Goal: Task Accomplishment & Management: Manage account settings

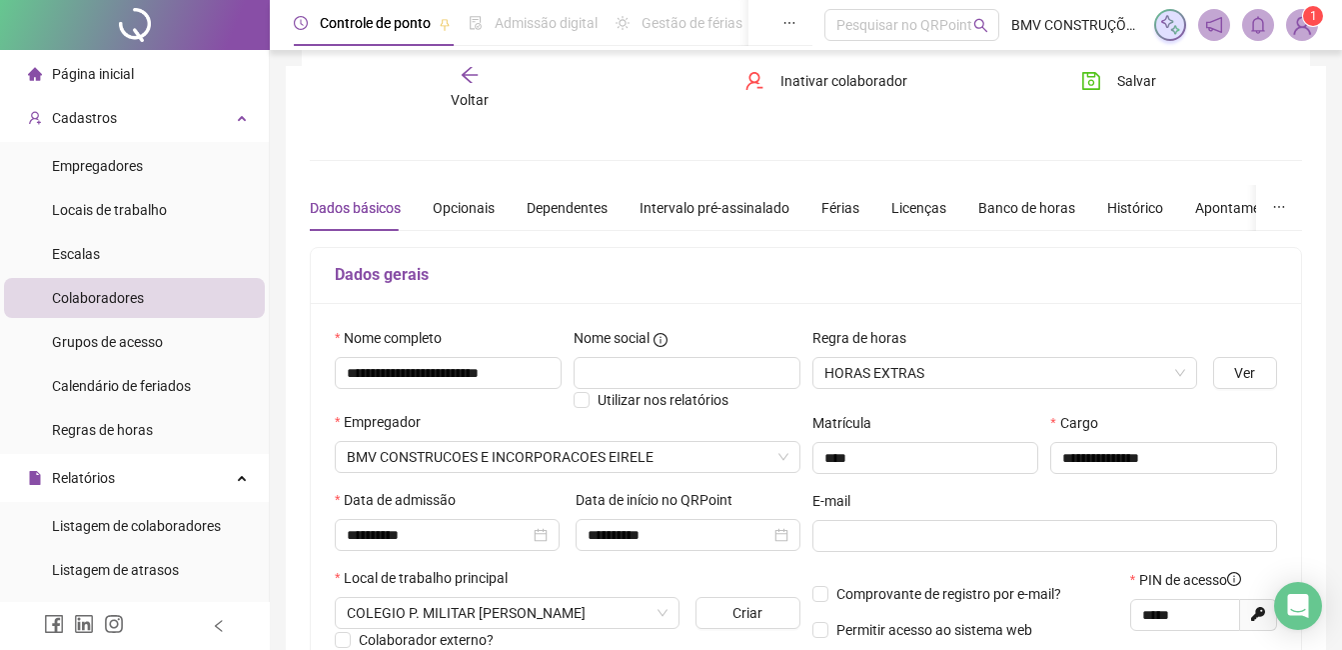
scroll to position [200, 0]
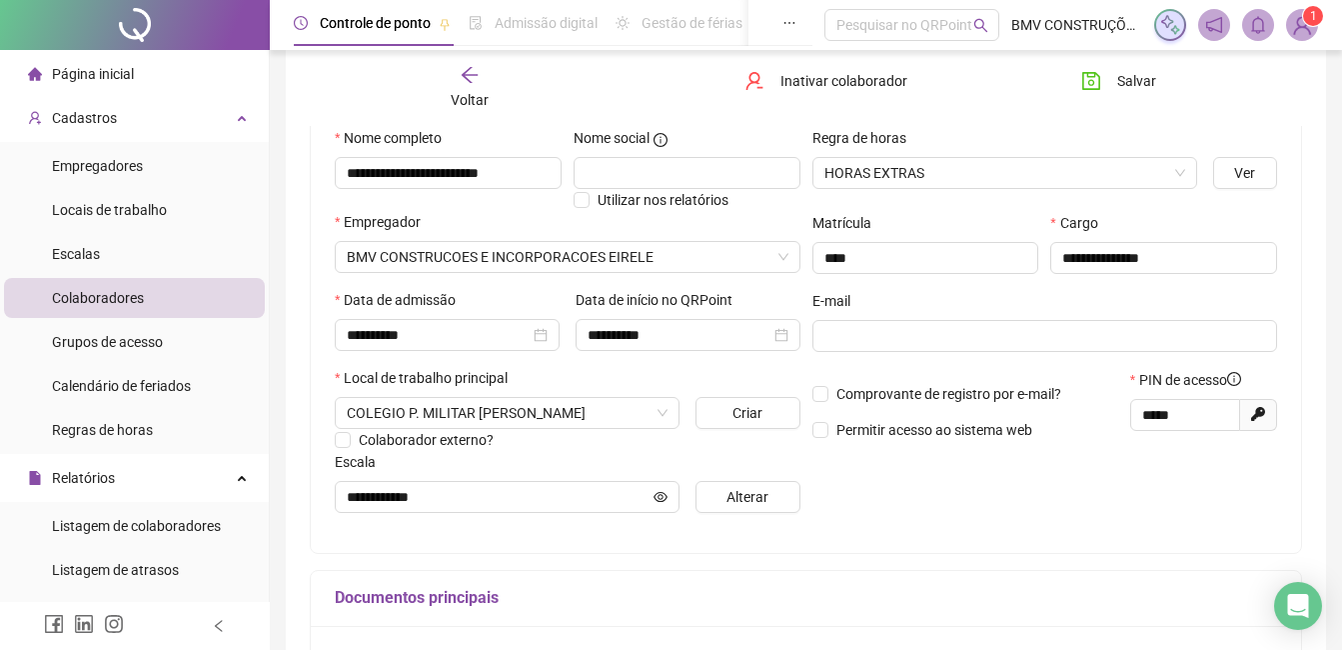
click at [81, 306] on span "Colaboradores" at bounding box center [98, 298] width 92 height 16
click at [112, 118] on span "Cadastros" at bounding box center [84, 118] width 65 height 16
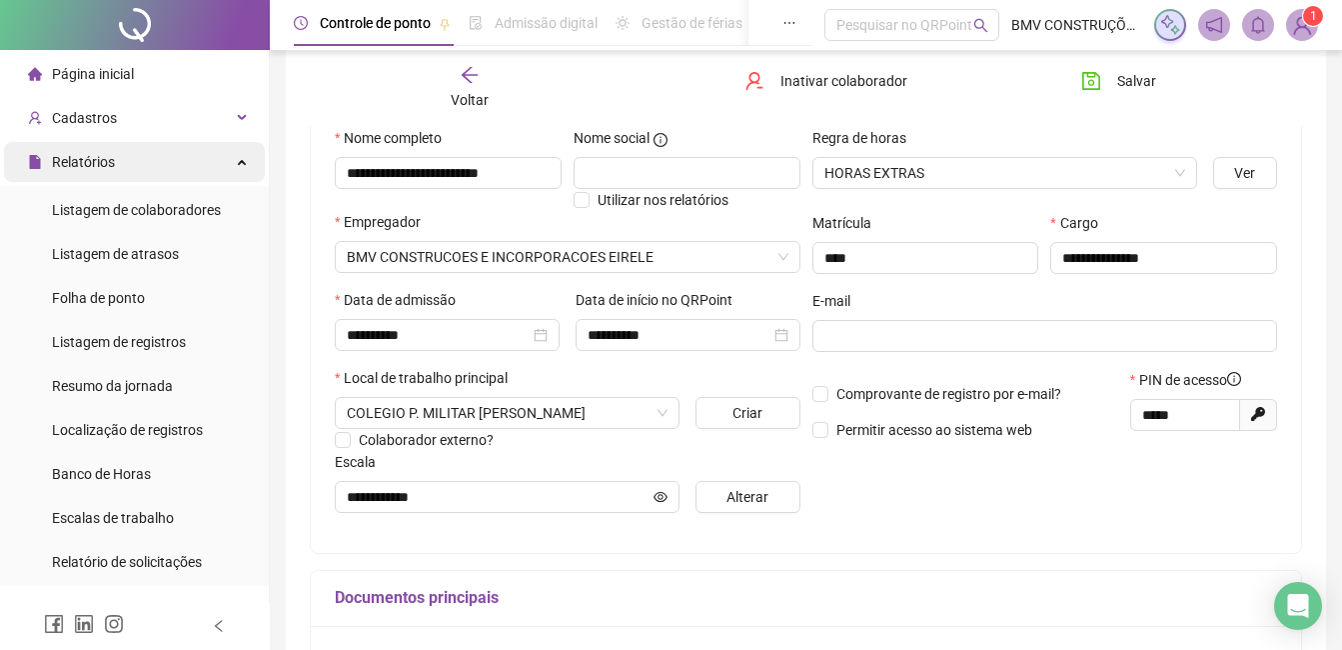
click at [103, 171] on span "Relatórios" at bounding box center [71, 162] width 87 height 40
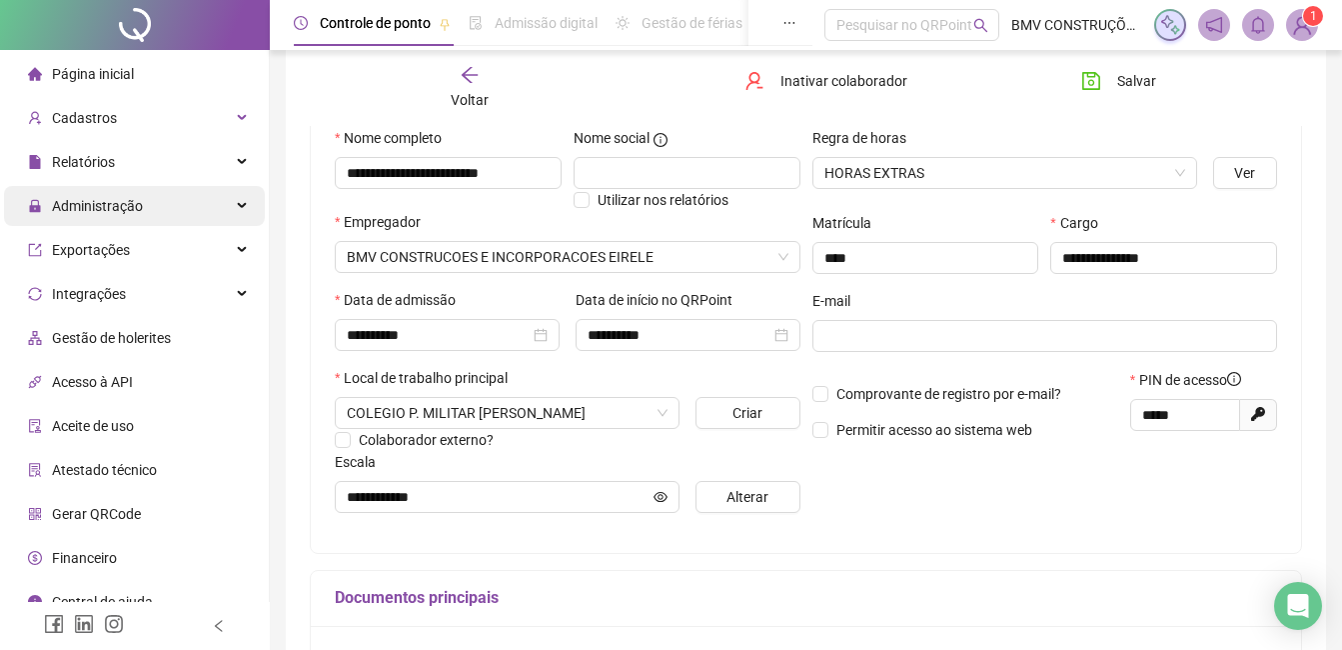
click at [100, 212] on span "Administração" at bounding box center [97, 206] width 91 height 16
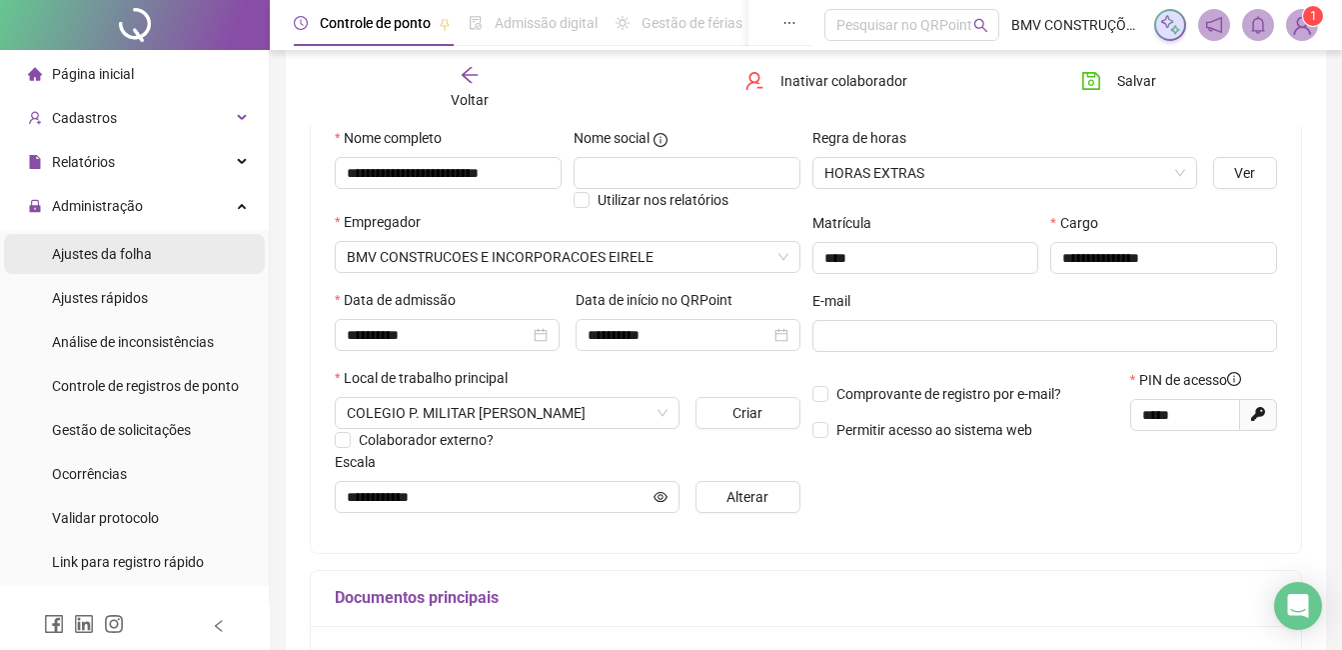
click at [100, 255] on span "Ajustes da folha" at bounding box center [102, 254] width 100 height 16
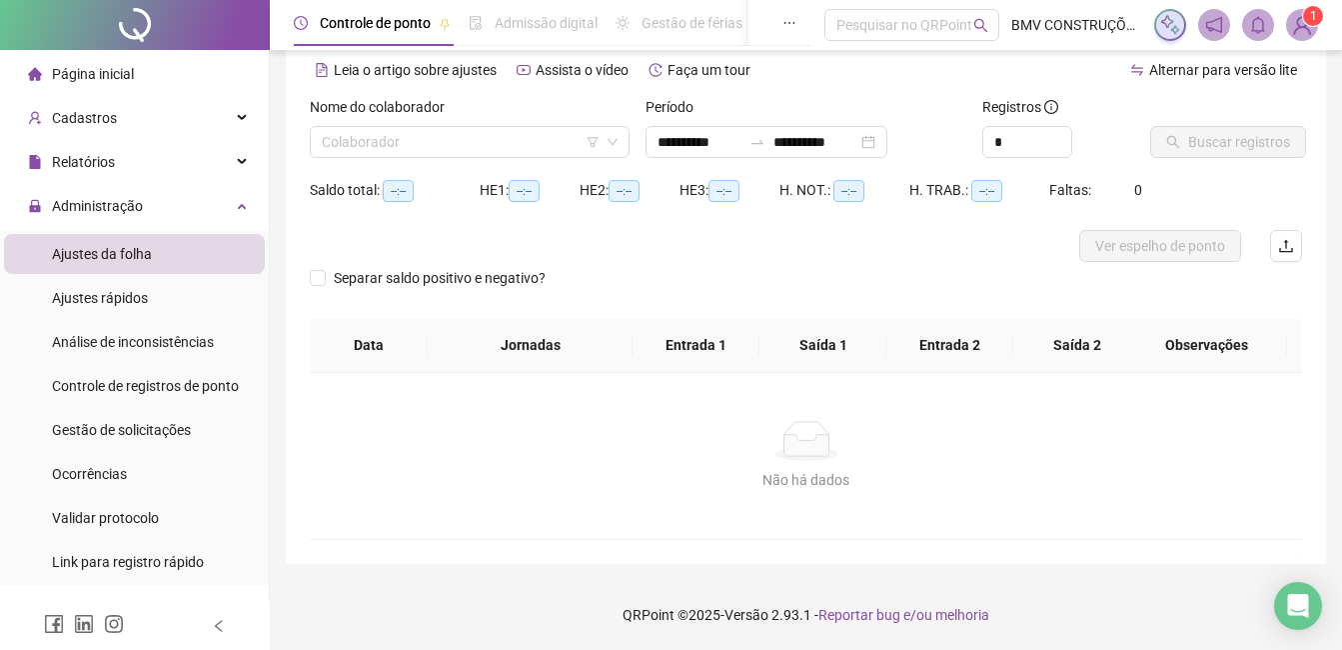
scroll to position [88, 0]
type input "**********"
click at [399, 132] on input "search" at bounding box center [461, 142] width 278 height 30
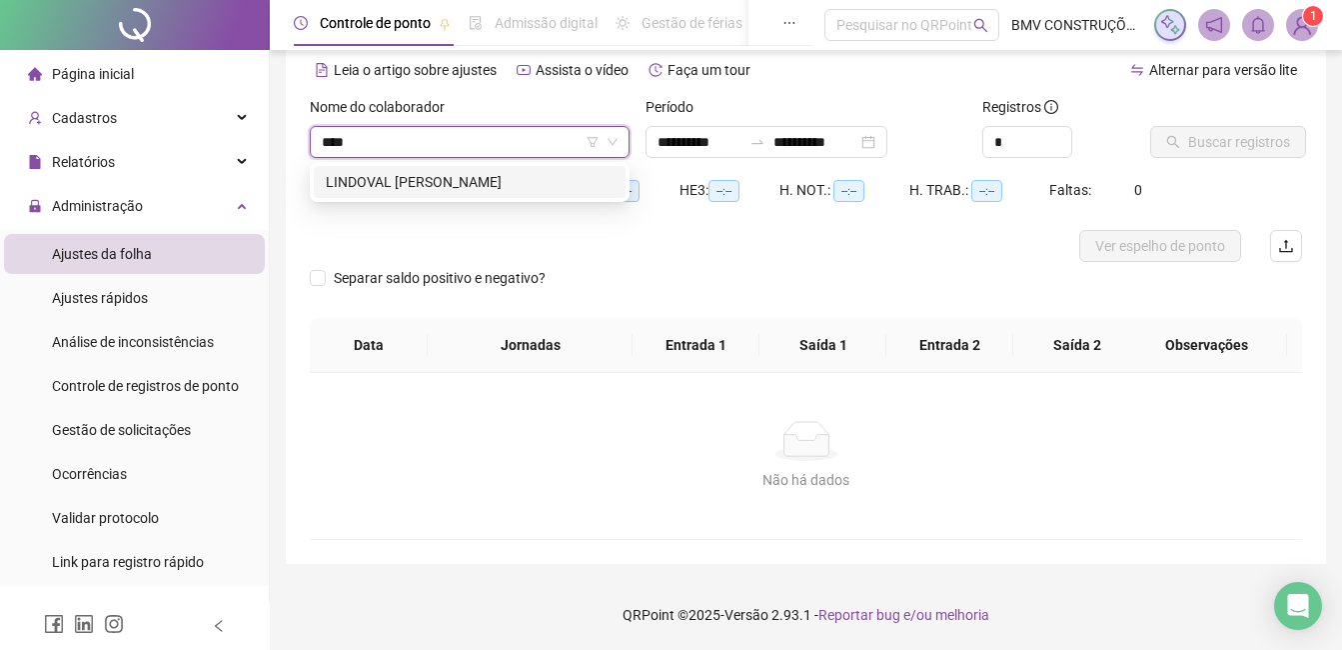
type input "*****"
click at [413, 188] on div "LINDOVAL [PERSON_NAME]" at bounding box center [470, 182] width 288 height 22
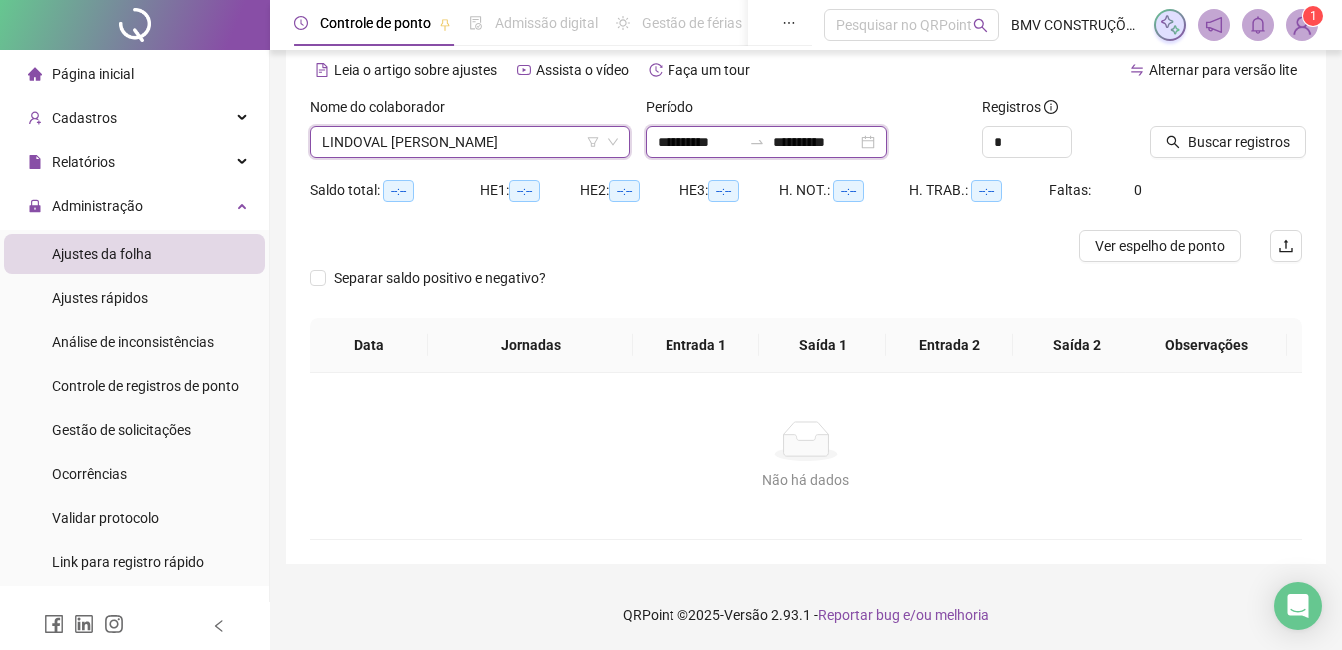
click at [742, 150] on input "**********" at bounding box center [700, 142] width 84 height 22
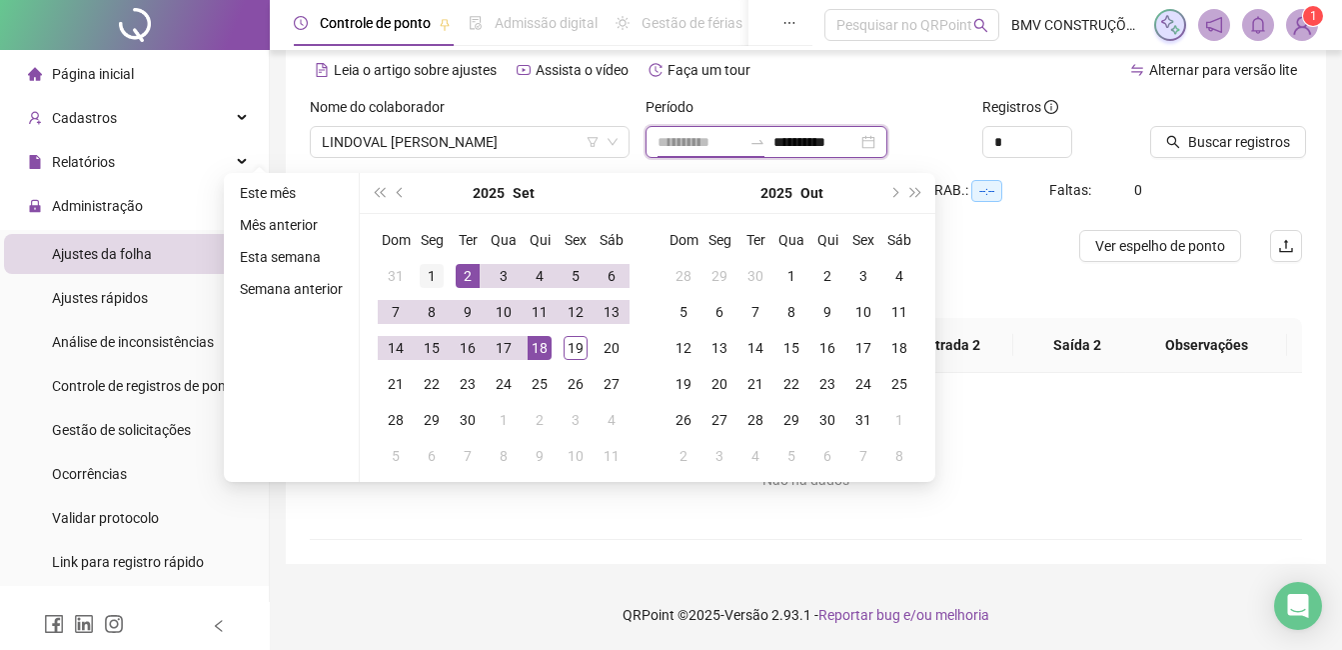
type input "**********"
click at [441, 275] on div "1" at bounding box center [432, 276] width 24 height 24
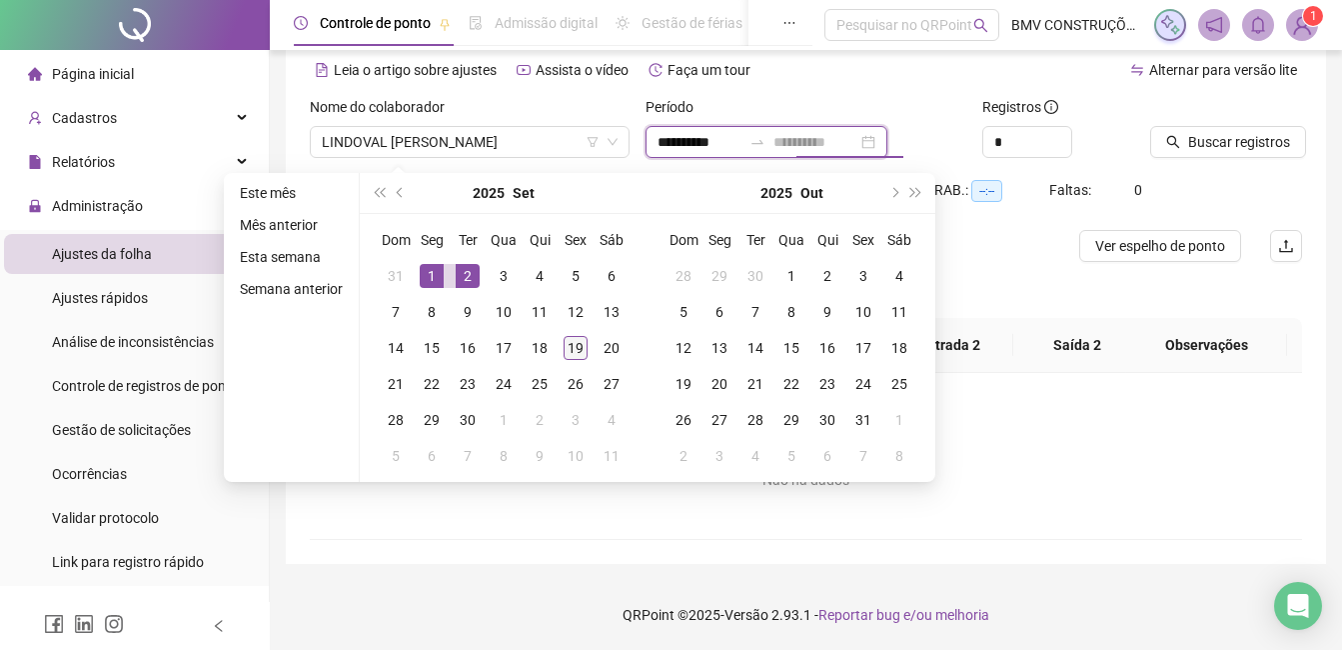
type input "**********"
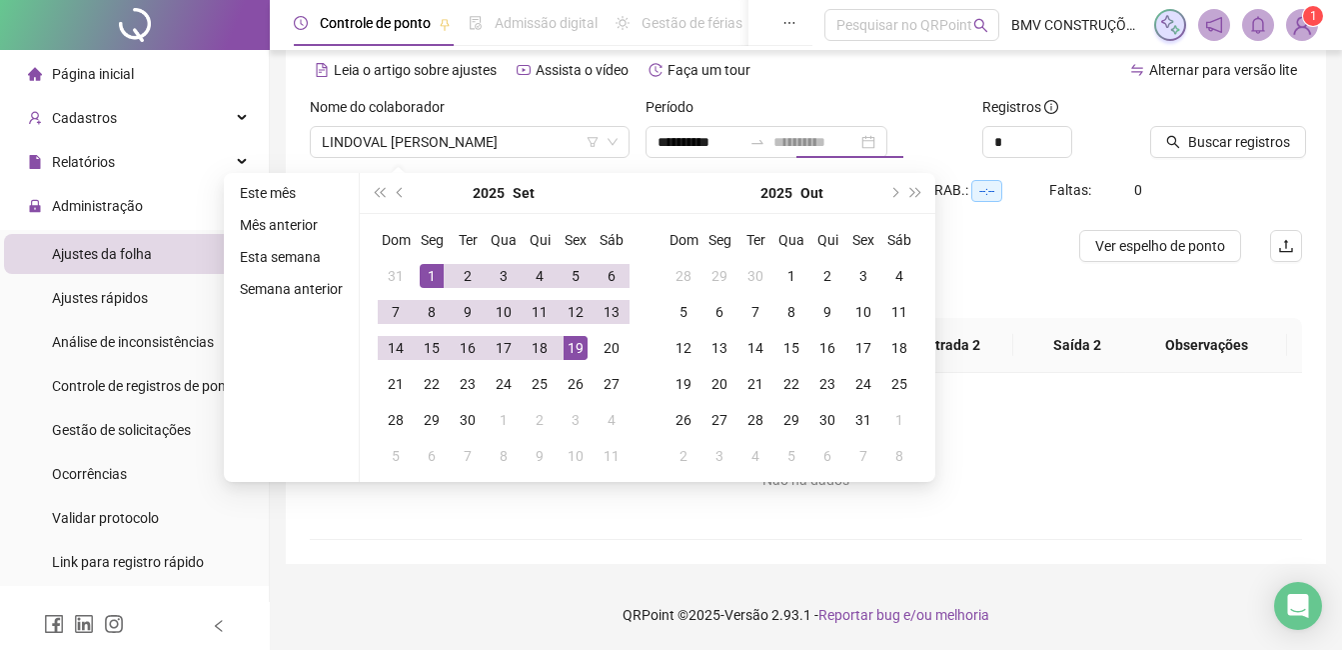
drag, startPoint x: 574, startPoint y: 339, endPoint x: 710, endPoint y: 340, distance: 135.9
click at [576, 339] on div "19" at bounding box center [576, 348] width 24 height 24
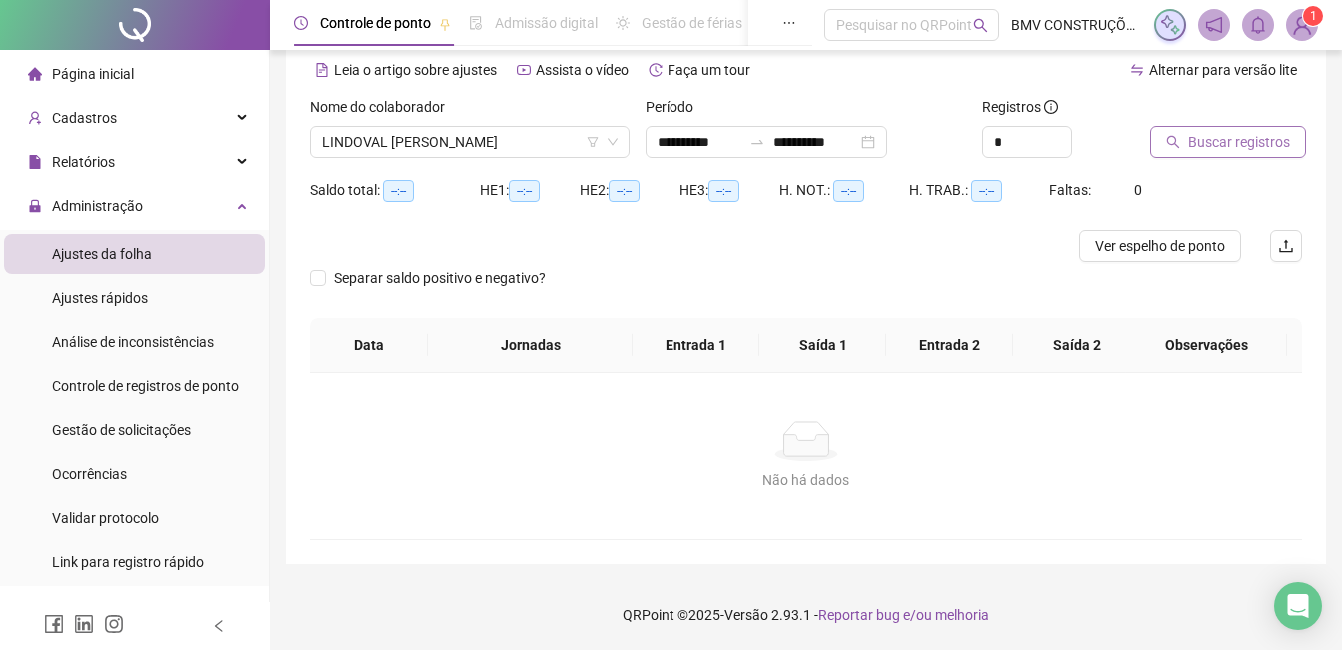
click at [1283, 141] on span "Buscar registros" at bounding box center [1239, 142] width 102 height 22
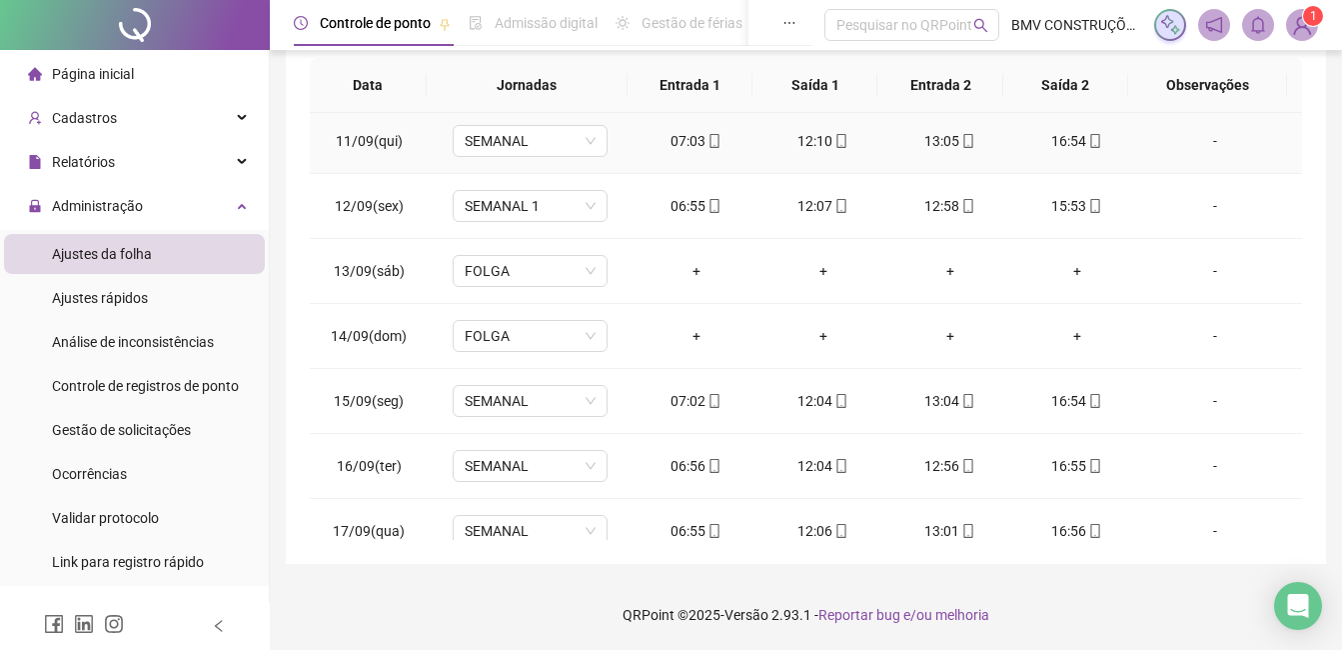
scroll to position [807, 0]
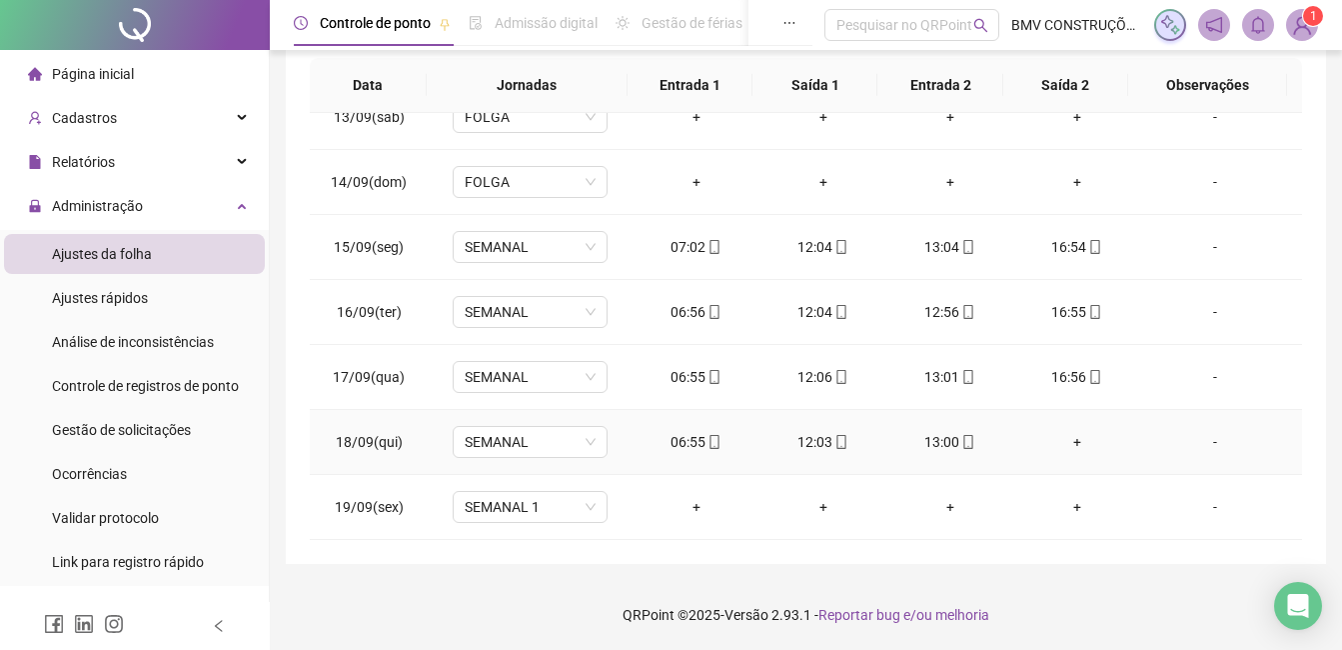
click at [1216, 439] on div "-" at bounding box center [1215, 442] width 118 height 22
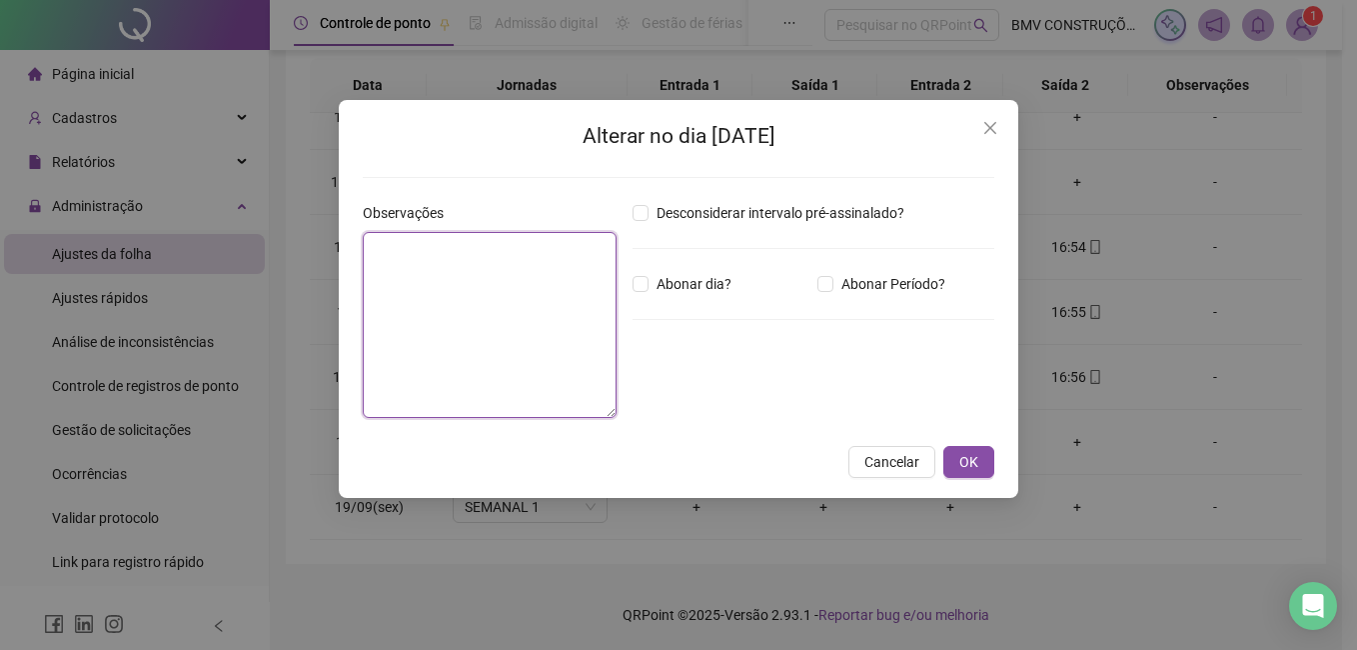
click at [469, 344] on textarea at bounding box center [490, 325] width 254 height 186
type textarea "*"
drag, startPoint x: 549, startPoint y: 241, endPoint x: 299, endPoint y: 241, distance: 249.8
click at [299, 241] on div "**********" at bounding box center [678, 325] width 1357 height 650
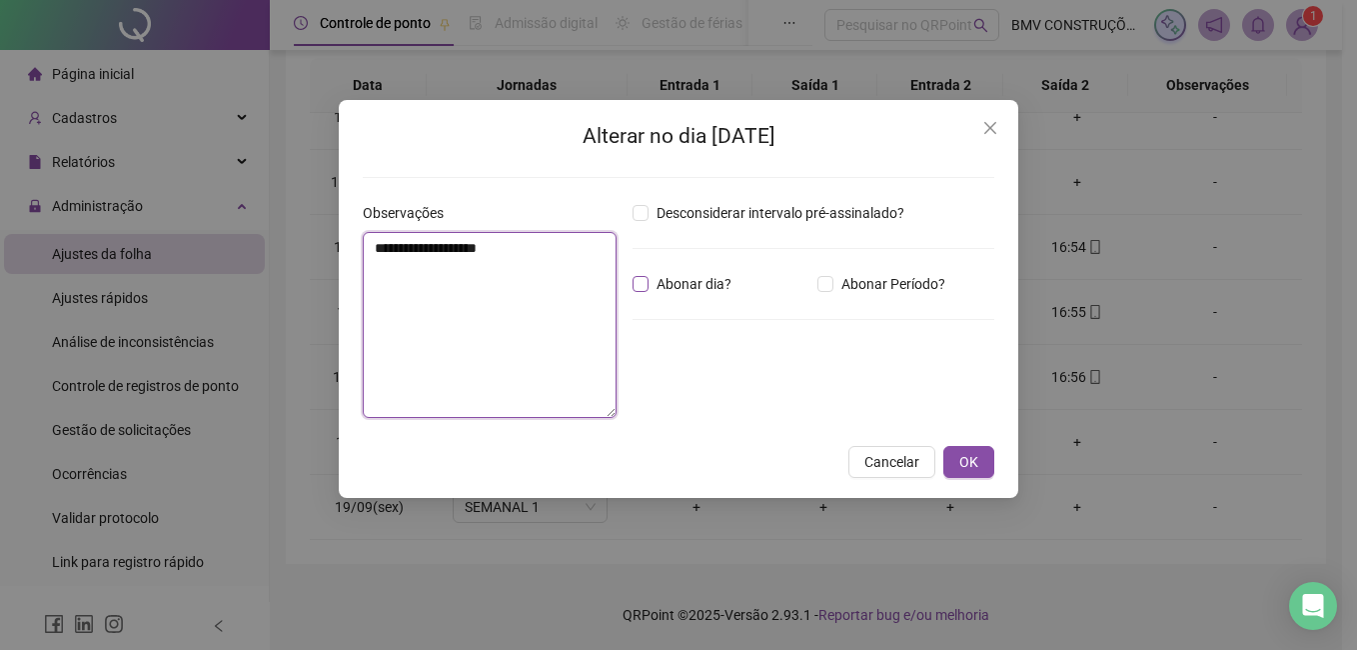
type textarea "**********"
click at [675, 283] on span "Abonar dia?" at bounding box center [694, 284] width 91 height 22
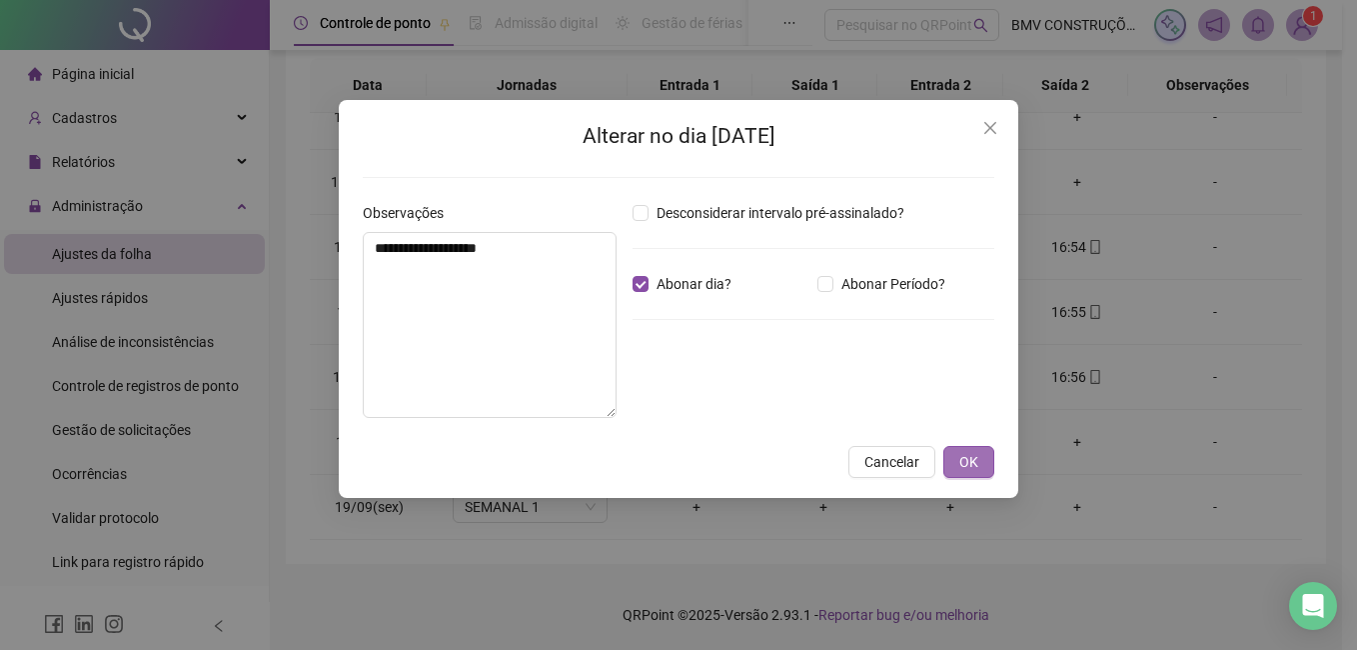
click at [964, 468] on span "OK" at bounding box center [968, 462] width 19 height 22
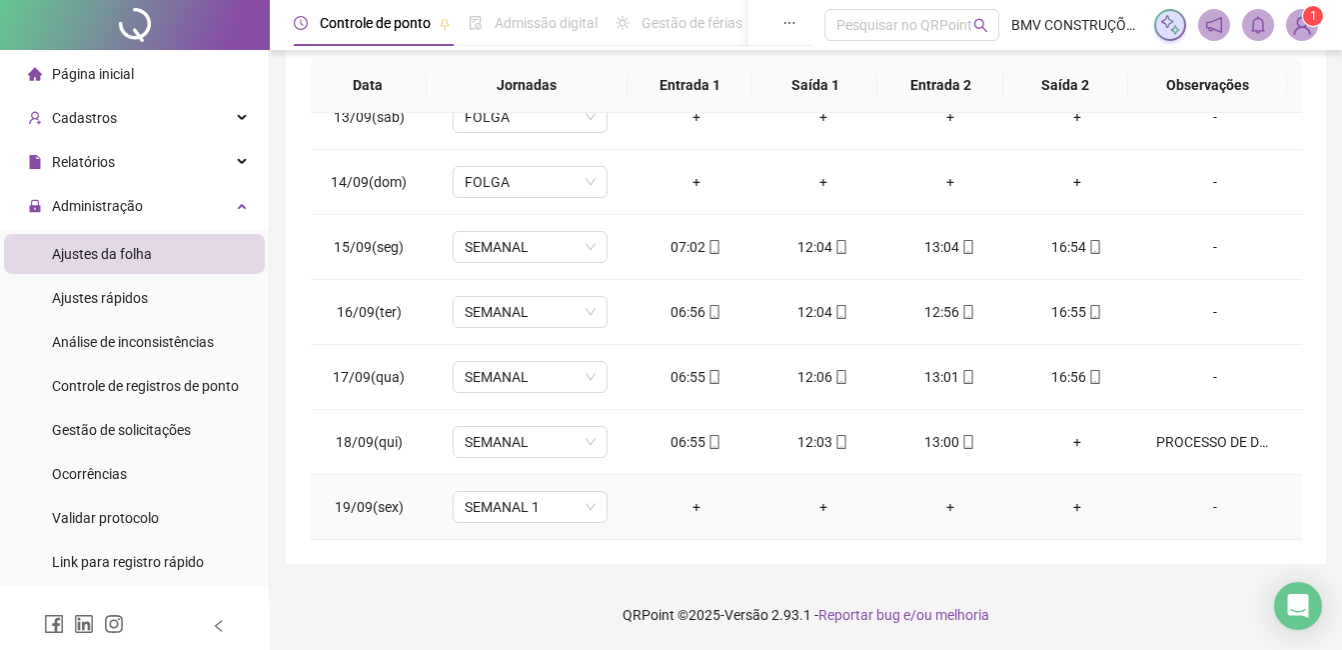
click at [1206, 507] on div "-" at bounding box center [1215, 507] width 118 height 22
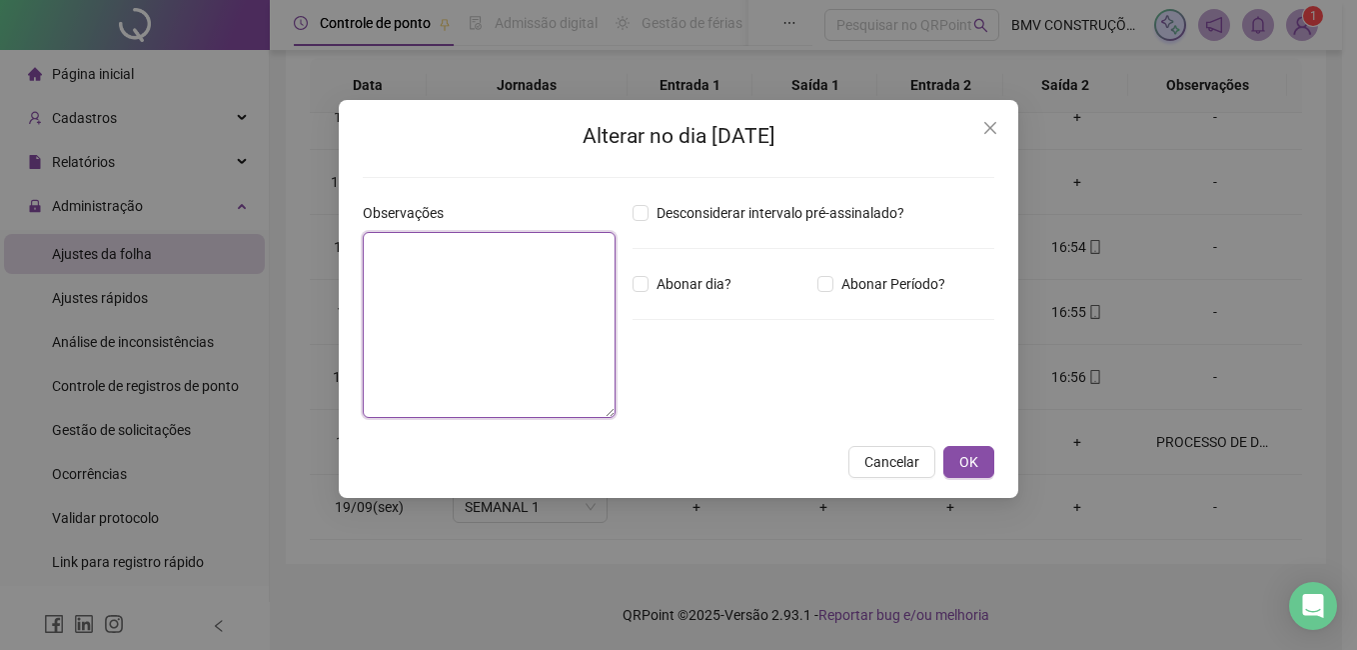
click at [583, 353] on textarea at bounding box center [489, 325] width 253 height 186
type textarea "********"
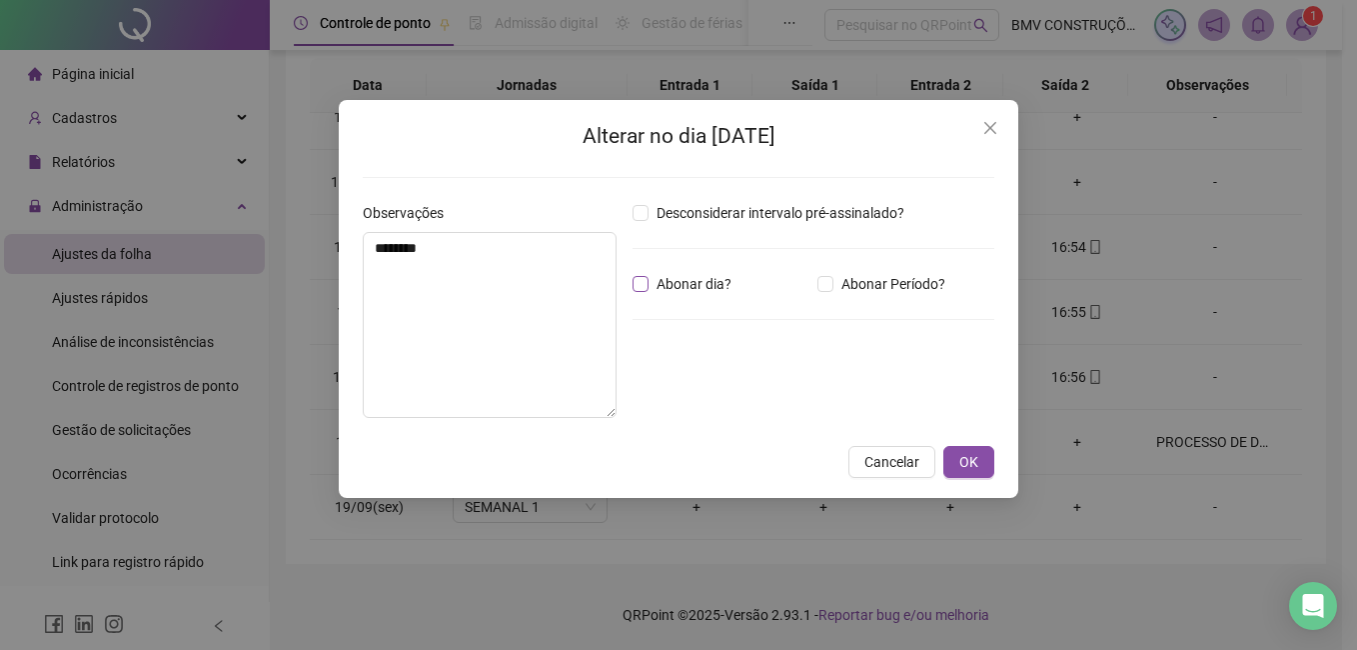
click at [718, 283] on span "Abonar dia?" at bounding box center [694, 284] width 91 height 22
click at [981, 455] on button "OK" at bounding box center [968, 462] width 51 height 32
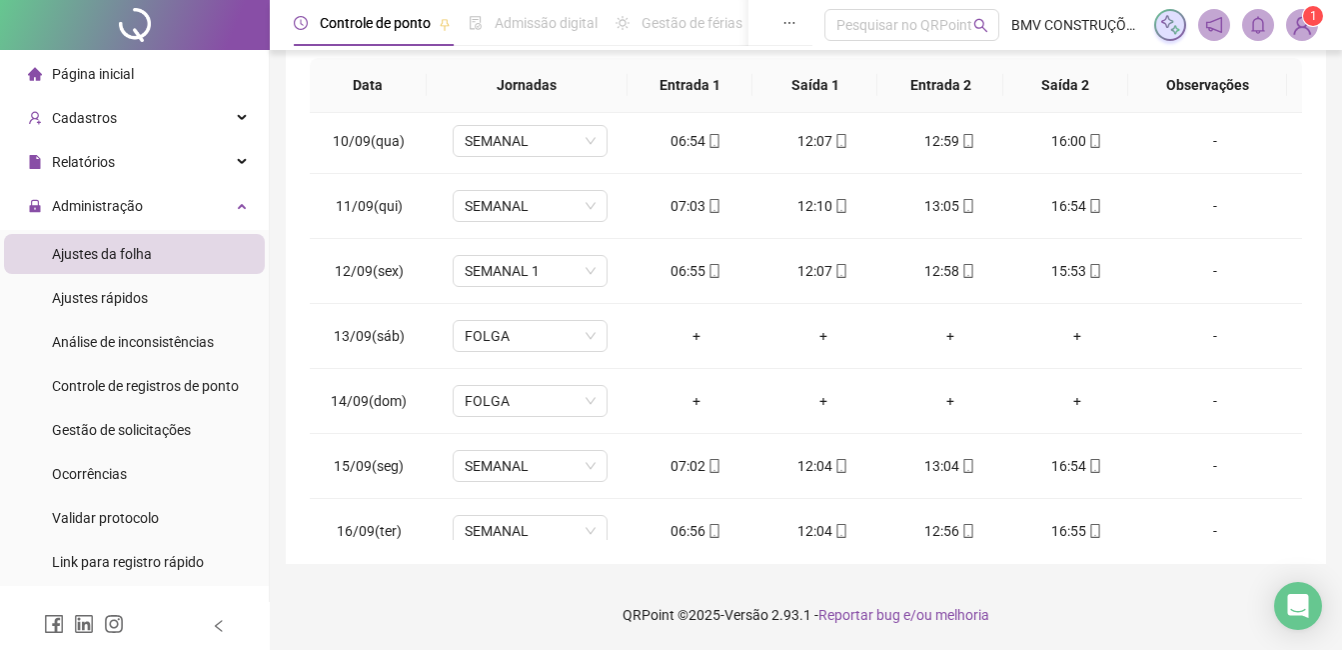
scroll to position [408, 0]
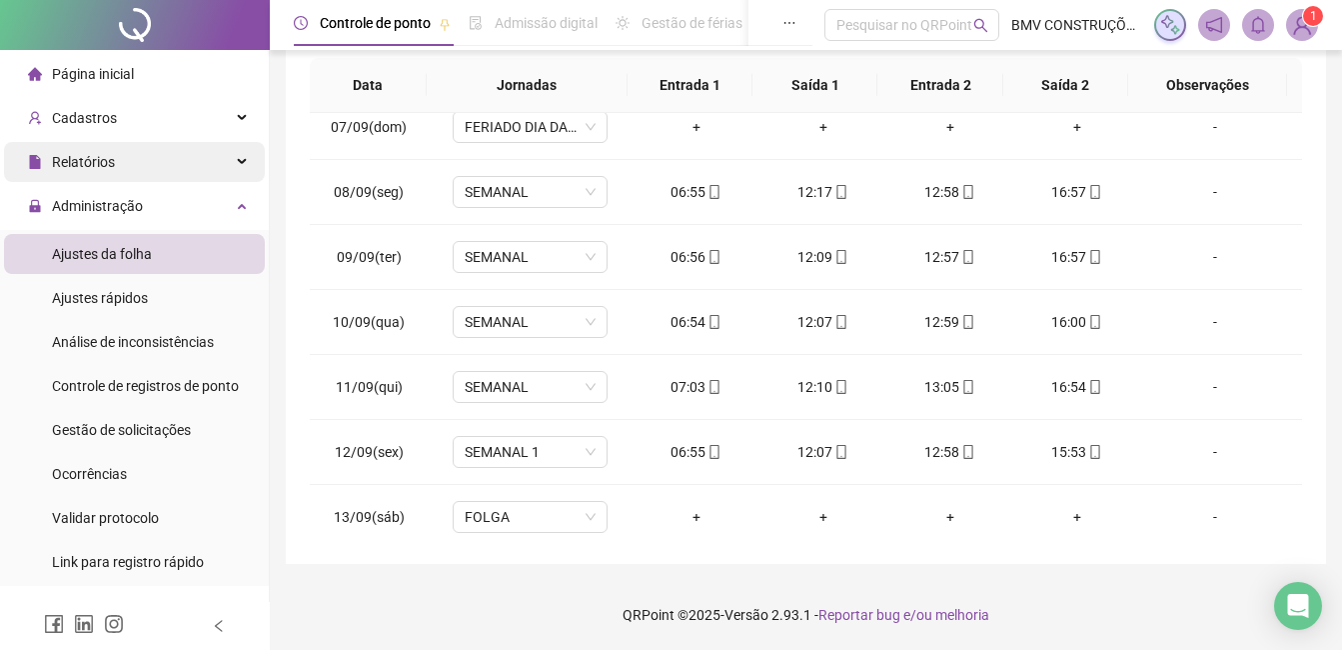
click at [107, 172] on span "Relatórios" at bounding box center [71, 162] width 87 height 40
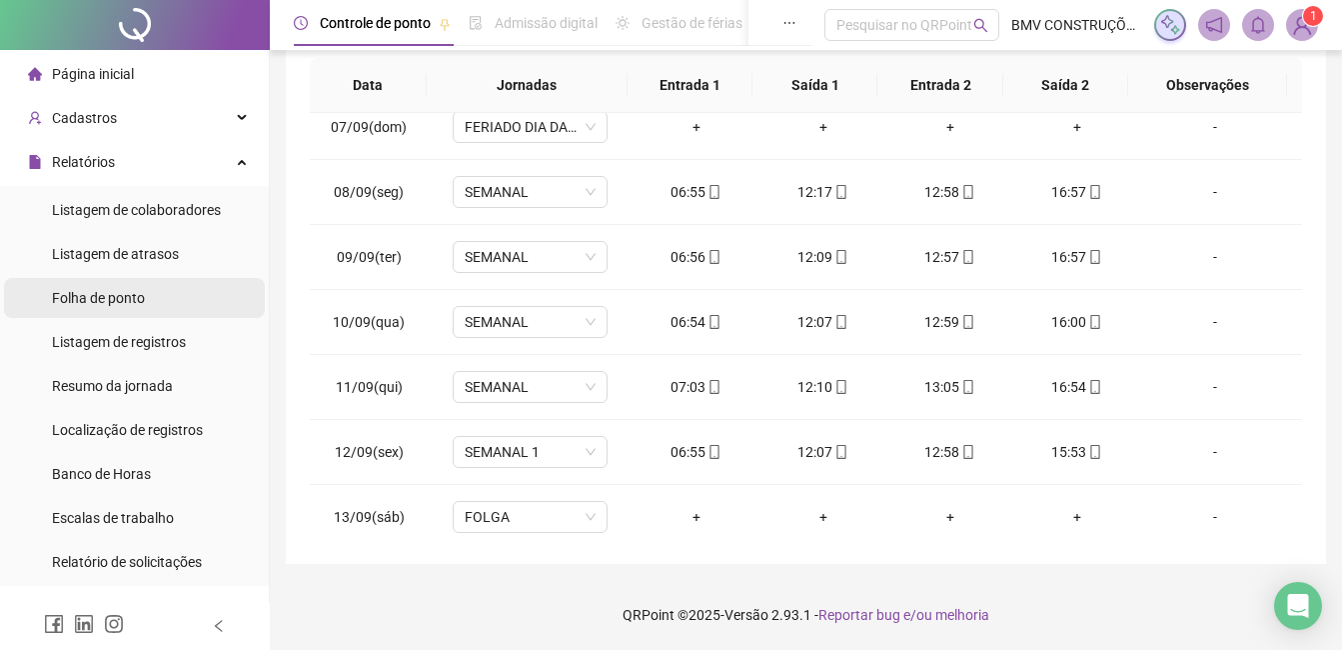
click at [117, 301] on span "Folha de ponto" at bounding box center [98, 298] width 93 height 16
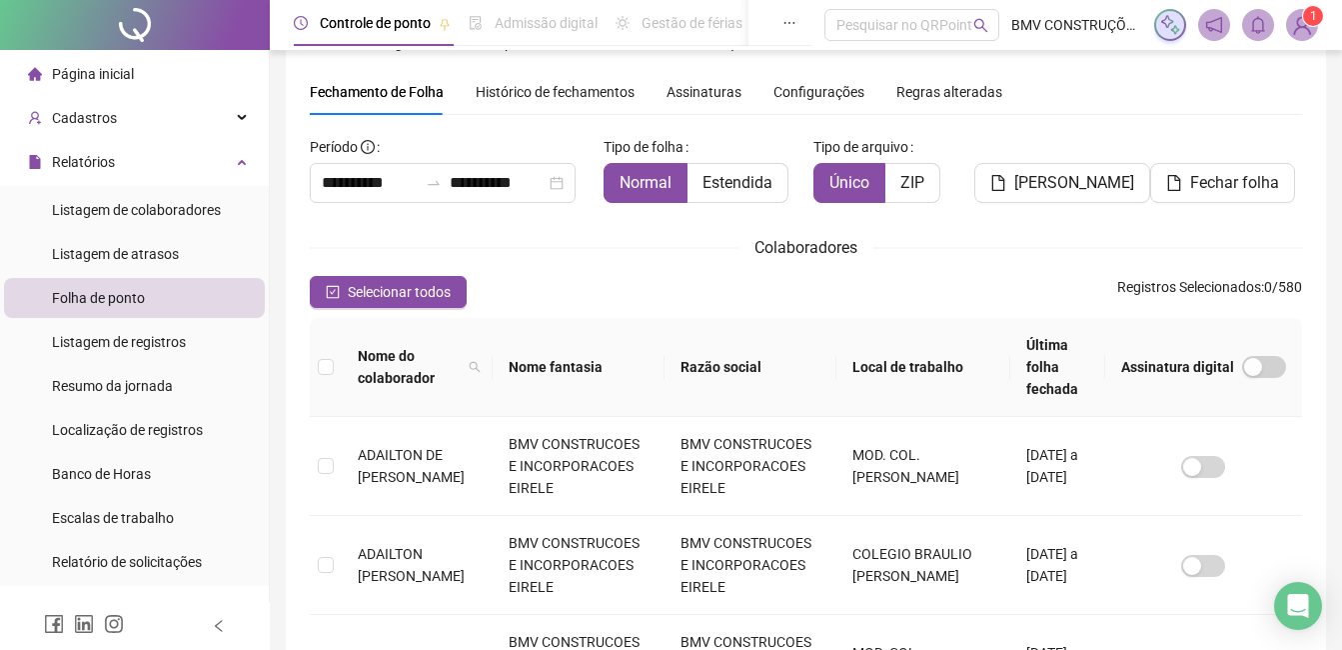
scroll to position [85, 0]
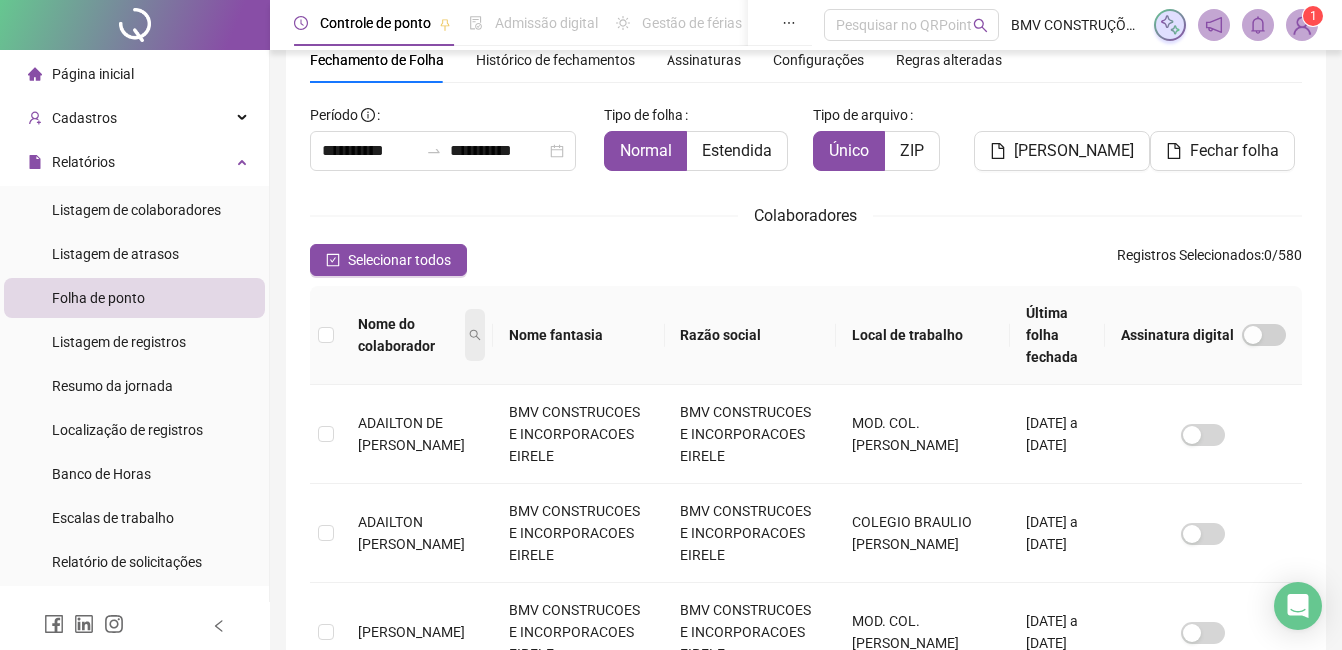
click at [469, 329] on icon "search" at bounding box center [475, 335] width 12 height 12
type input "*******"
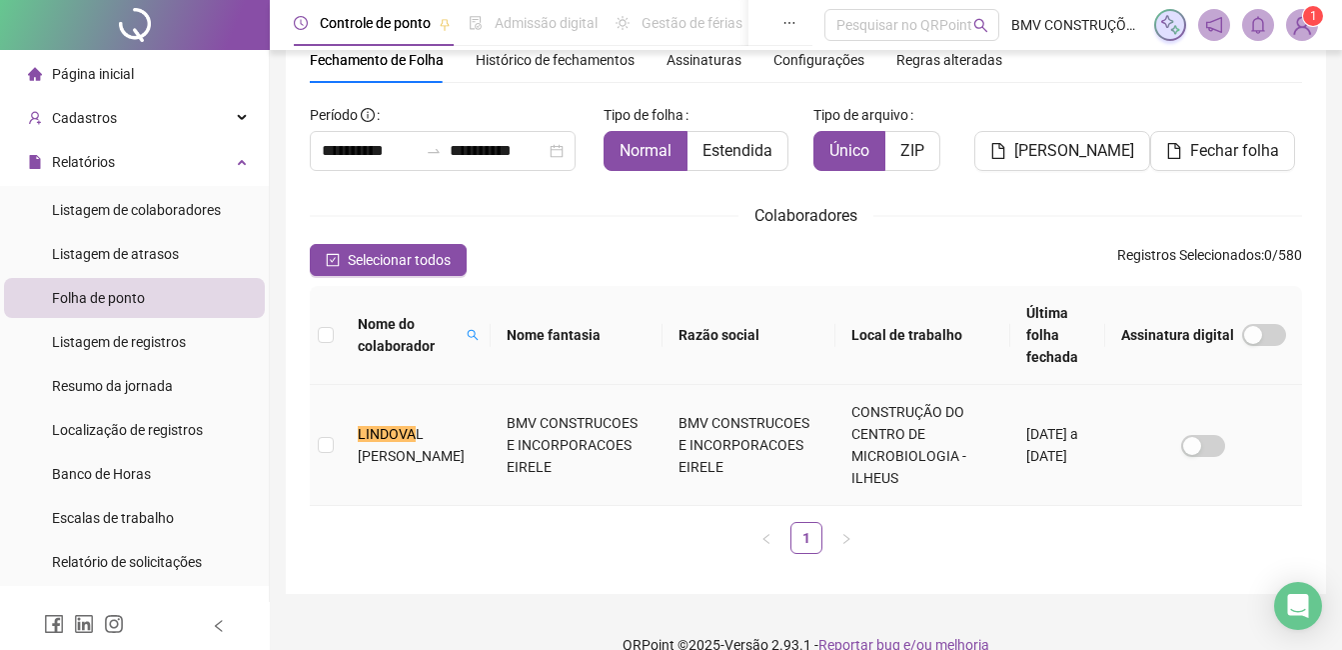
click at [371, 426] on span "L ANTONIO DE JESUS" at bounding box center [411, 445] width 107 height 38
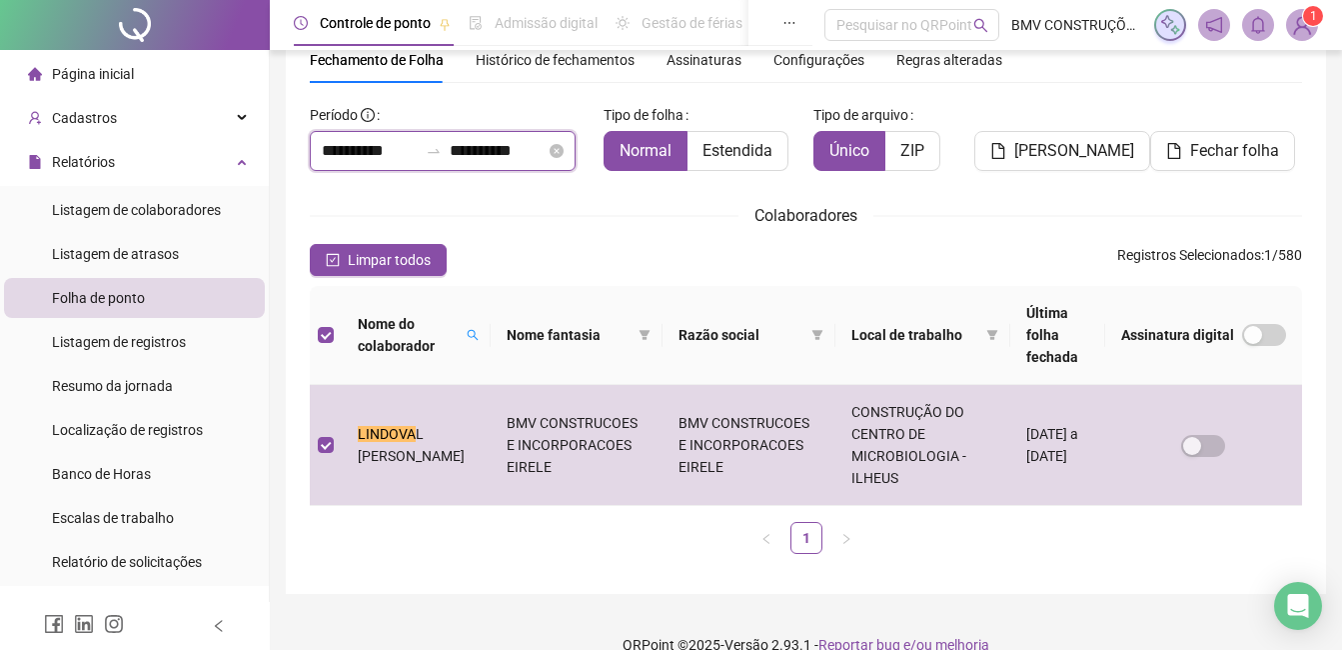
click at [460, 148] on input "**********" at bounding box center [498, 151] width 96 height 24
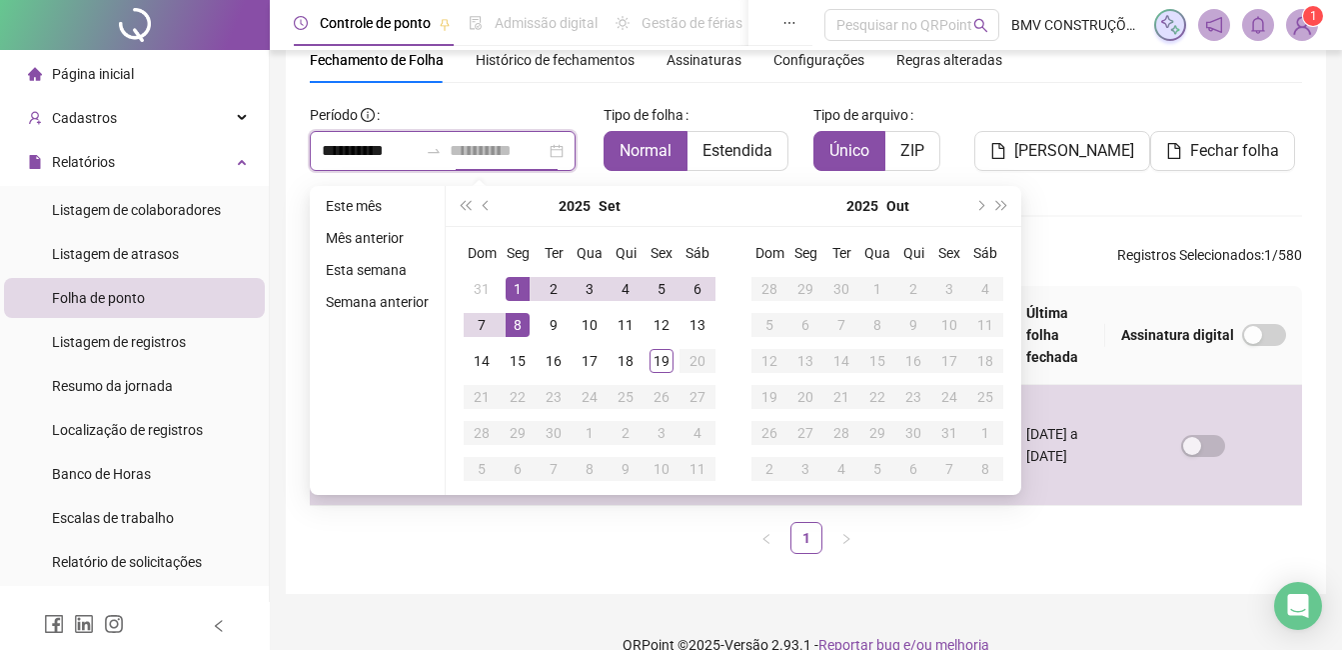
type input "**********"
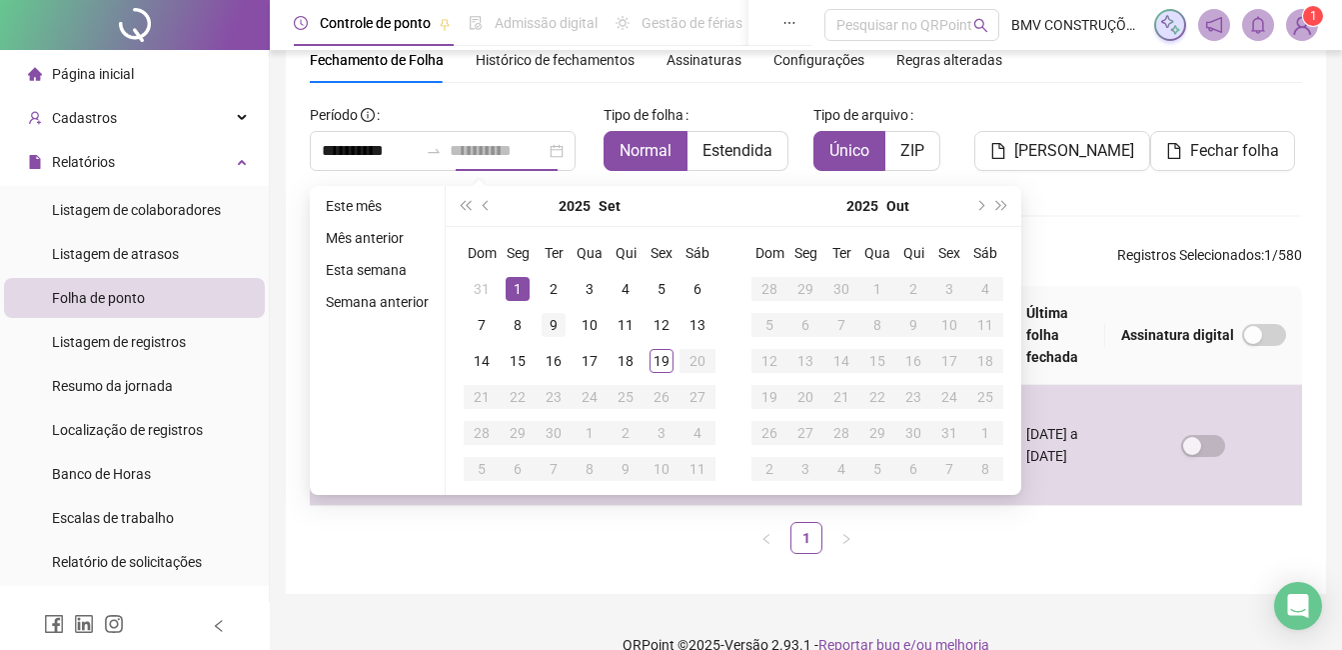
click at [521, 285] on div "1" at bounding box center [518, 289] width 24 height 24
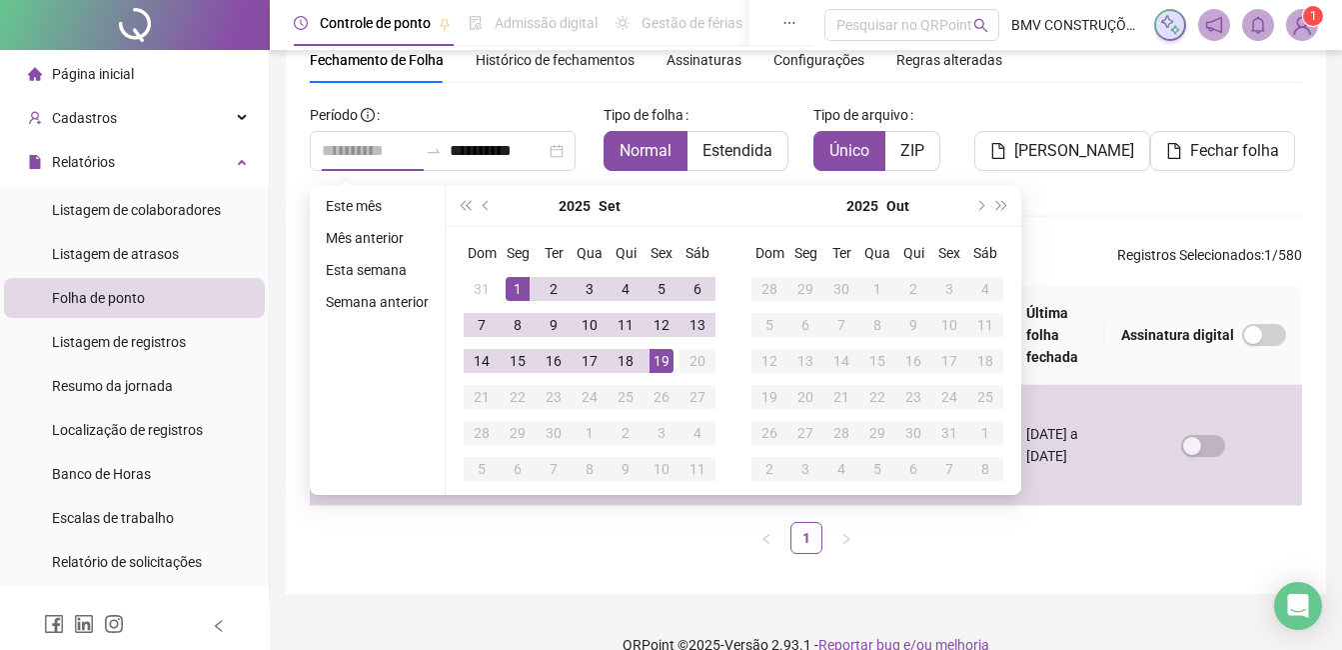
click at [660, 359] on div "19" at bounding box center [662, 361] width 24 height 24
type input "**********"
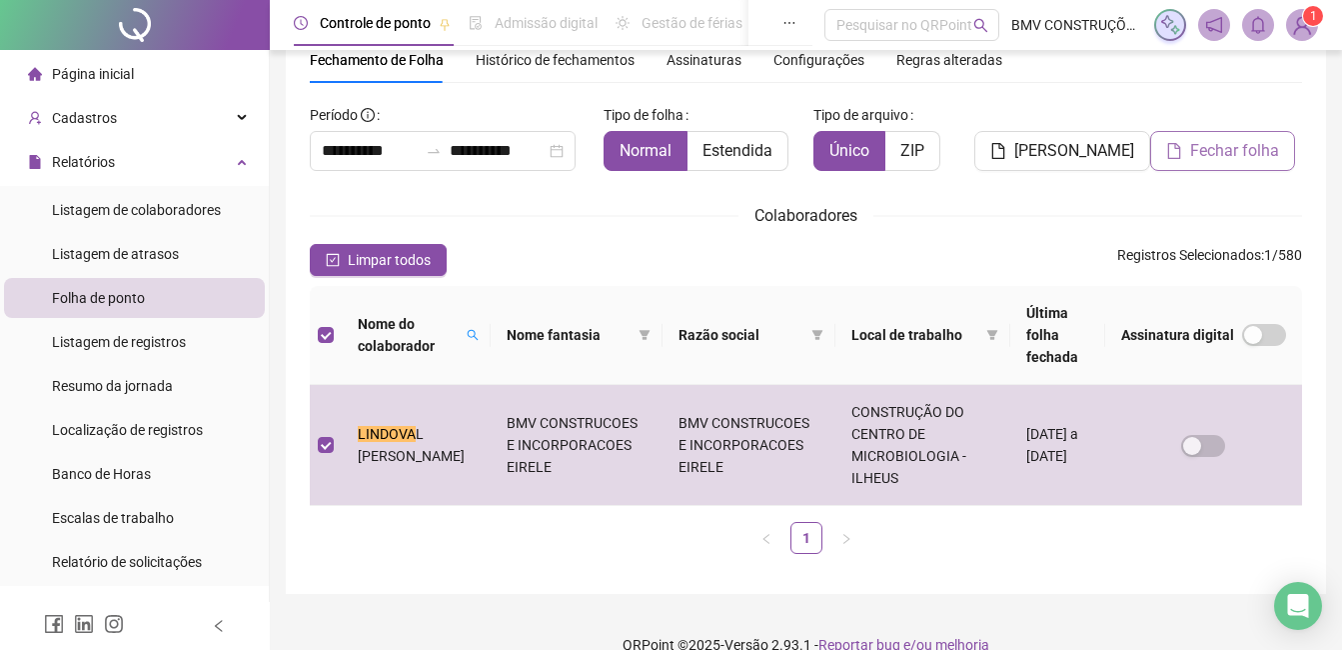
click at [1195, 157] on span "Fechar folha" at bounding box center [1234, 151] width 89 height 24
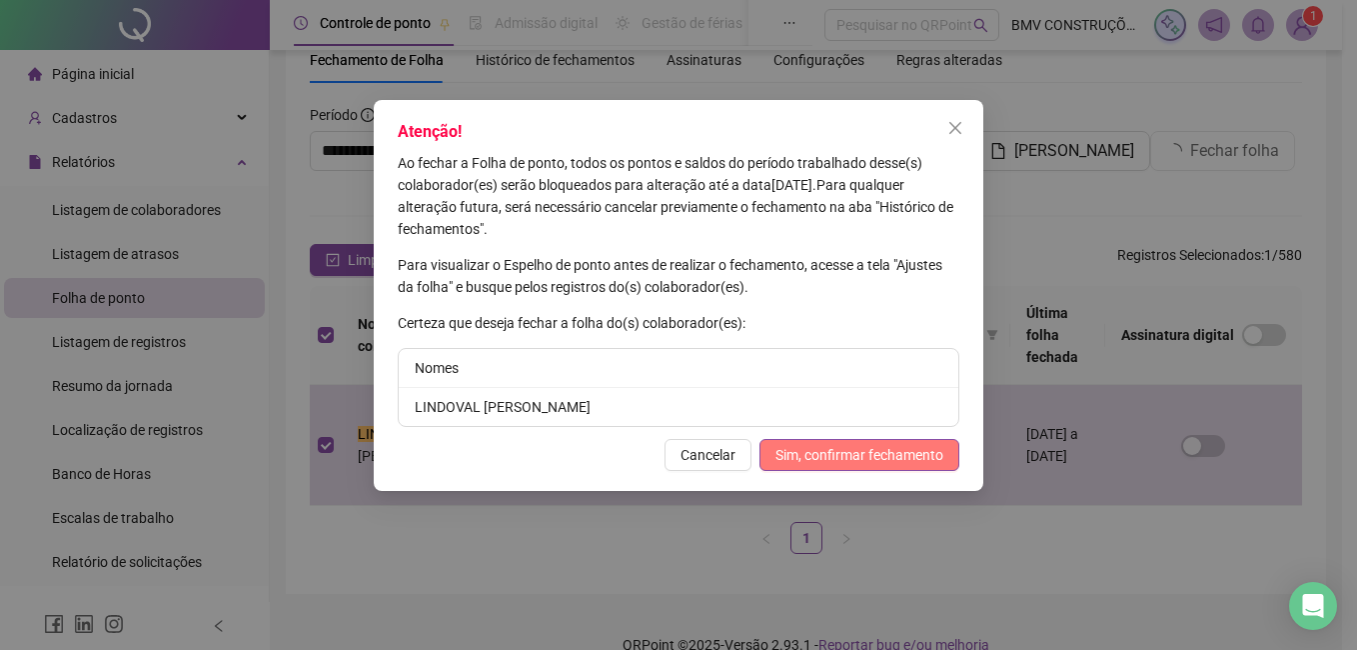
click at [807, 449] on span "Sim, confirmar fechamento" at bounding box center [859, 455] width 168 height 22
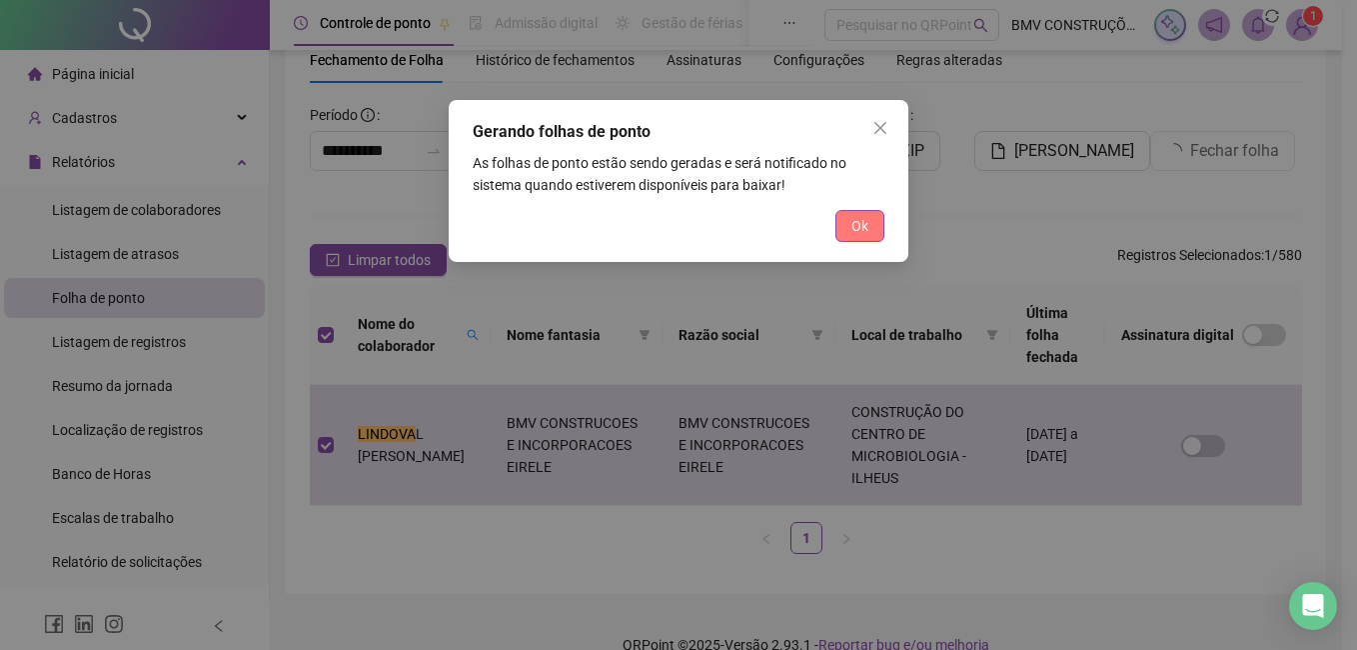
click at [851, 234] on span "Ok" at bounding box center [859, 226] width 17 height 22
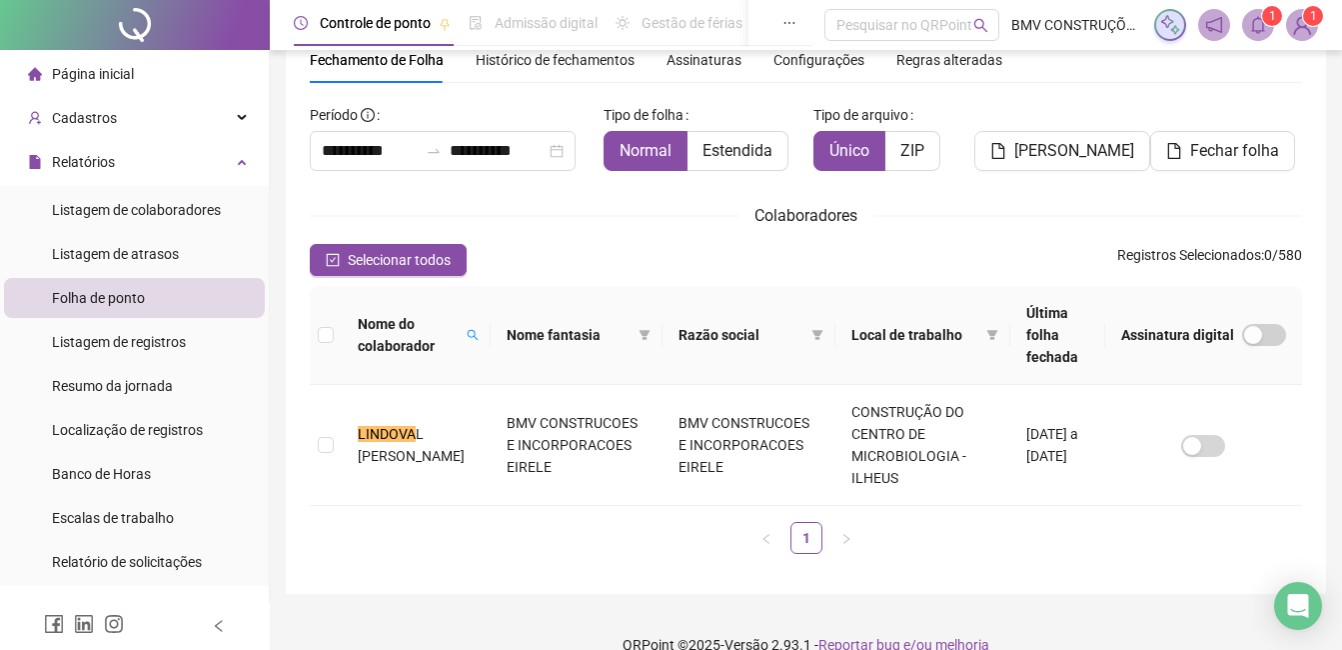
click at [1269, 23] on span "1" at bounding box center [1272, 16] width 7 height 14
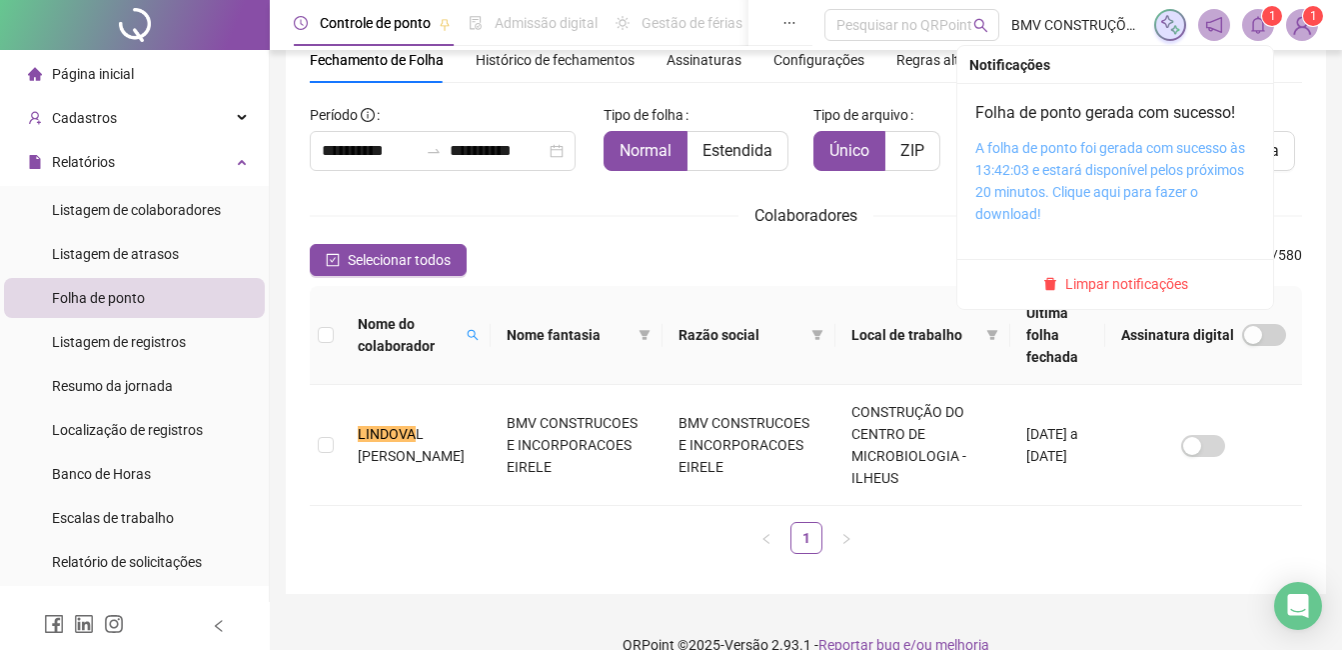
click at [1057, 171] on link "A folha de ponto foi gerada com sucesso às 13:42:03 e estará disponível pelos p…" at bounding box center [1110, 181] width 270 height 82
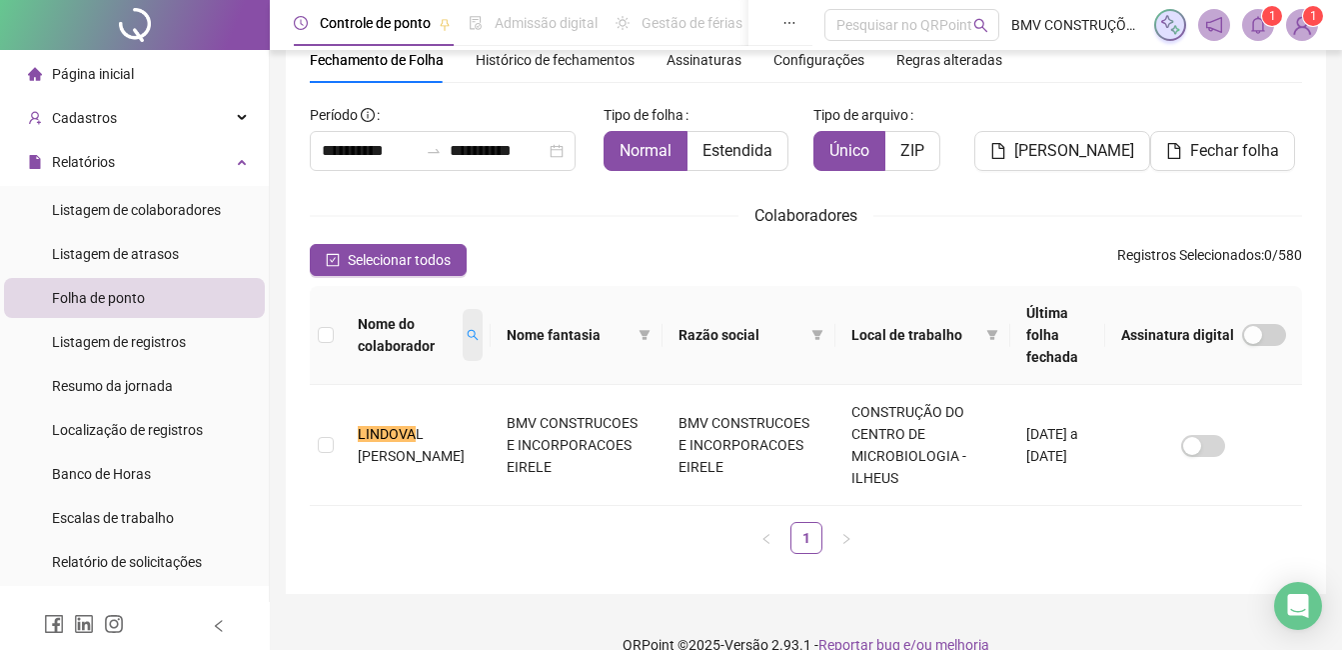
click at [467, 314] on span at bounding box center [473, 335] width 20 height 52
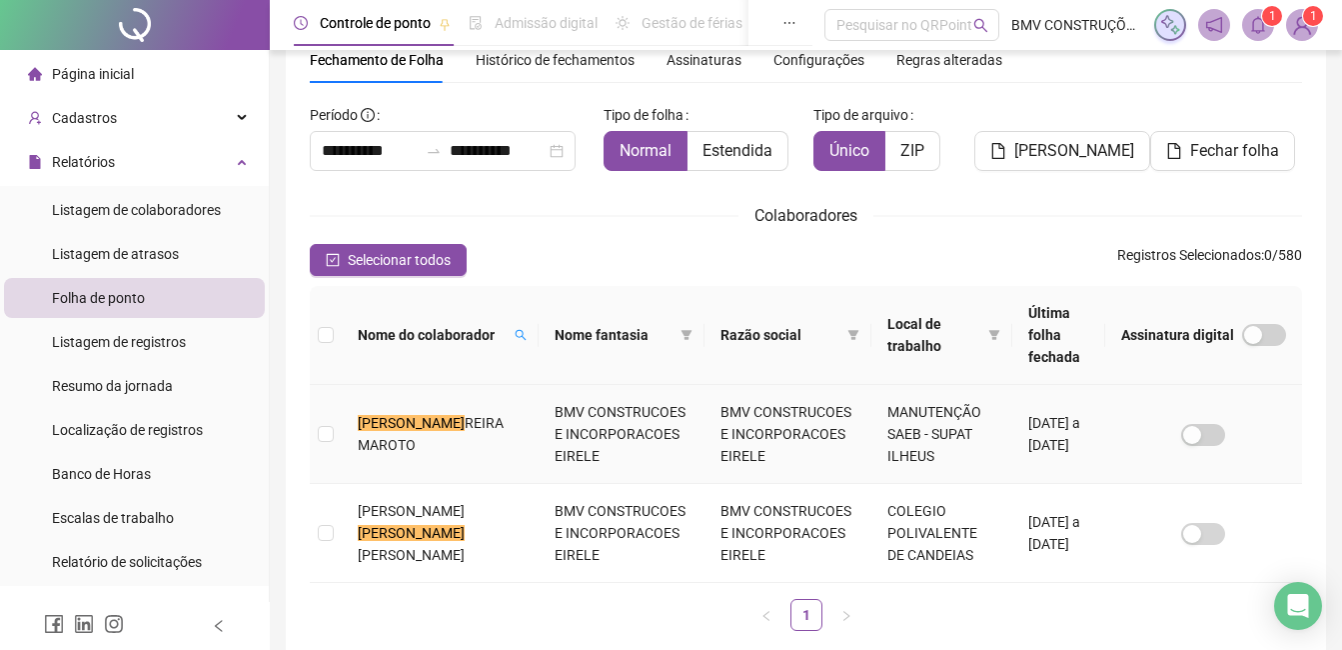
click at [348, 420] on td "ANTONIO PE REIRA MAROTO" at bounding box center [440, 434] width 197 height 99
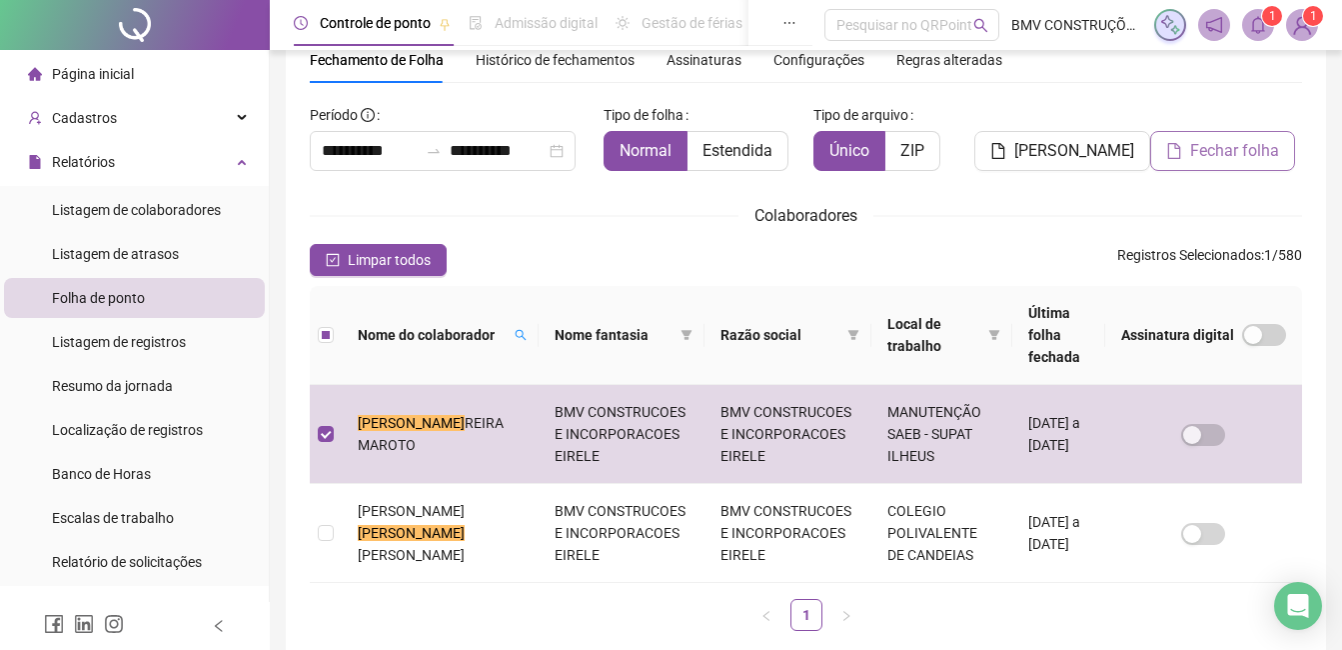
click at [1199, 166] on button "Fechar folha" at bounding box center [1222, 151] width 145 height 40
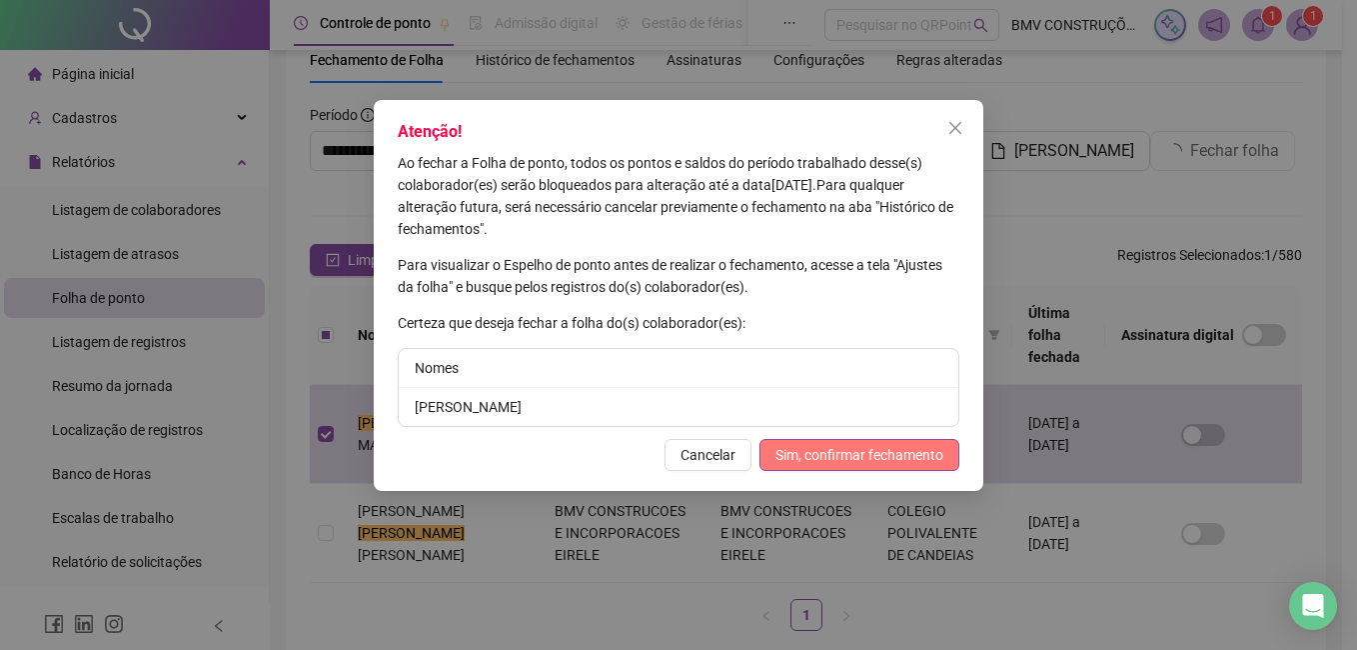
click at [894, 449] on span "Sim, confirmar fechamento" at bounding box center [859, 455] width 168 height 22
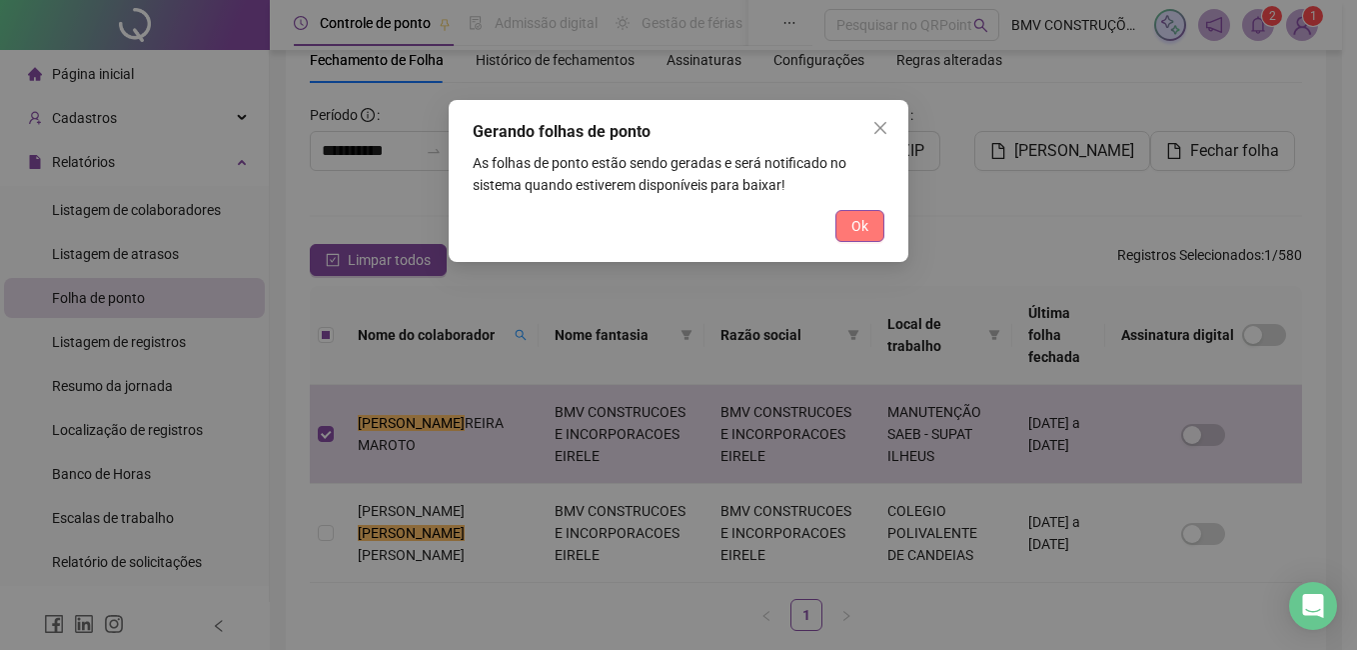
click at [857, 229] on span "Ok" at bounding box center [859, 226] width 17 height 22
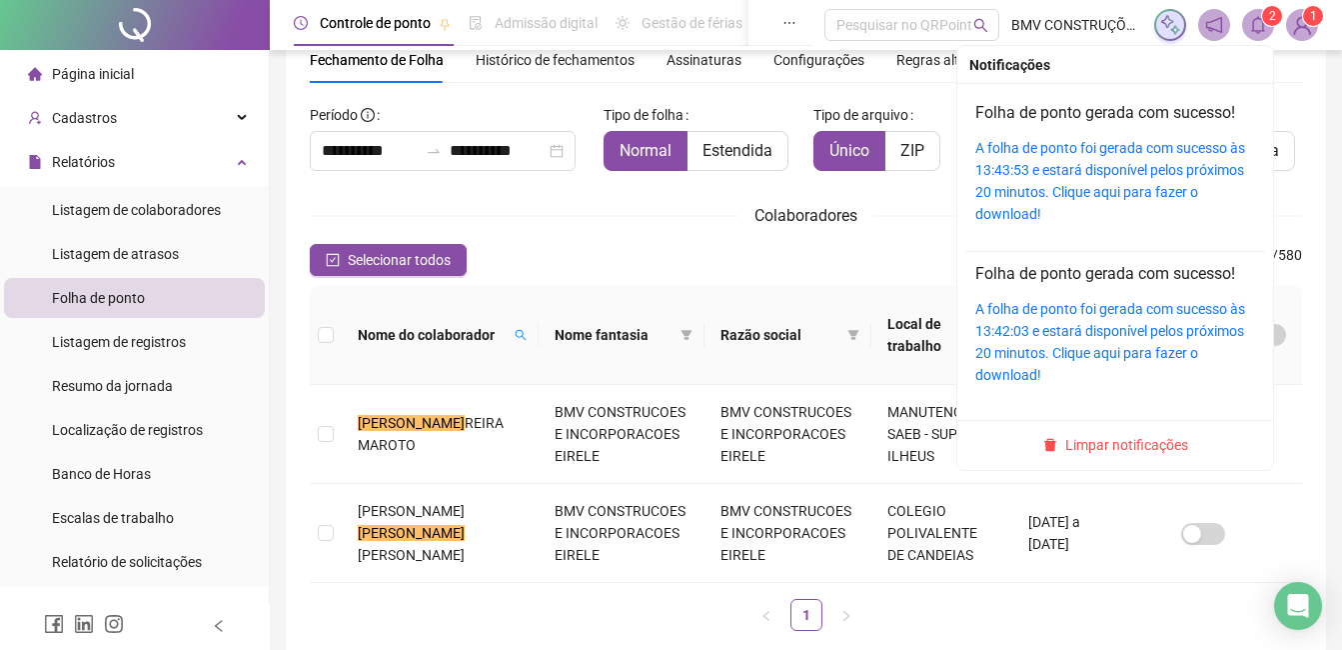
click at [1244, 28] on span at bounding box center [1258, 25] width 32 height 32
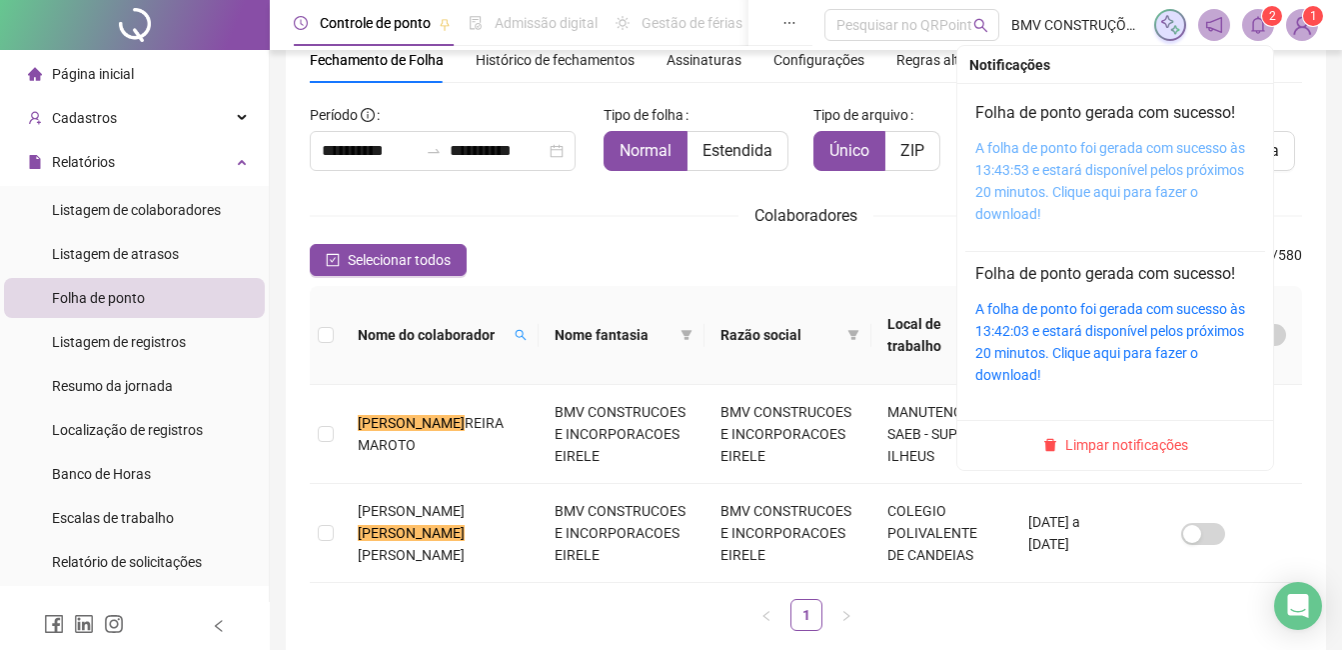
click at [1177, 163] on link "A folha de ponto foi gerada com sucesso às 13:43:53 e estará disponível pelos p…" at bounding box center [1110, 181] width 270 height 82
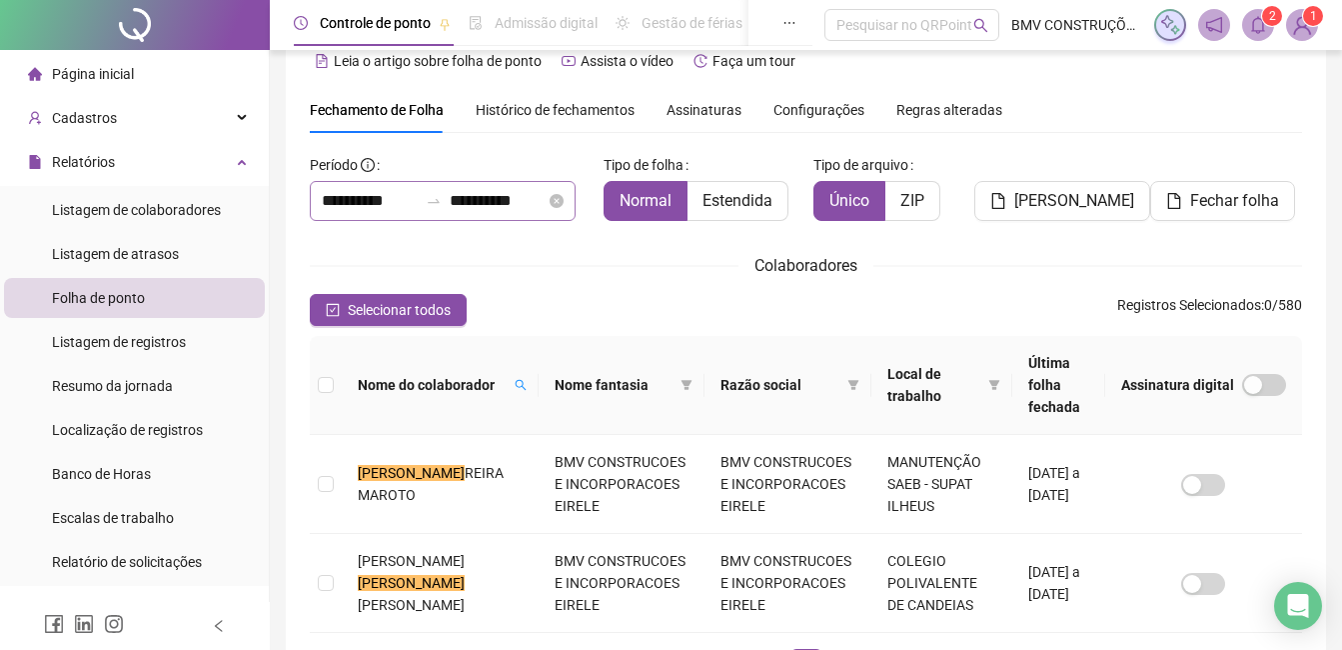
scroll to position [0, 0]
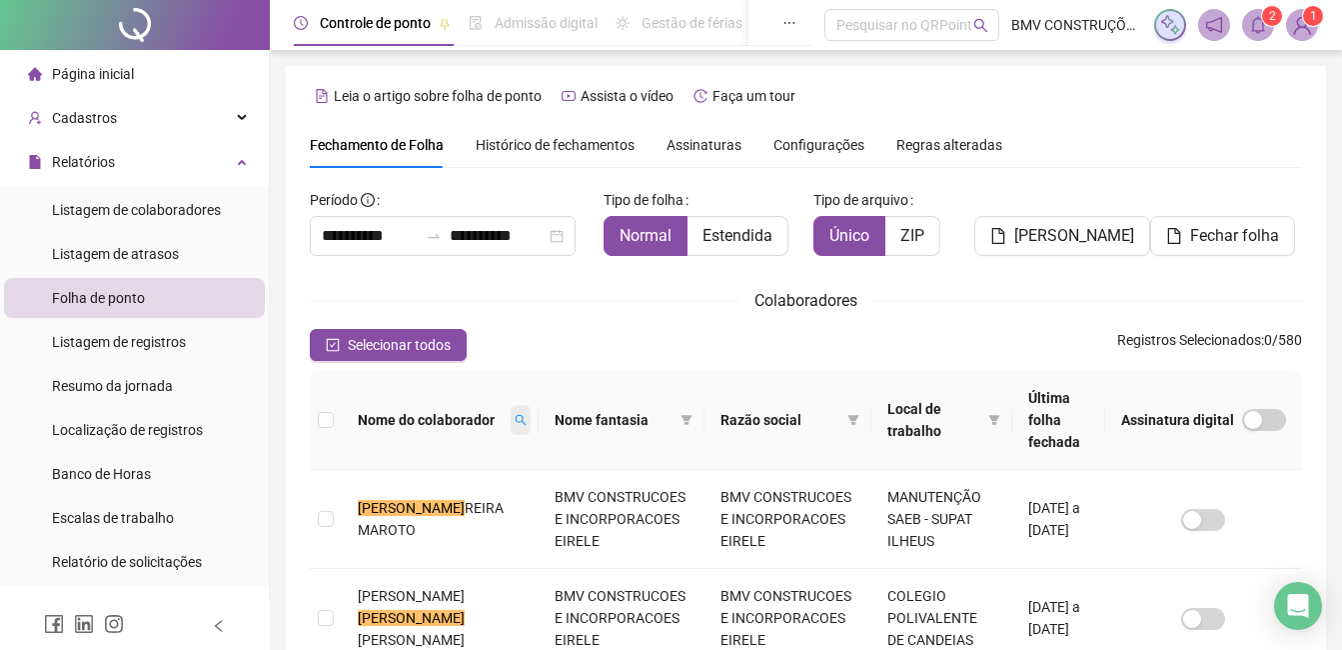
click at [515, 414] on icon "search" at bounding box center [521, 420] width 12 height 12
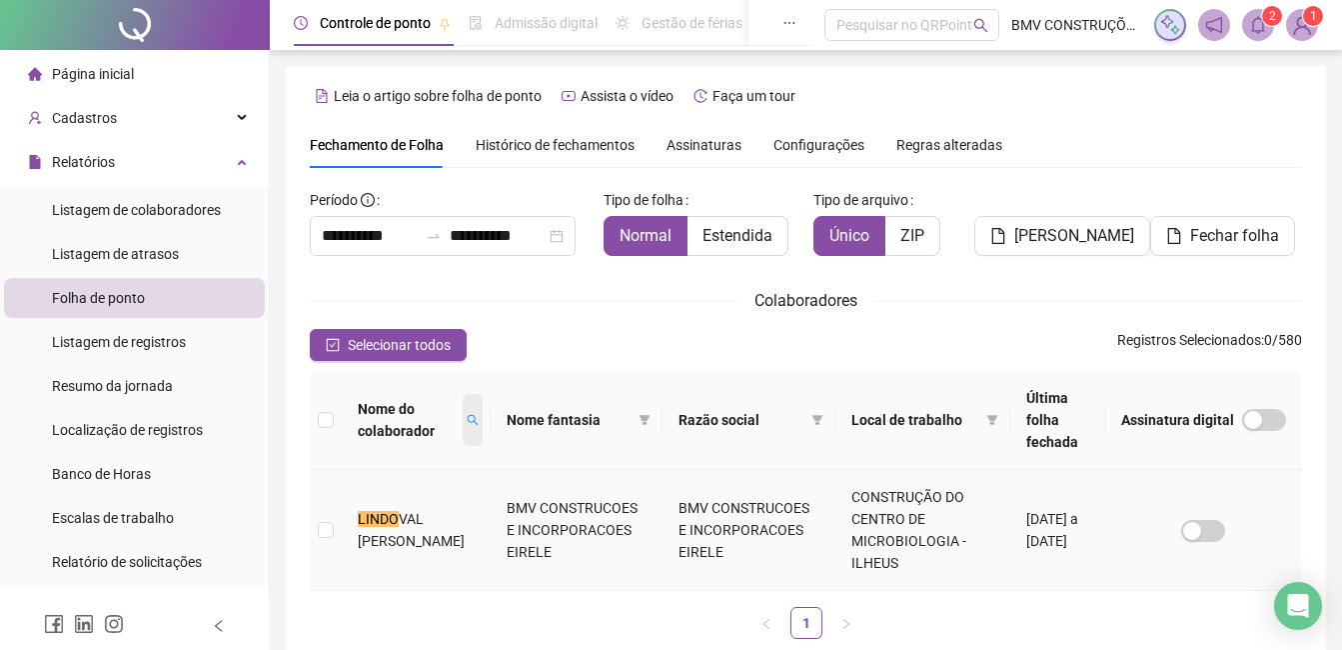
scroll to position [85, 0]
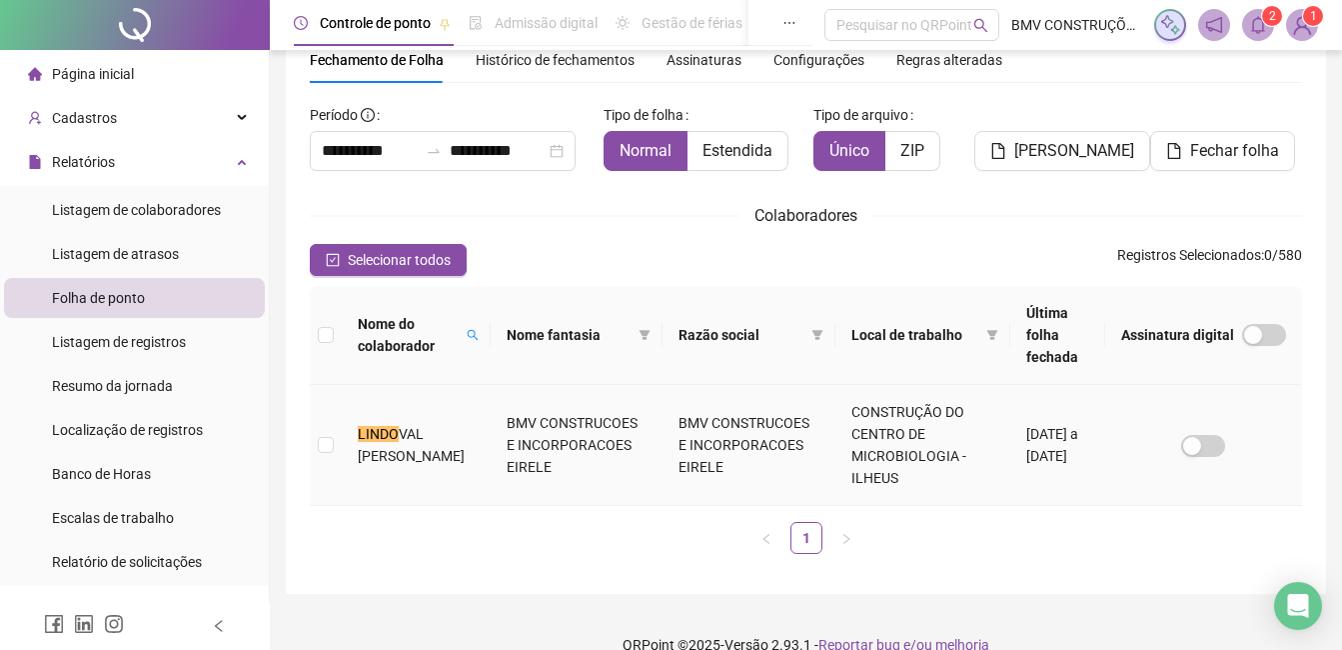
click at [377, 426] on span "VAL ANTONIO DE JESUS" at bounding box center [411, 445] width 107 height 38
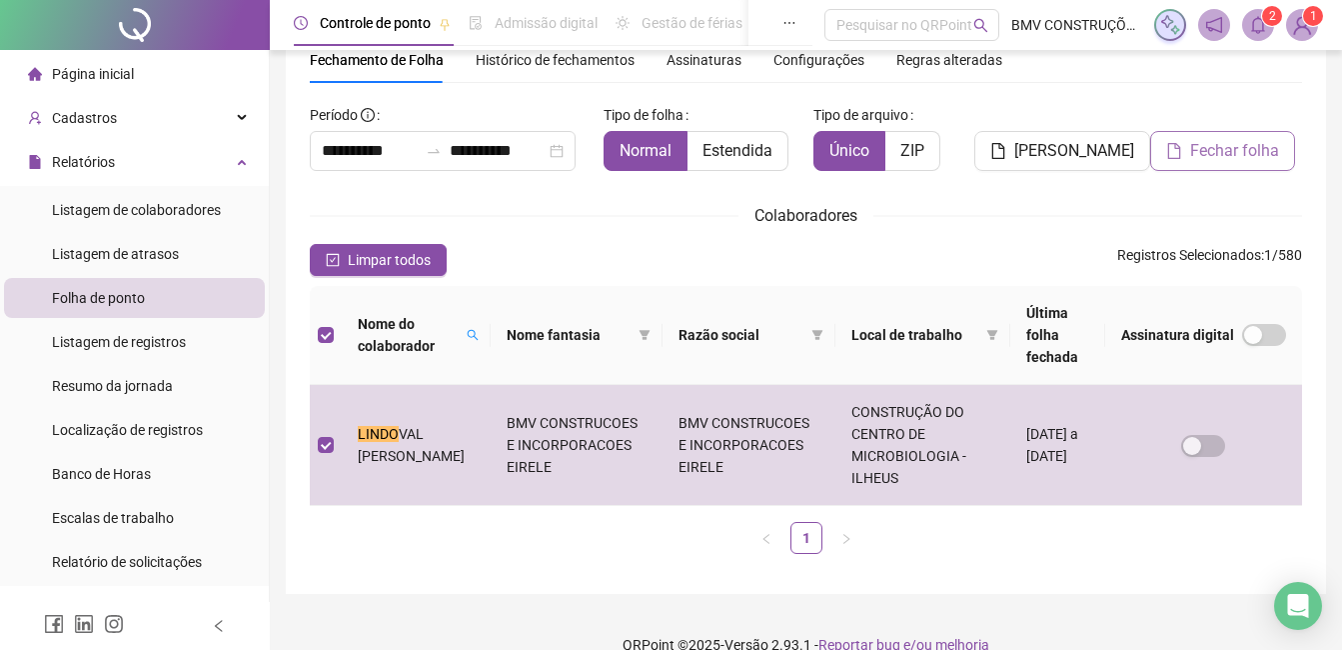
click at [1195, 160] on span "Fechar folha" at bounding box center [1234, 151] width 89 height 24
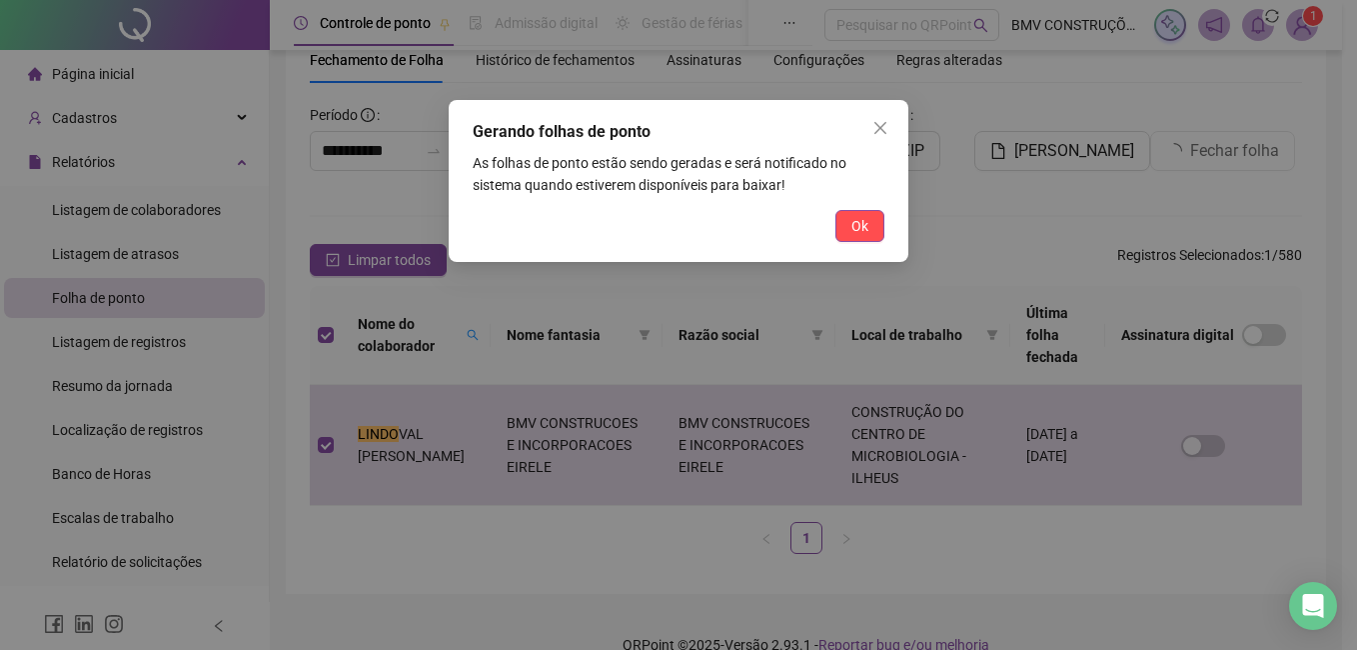
click at [861, 216] on button "Ok" at bounding box center [859, 226] width 49 height 32
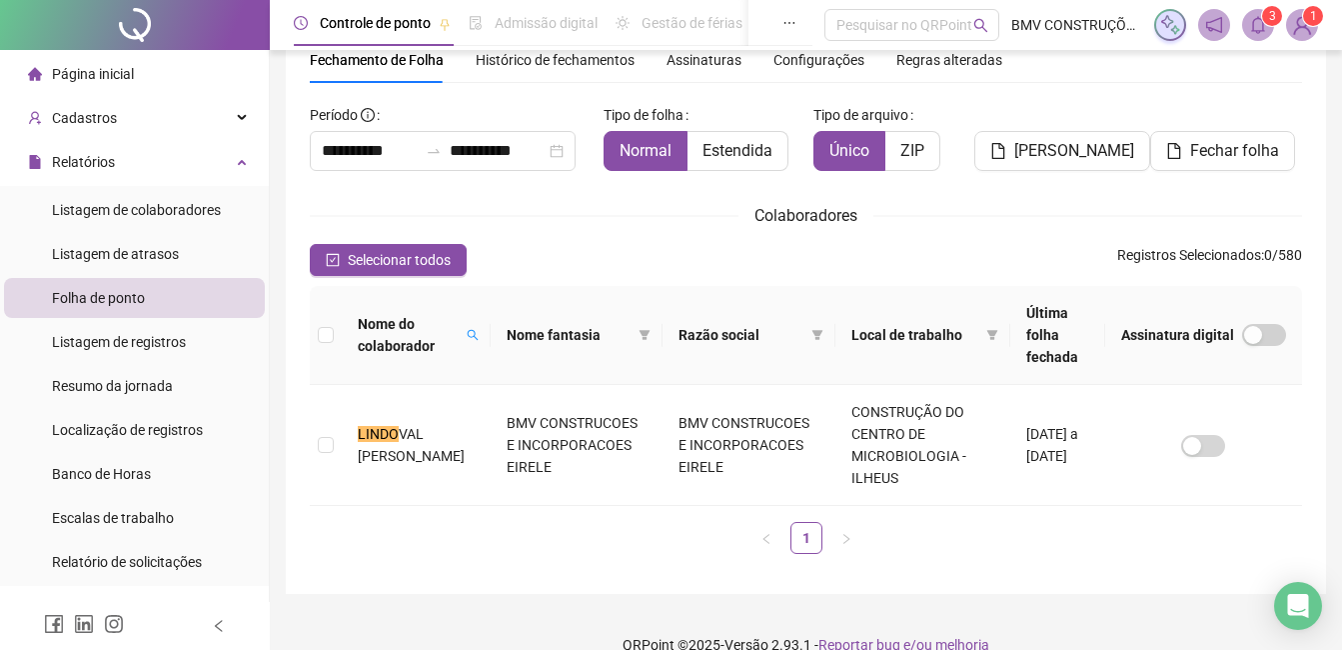
click at [1260, 33] on icon "bell" at bounding box center [1258, 25] width 18 height 18
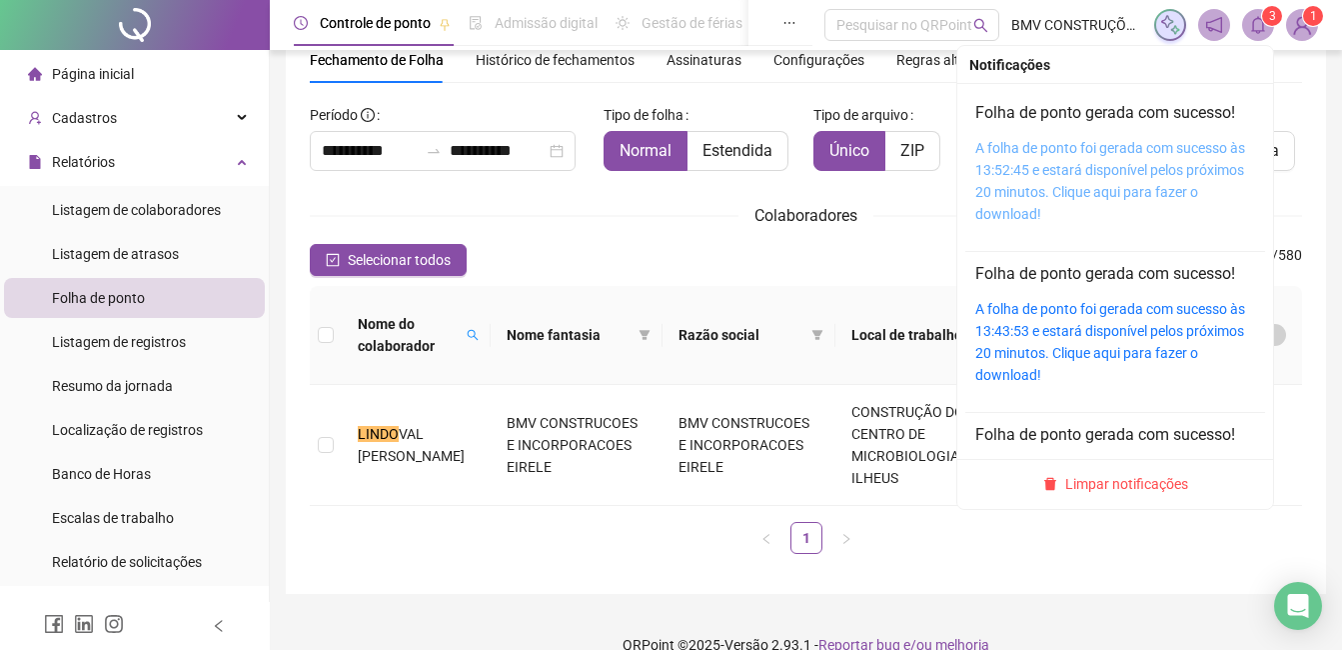
click at [1152, 156] on link "A folha de ponto foi gerada com sucesso às 13:52:45 e estará disponível pelos p…" at bounding box center [1110, 181] width 270 height 82
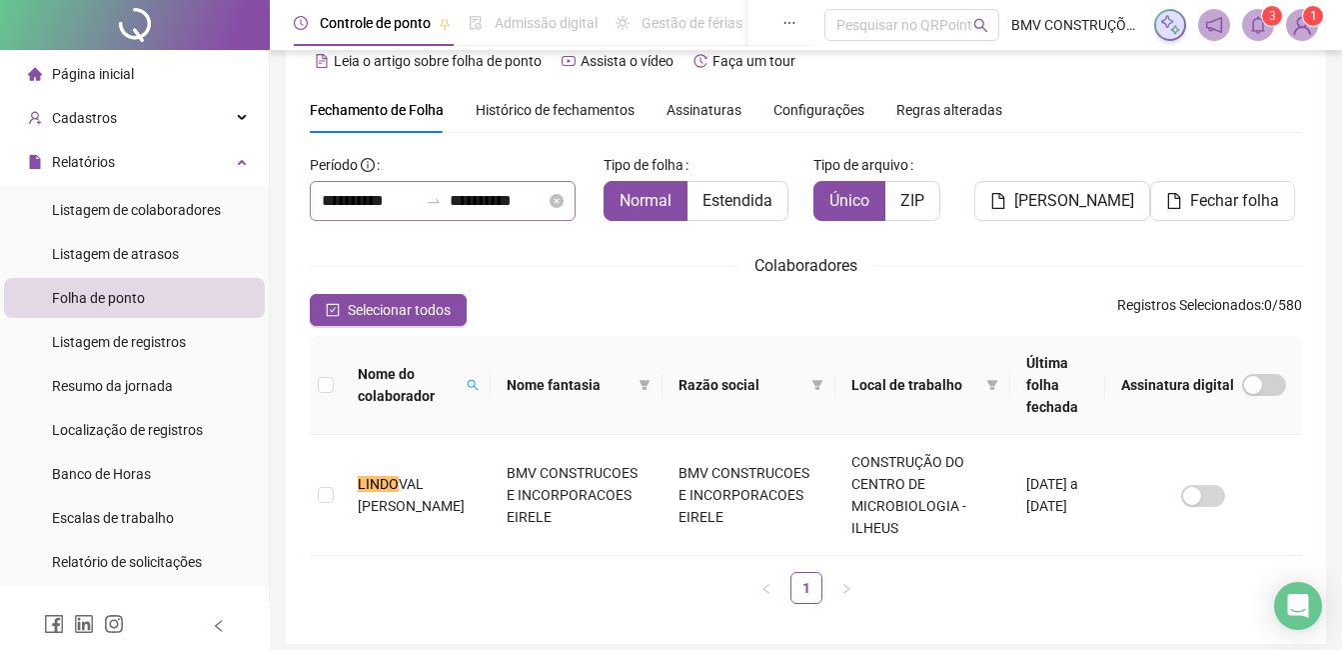
scroll to position [0, 0]
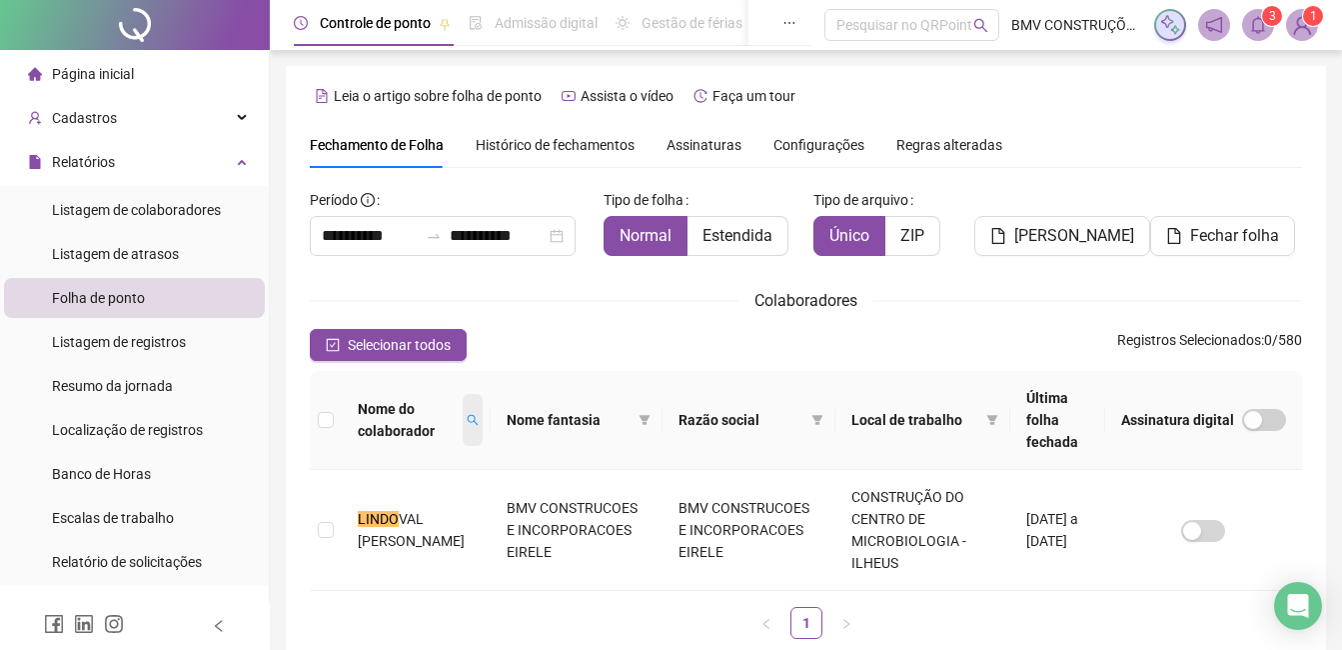
click at [467, 414] on icon "search" at bounding box center [473, 420] width 12 height 12
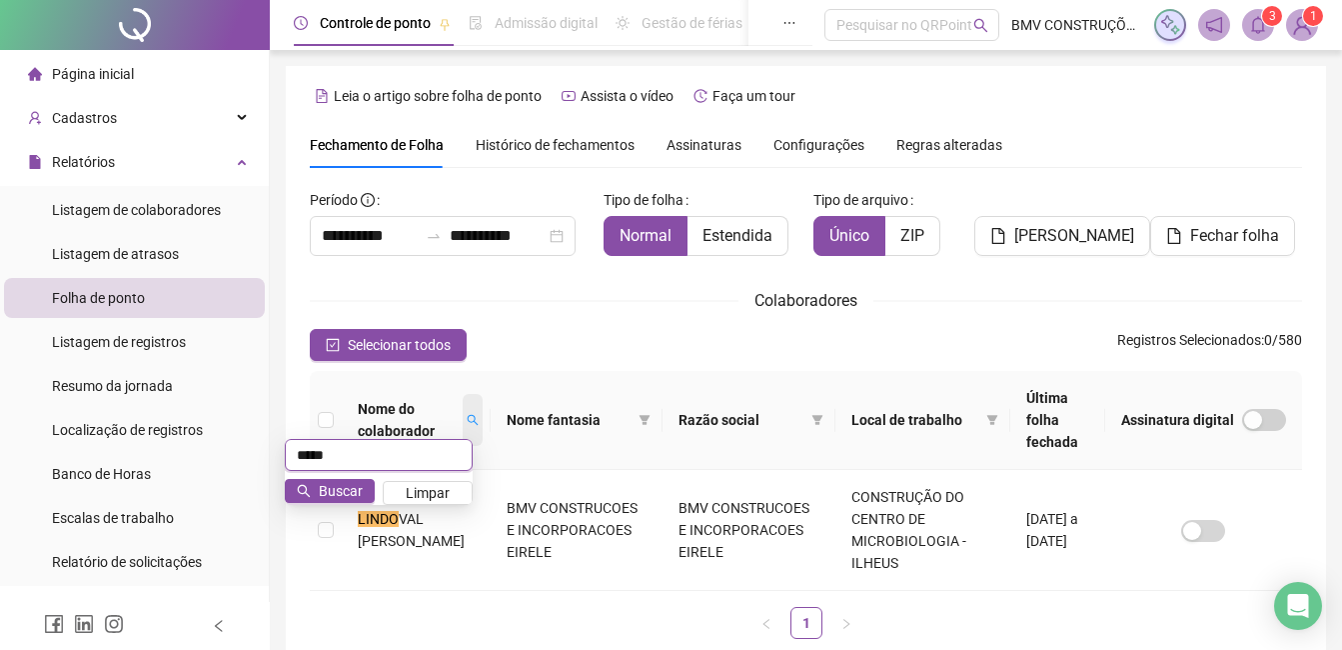
type input "*****"
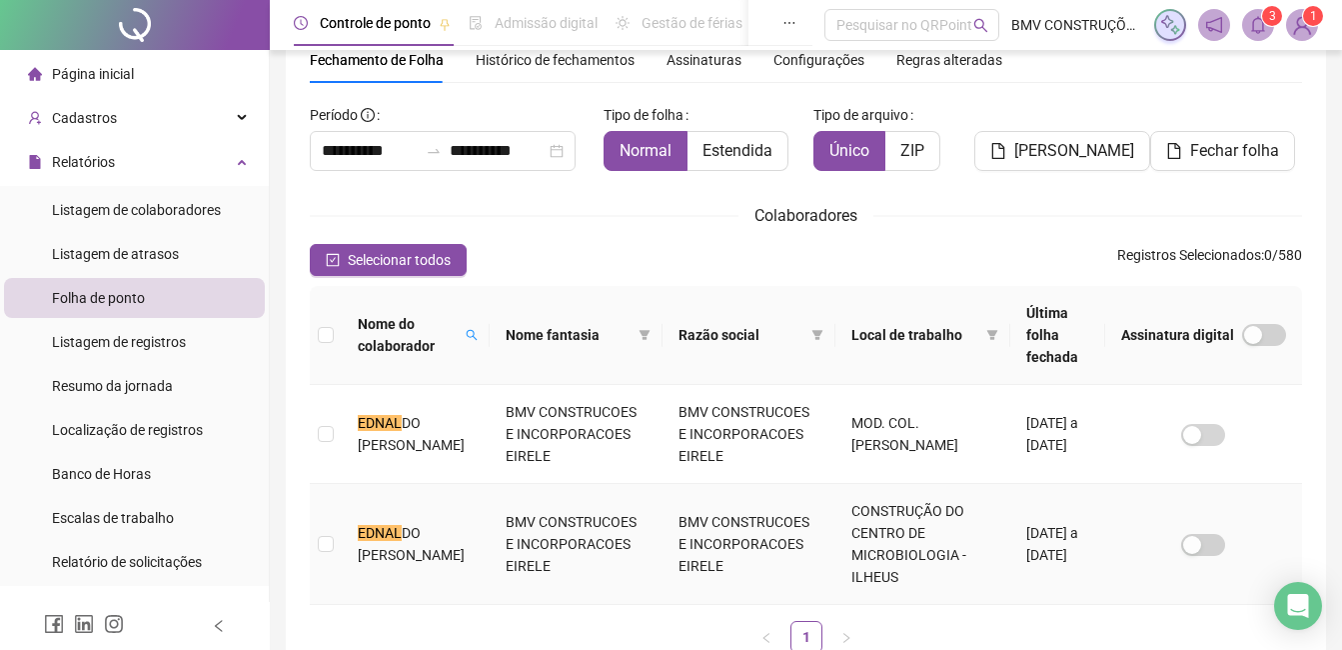
click at [384, 550] on span "DO GOMES DA SILVA" at bounding box center [411, 544] width 107 height 38
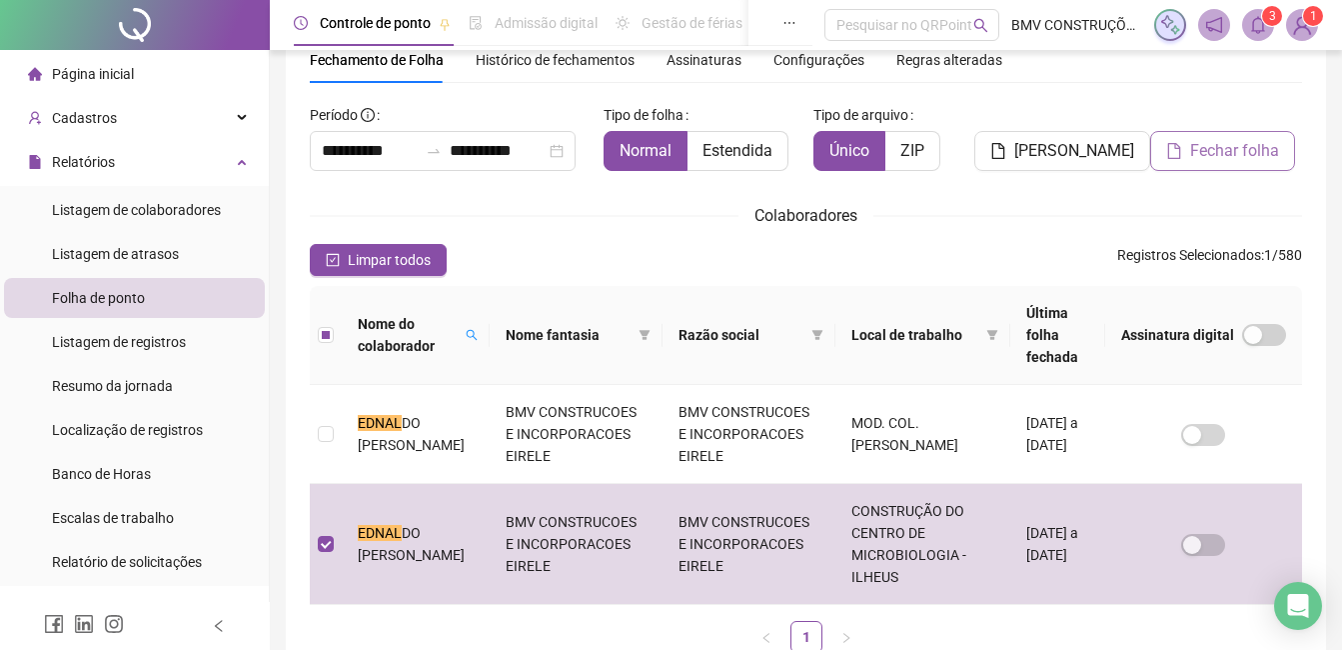
click at [1242, 146] on span "Fechar folha" at bounding box center [1234, 151] width 89 height 24
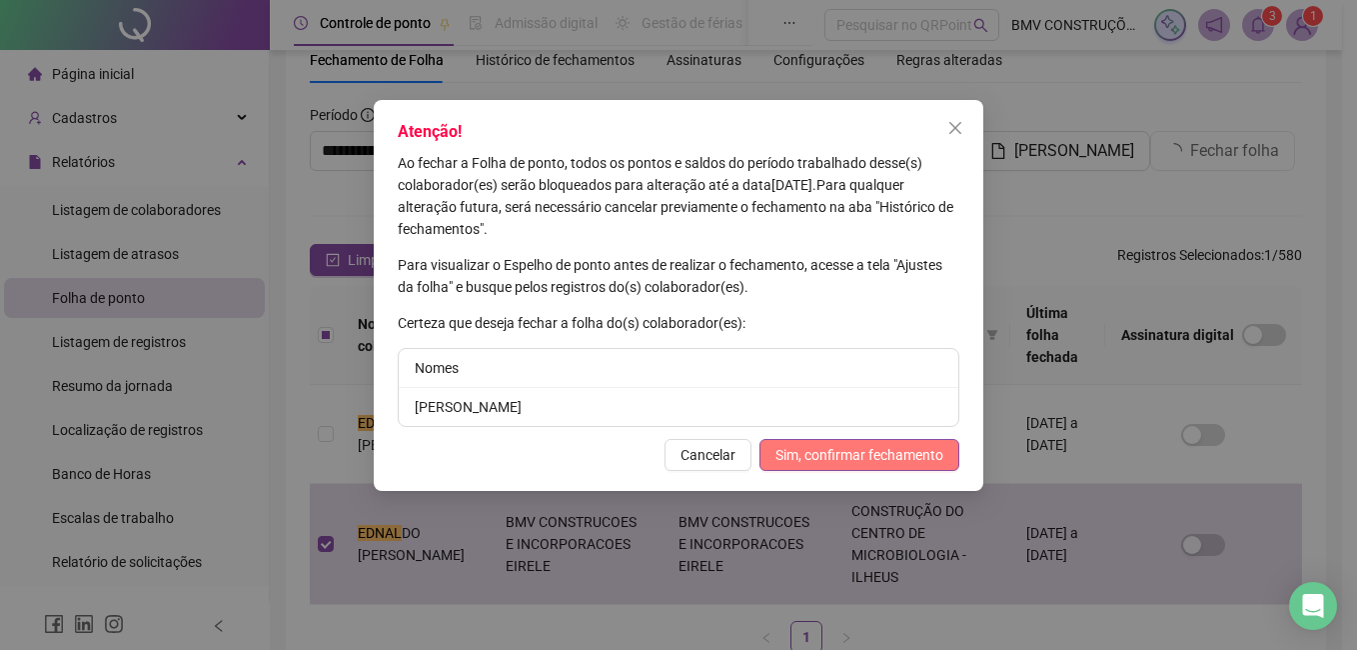
click at [870, 441] on button "Sim, confirmar fechamento" at bounding box center [860, 455] width 200 height 32
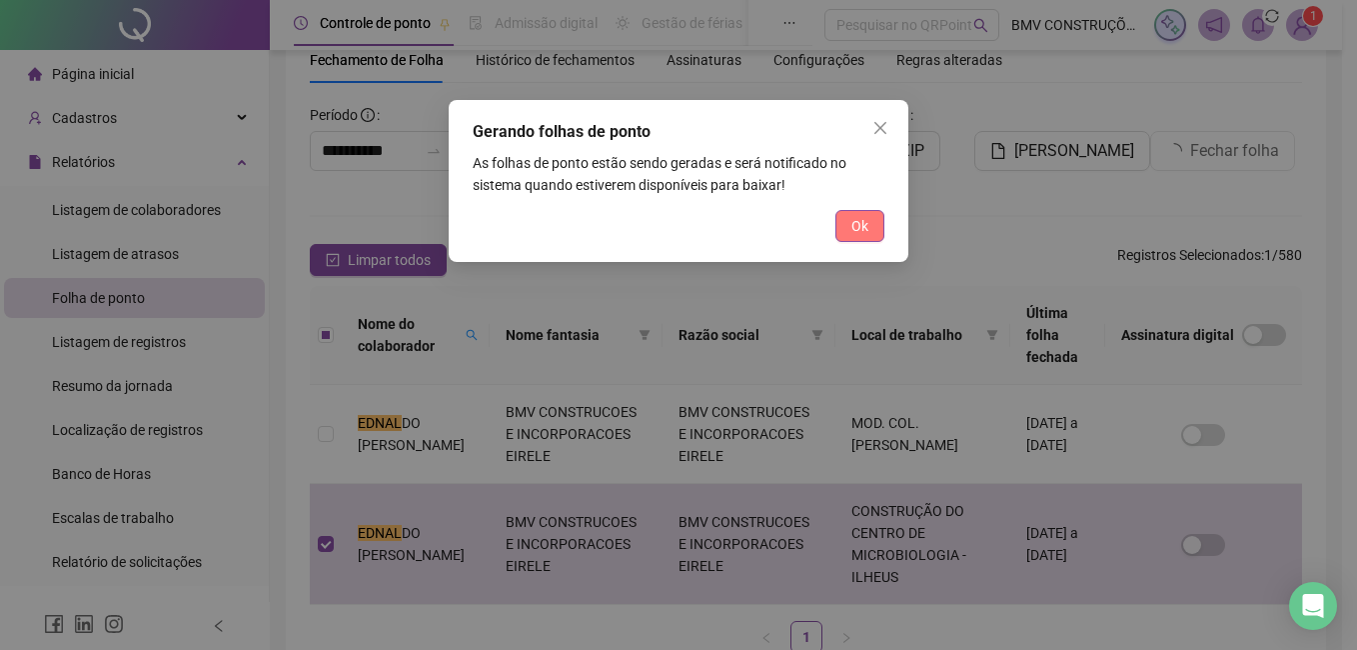
click at [856, 225] on span "Ok" at bounding box center [859, 226] width 17 height 22
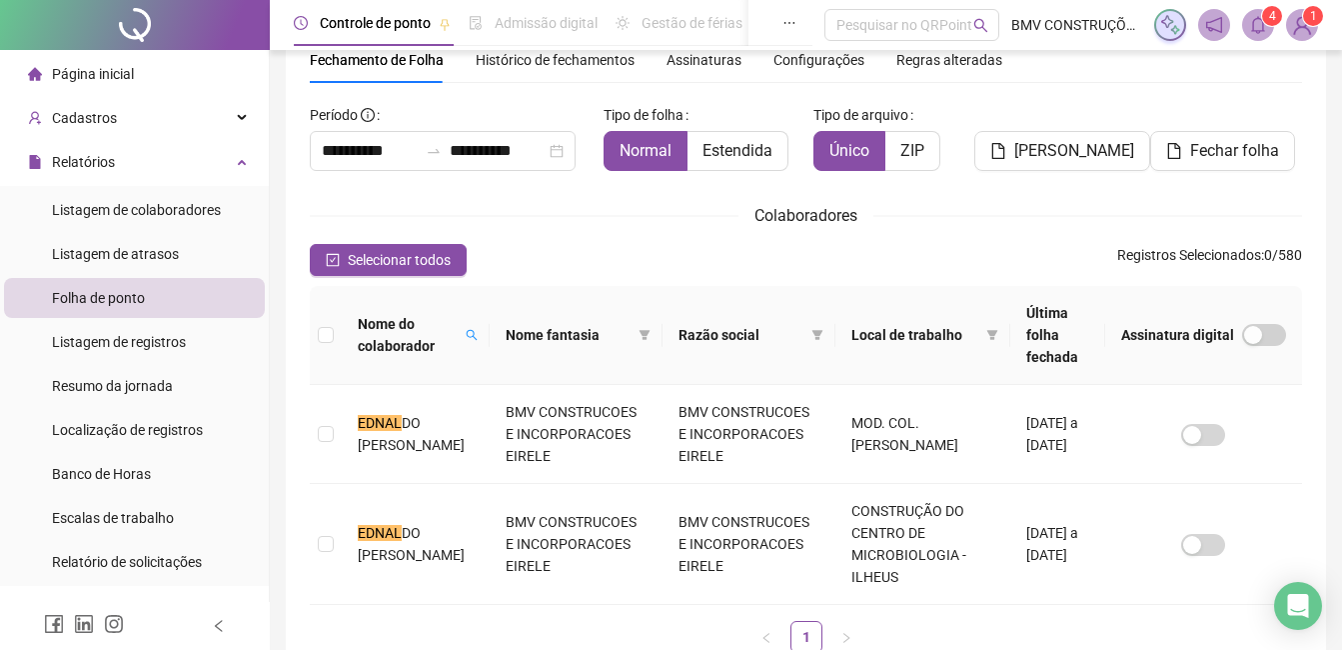
click at [1264, 27] on icon "bell" at bounding box center [1258, 25] width 18 height 18
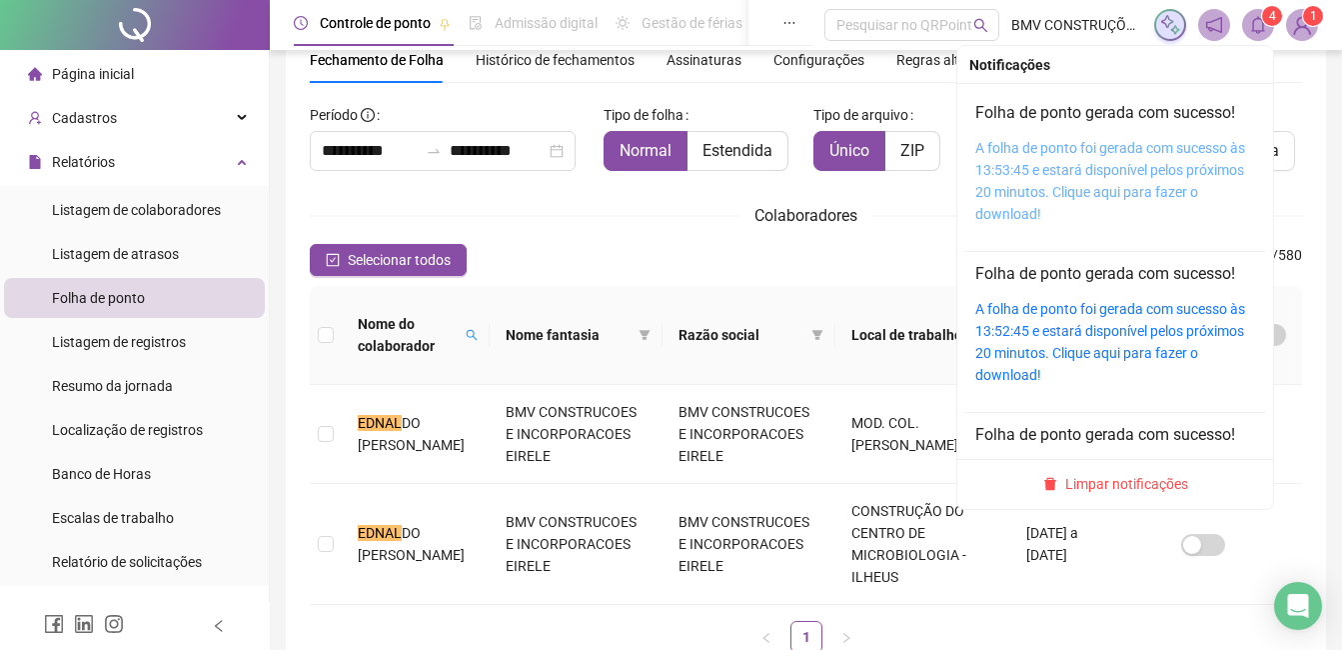
click at [1076, 178] on link "A folha de ponto foi gerada com sucesso às 13:53:45 e estará disponível pelos p…" at bounding box center [1110, 181] width 270 height 82
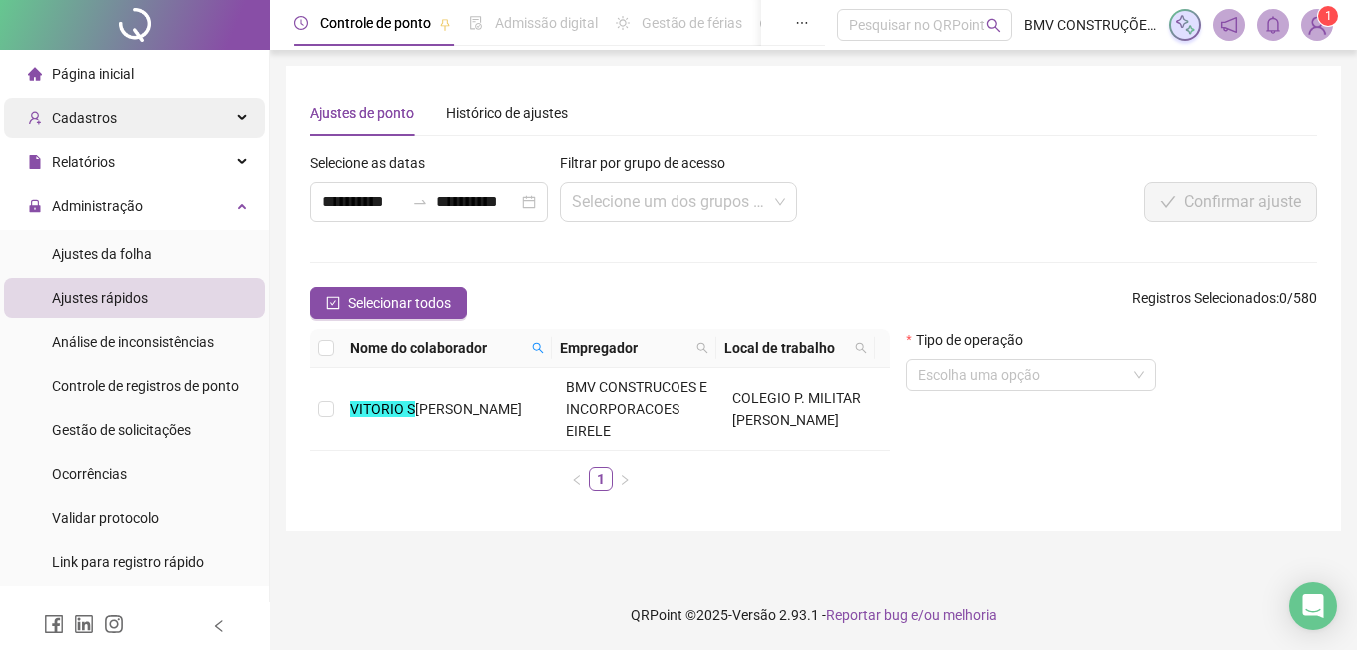
click at [89, 130] on span "Cadastros" at bounding box center [72, 118] width 89 height 40
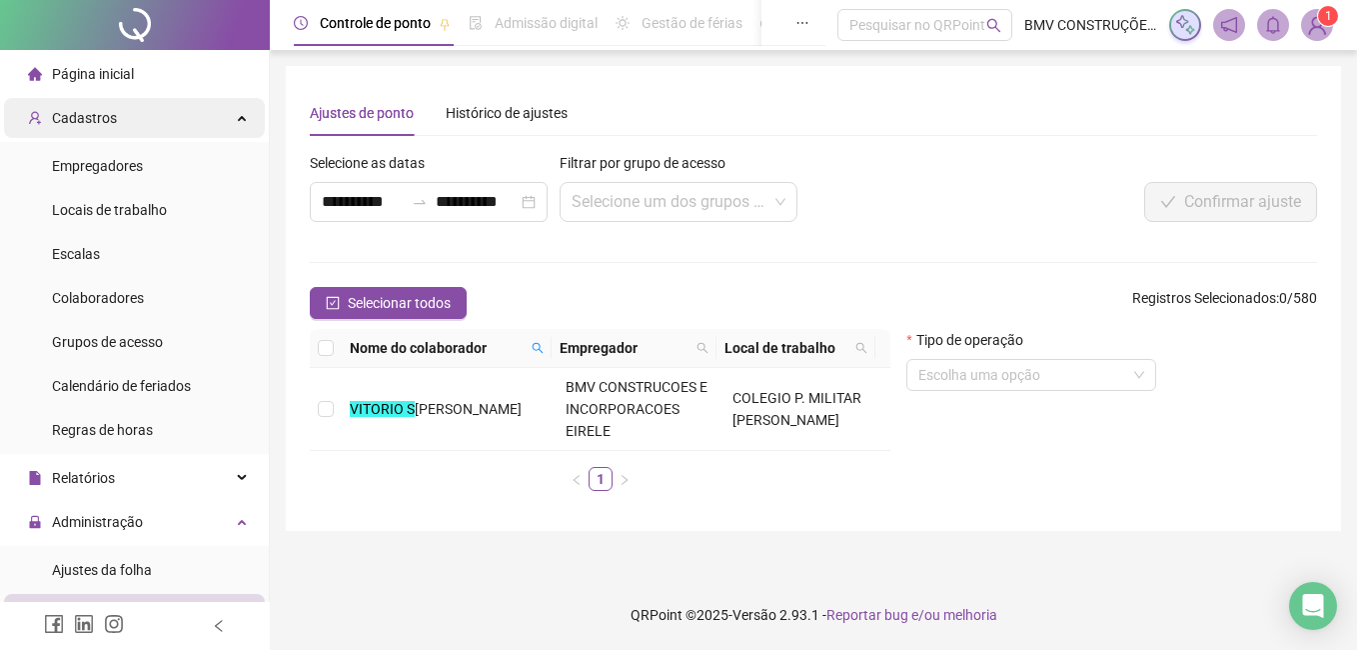
click at [89, 115] on span "Cadastros" at bounding box center [84, 118] width 65 height 16
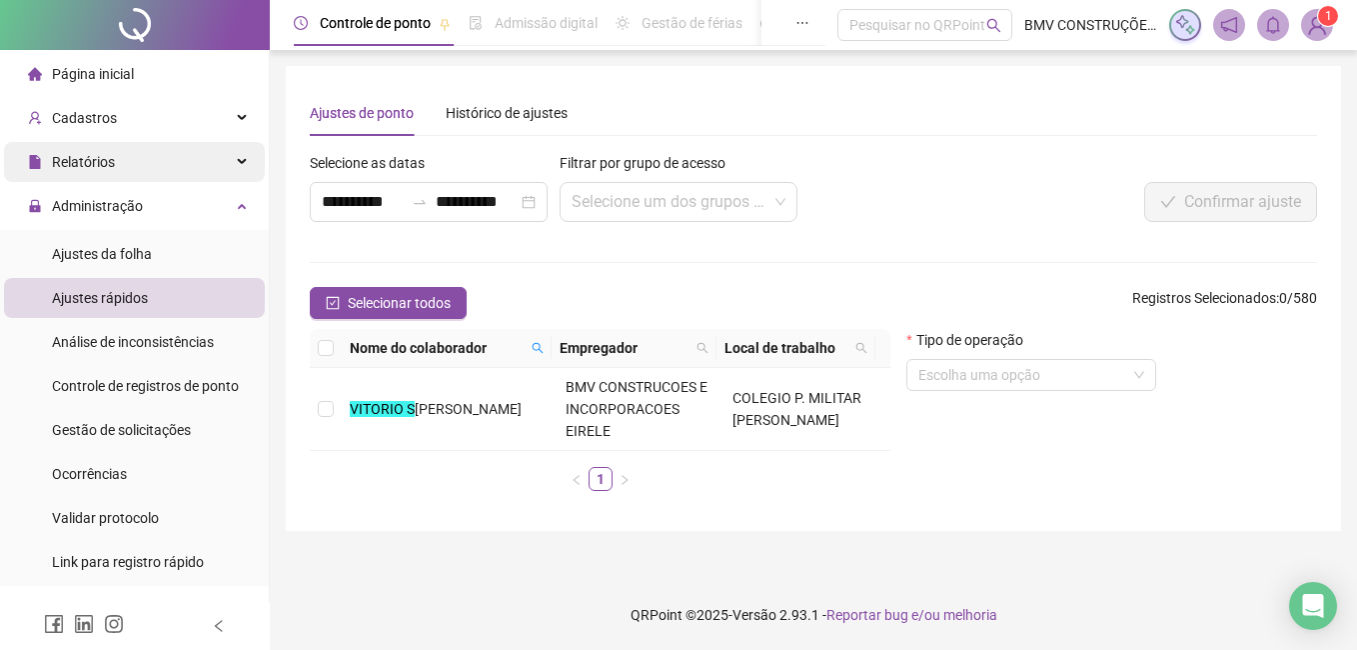
click at [97, 162] on span "Relatórios" at bounding box center [83, 162] width 63 height 16
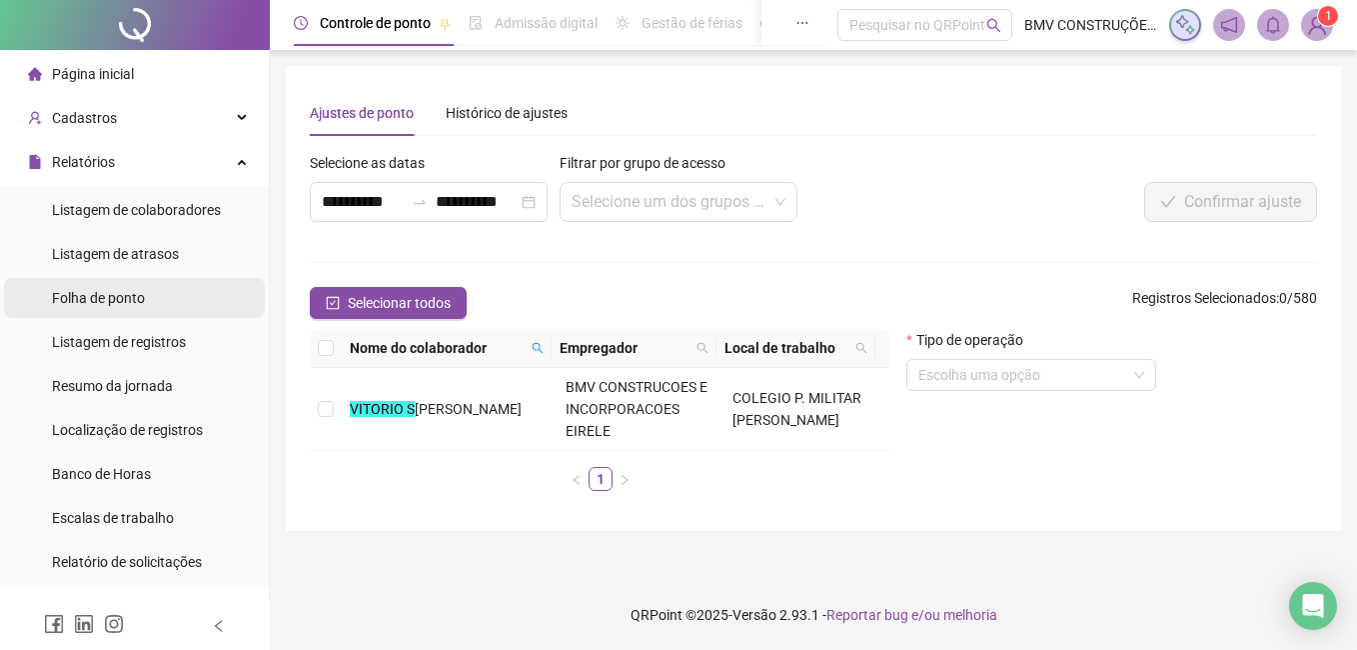
click at [113, 296] on span "Folha de ponto" at bounding box center [98, 298] width 93 height 16
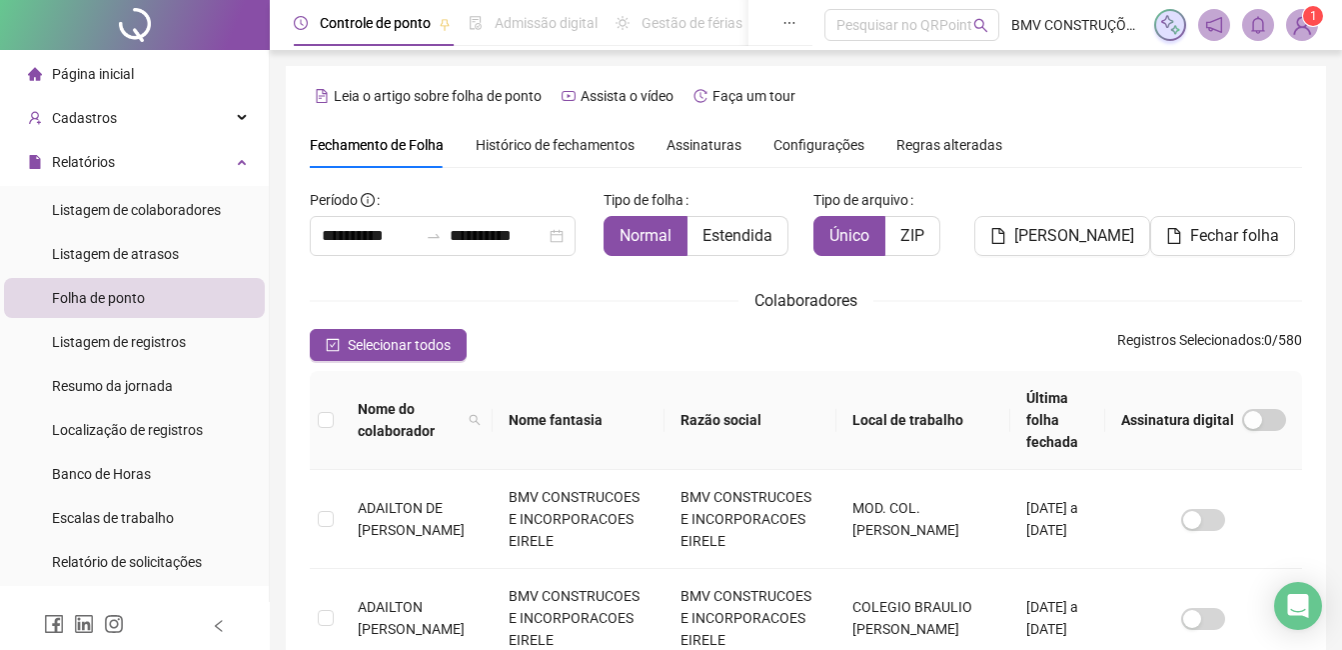
scroll to position [85, 0]
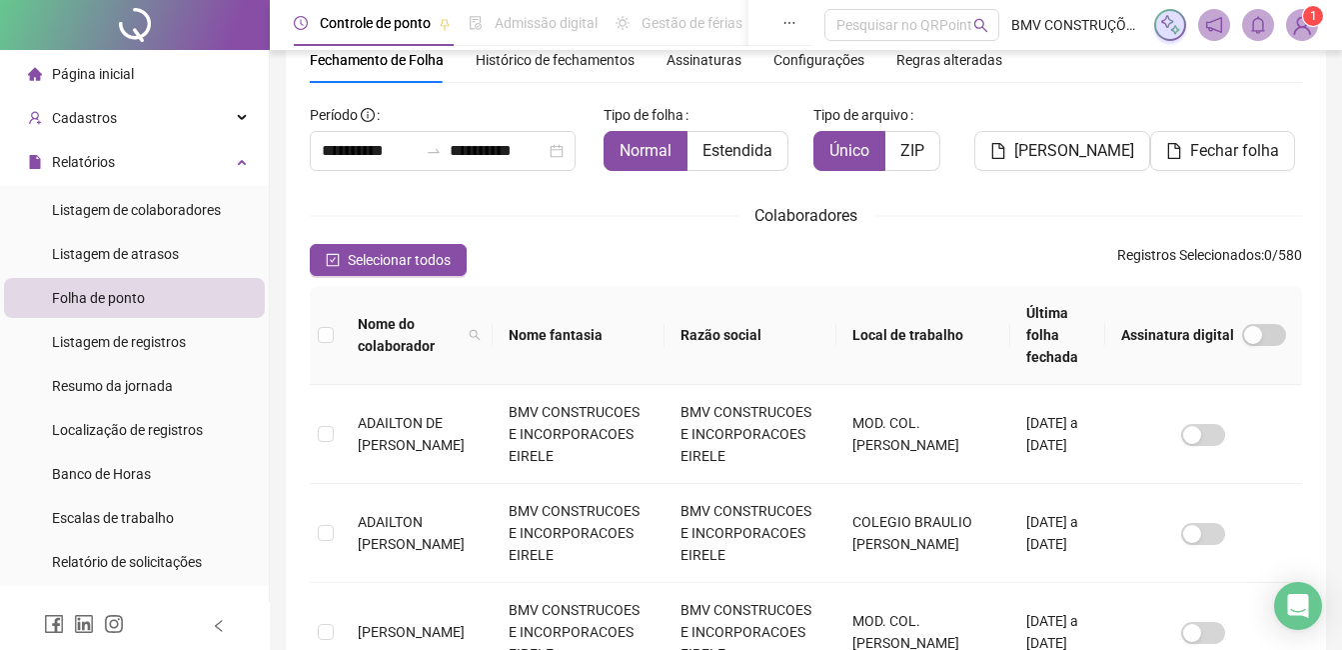
click at [104, 154] on span "Relatórios" at bounding box center [83, 162] width 63 height 16
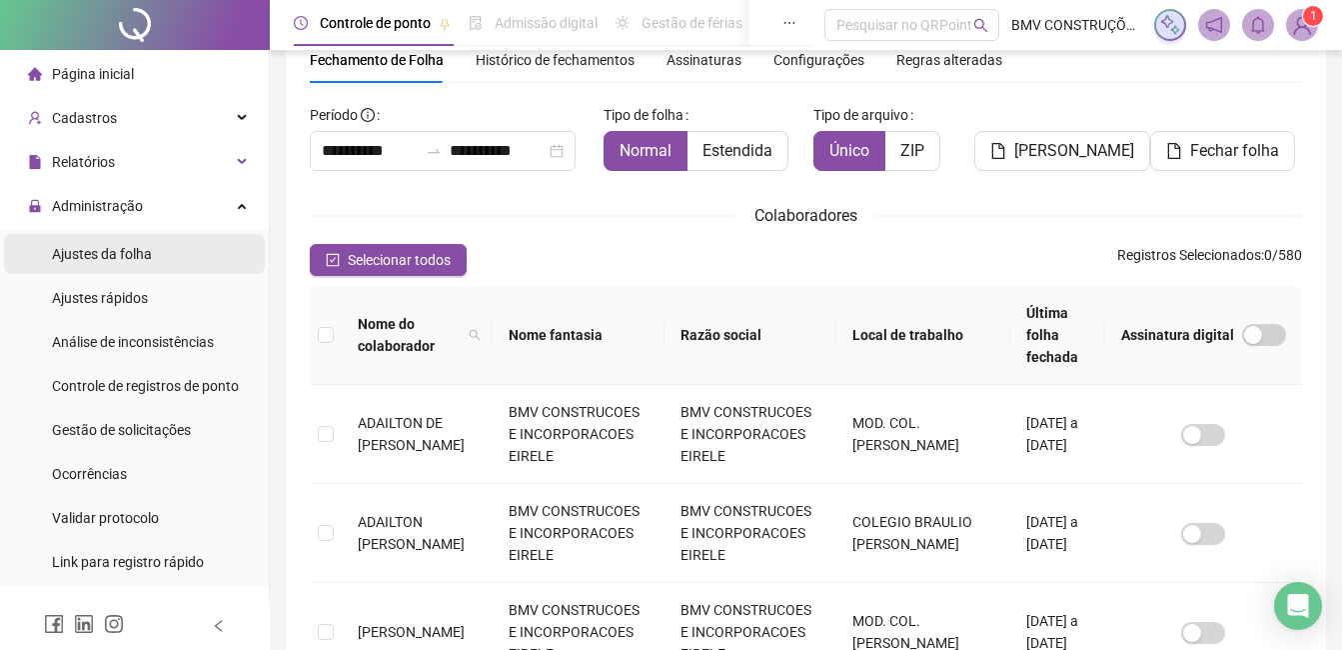
click at [96, 257] on span "Ajustes da folha" at bounding box center [102, 254] width 100 height 16
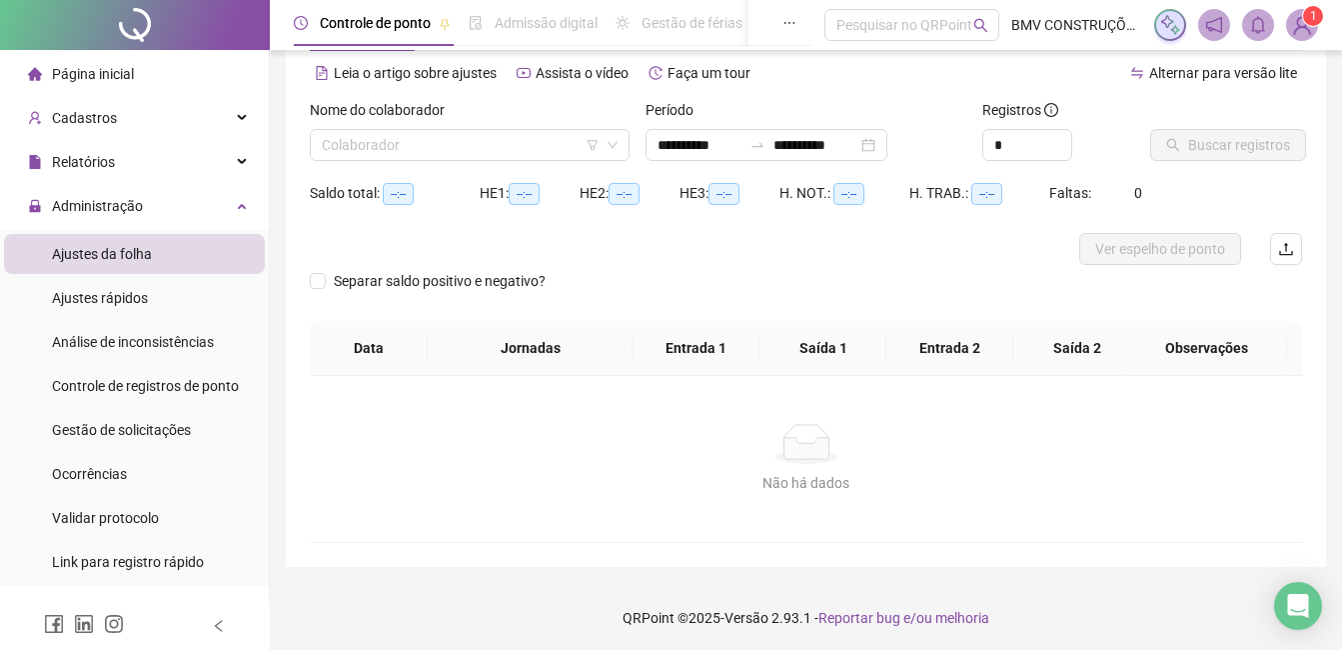
type input "**********"
click at [361, 142] on input "search" at bounding box center [461, 145] width 278 height 30
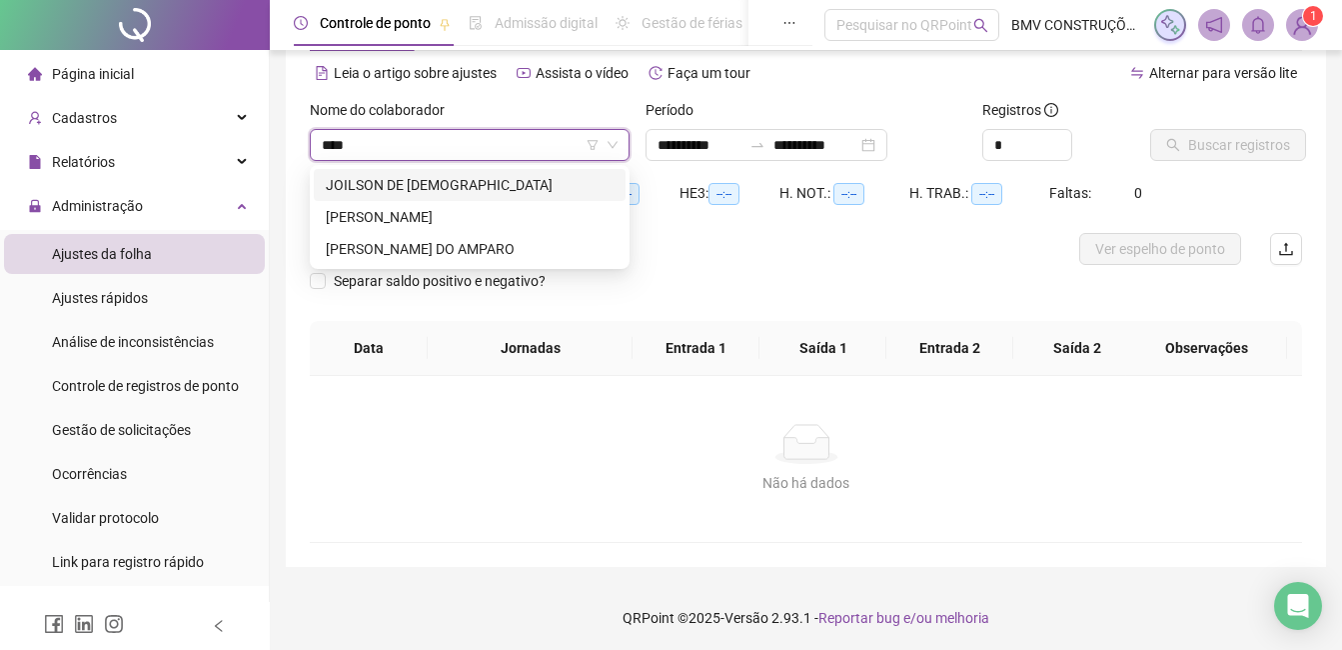
type input "*****"
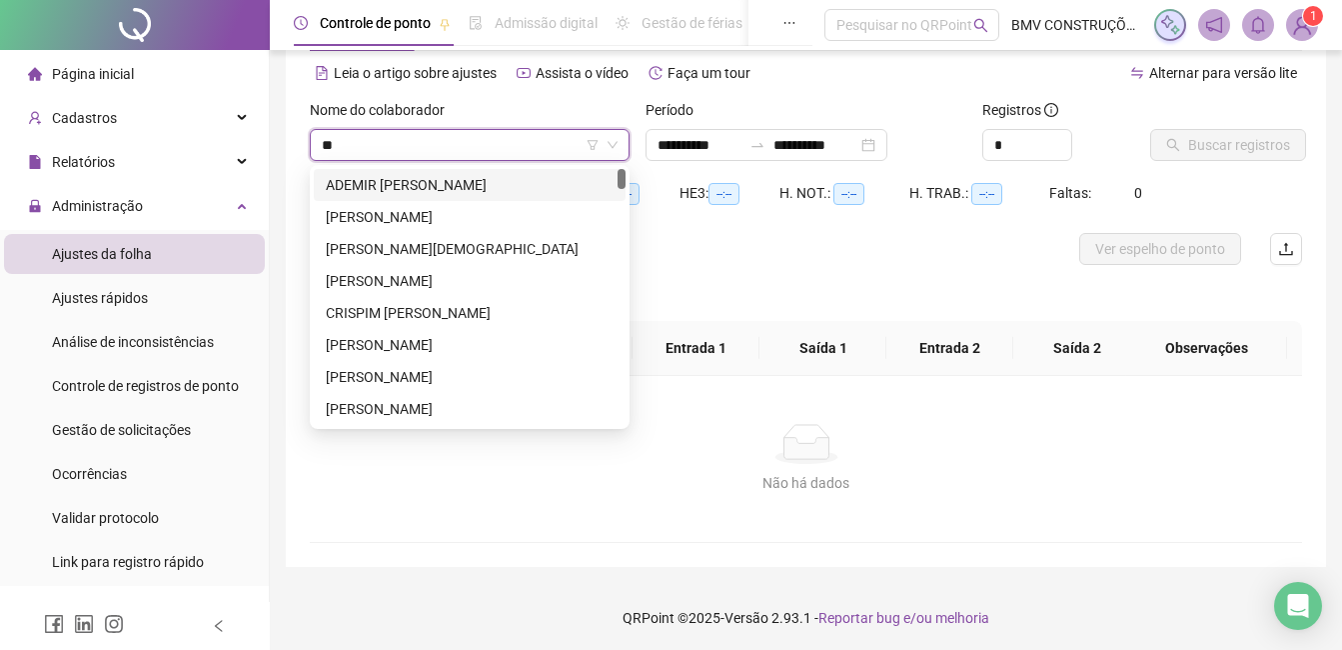
type input "***"
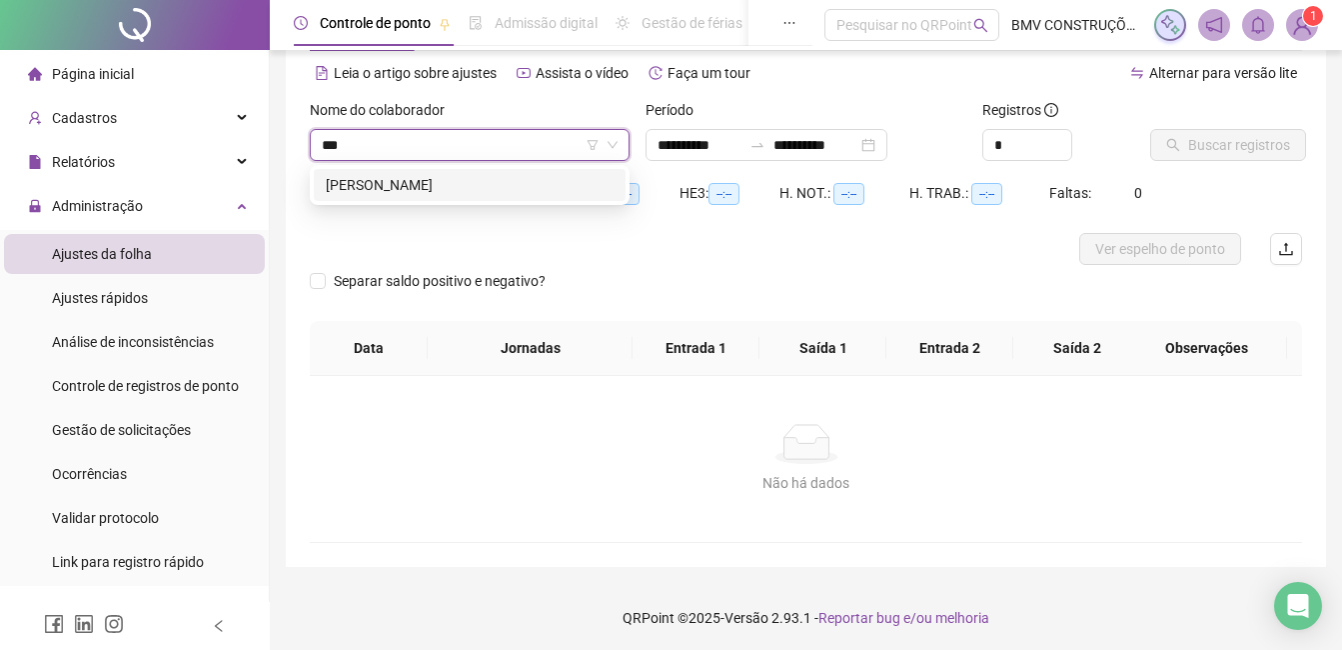
click at [368, 180] on div "[PERSON_NAME]" at bounding box center [470, 185] width 288 height 22
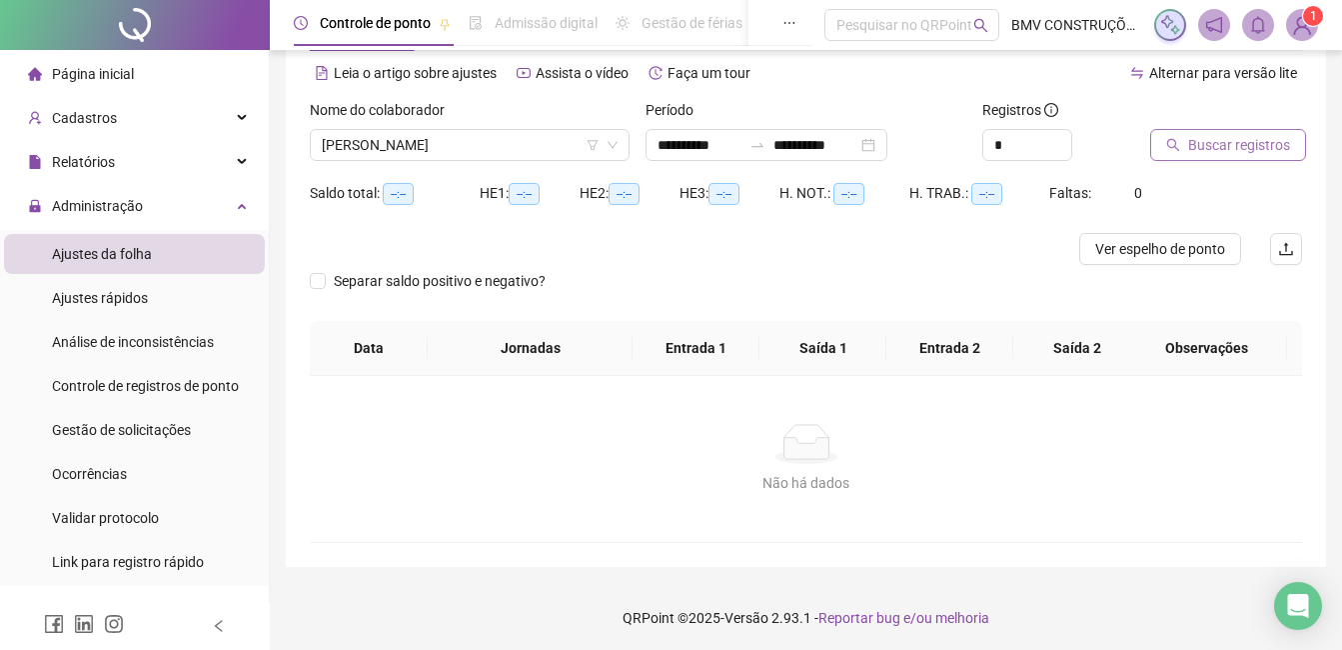
click at [1170, 149] on icon "search" at bounding box center [1173, 145] width 14 height 14
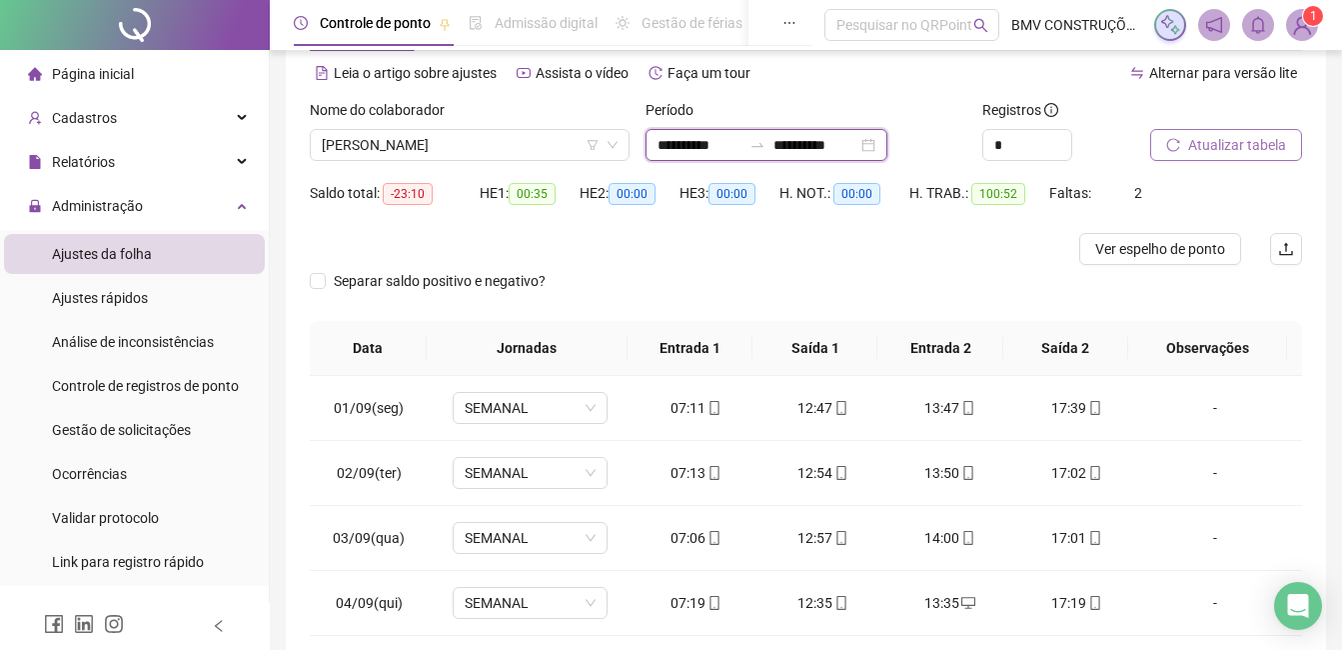
click at [837, 139] on input "**********" at bounding box center [815, 145] width 84 height 22
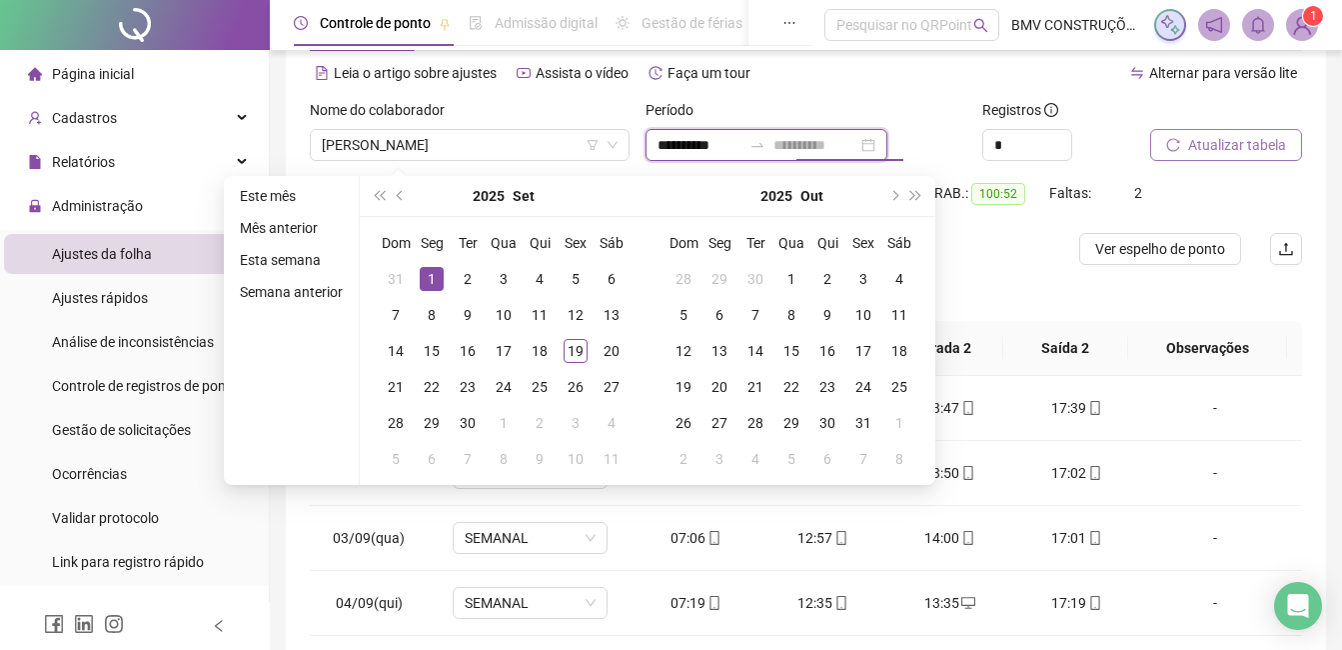
type input "**********"
drag, startPoint x: 430, startPoint y: 274, endPoint x: 484, endPoint y: 312, distance: 66.0
click at [432, 280] on div "1" at bounding box center [432, 279] width 24 height 24
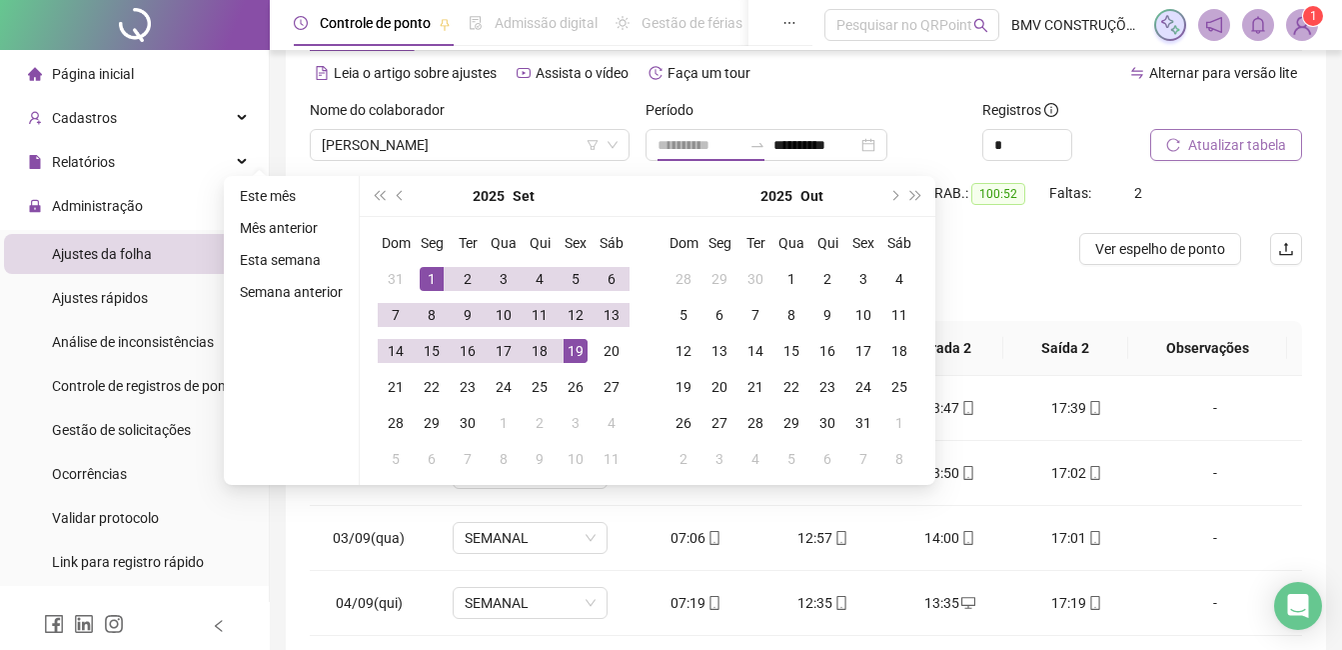
click at [569, 345] on div "19" at bounding box center [576, 351] width 24 height 24
type input "**********"
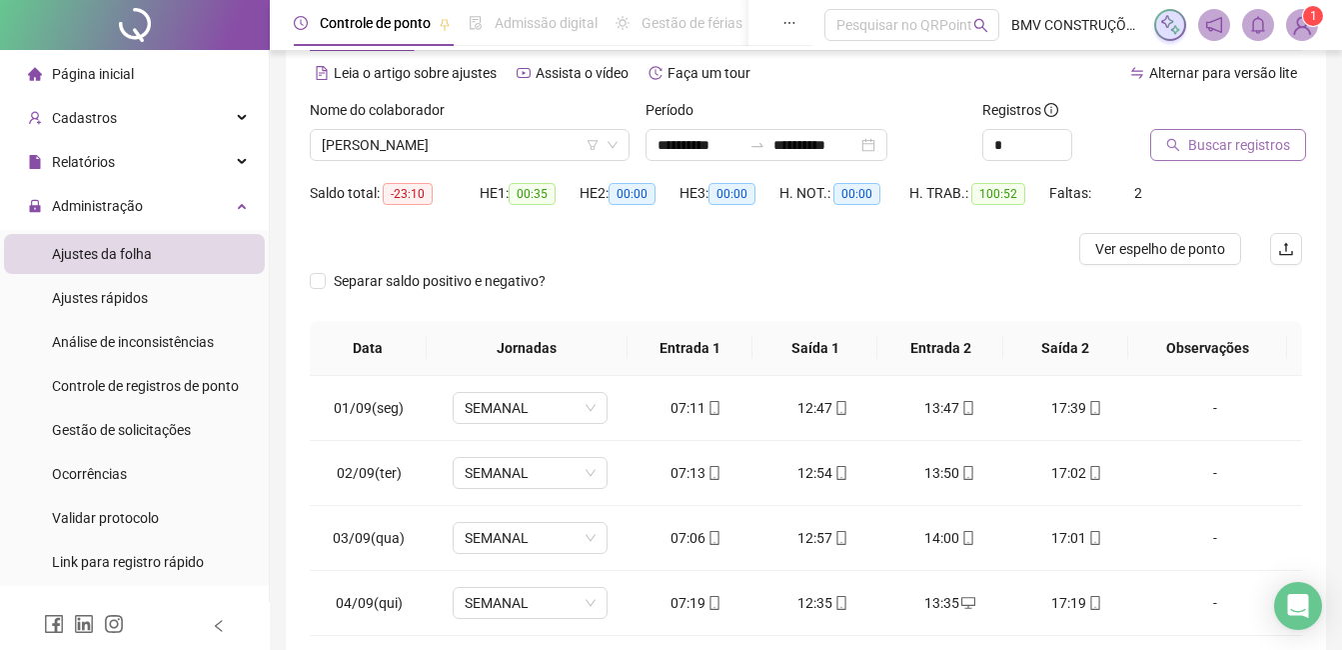
click at [1236, 147] on span "Buscar registros" at bounding box center [1239, 145] width 102 height 22
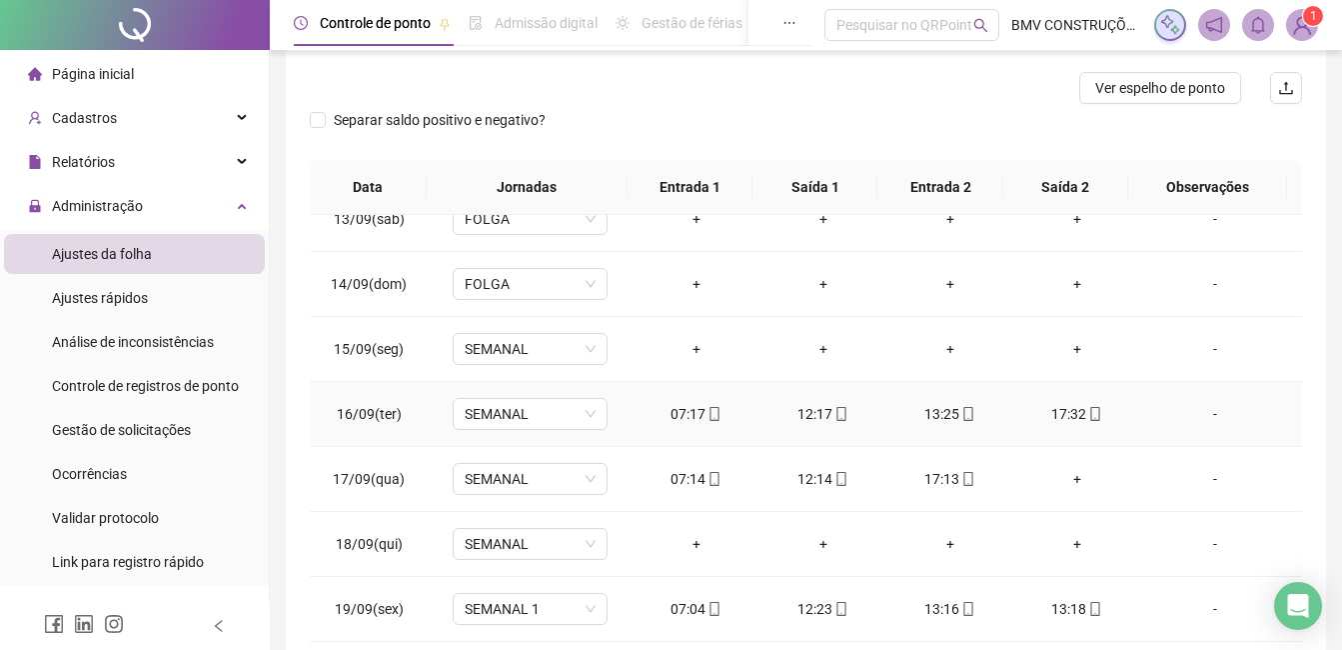
scroll to position [348, 0]
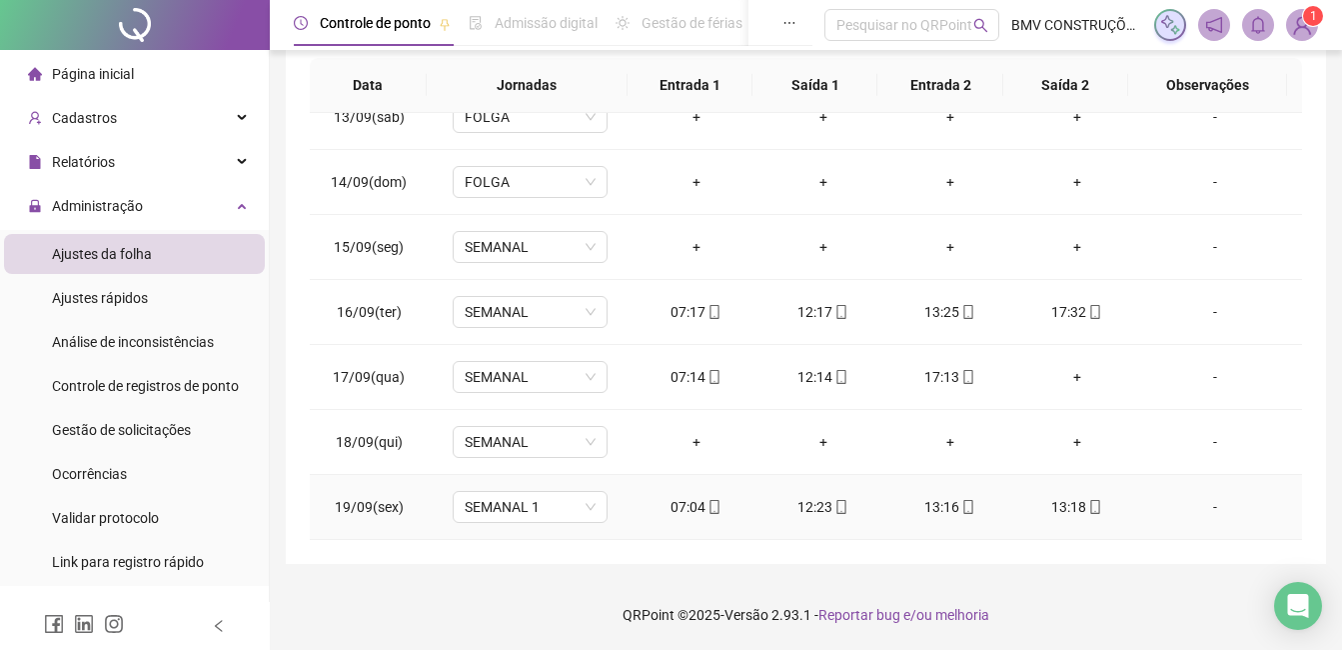
click at [941, 505] on div "13:16" at bounding box center [949, 507] width 95 height 22
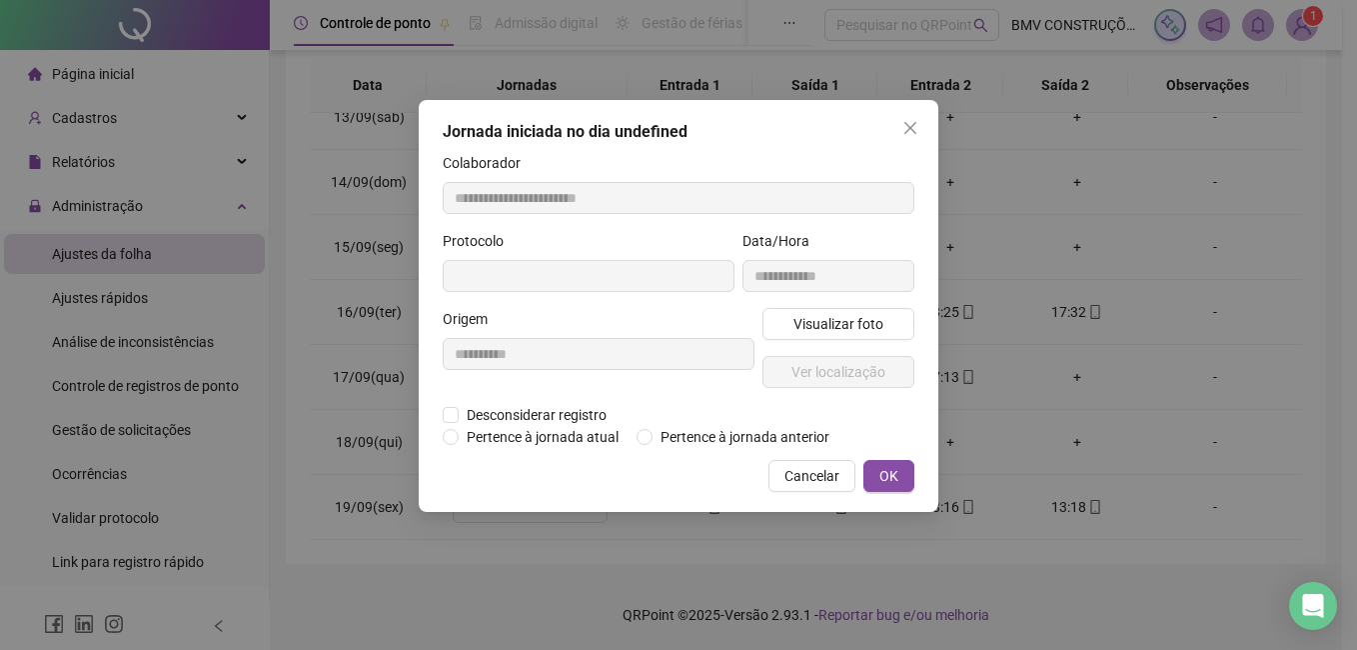
type input "**********"
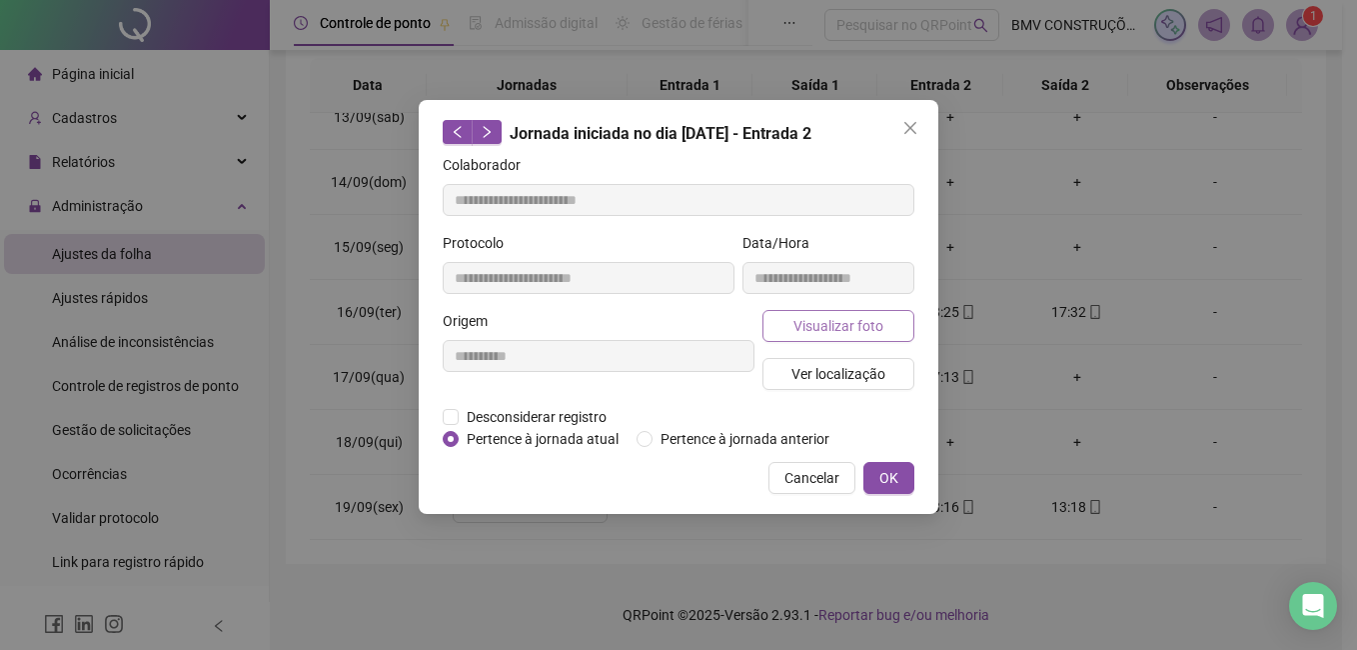
click at [847, 330] on span "Visualizar foto" at bounding box center [838, 326] width 90 height 22
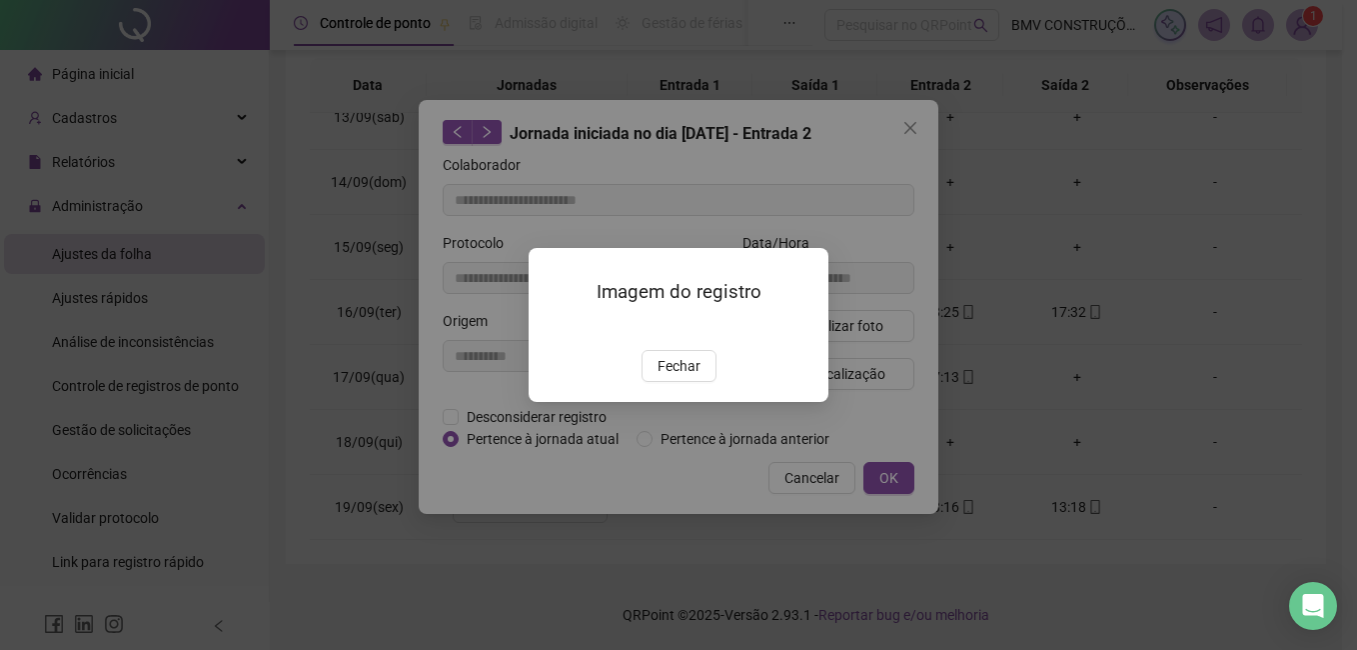
drag, startPoint x: 674, startPoint y: 480, endPoint x: 741, endPoint y: 484, distance: 67.1
click at [675, 377] on span "Fechar" at bounding box center [679, 366] width 43 height 22
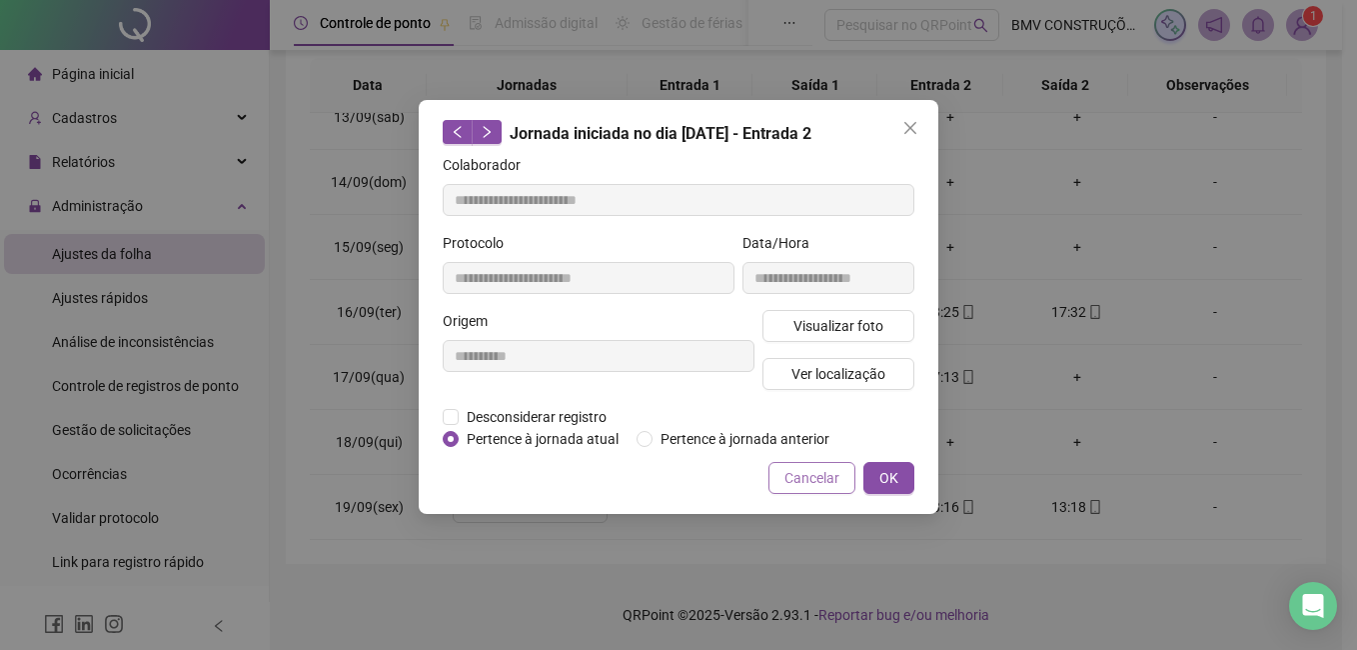
click at [810, 484] on span "Cancelar" at bounding box center [811, 478] width 55 height 22
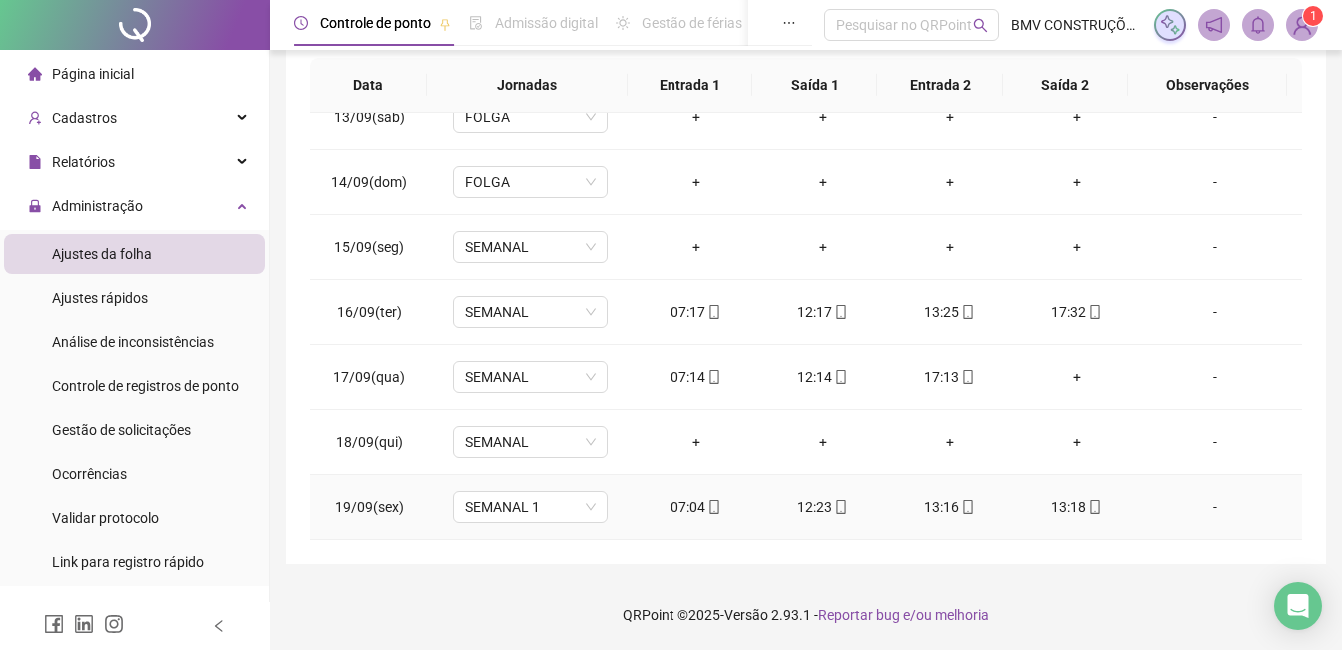
click at [939, 509] on div "13:16" at bounding box center [949, 507] width 95 height 22
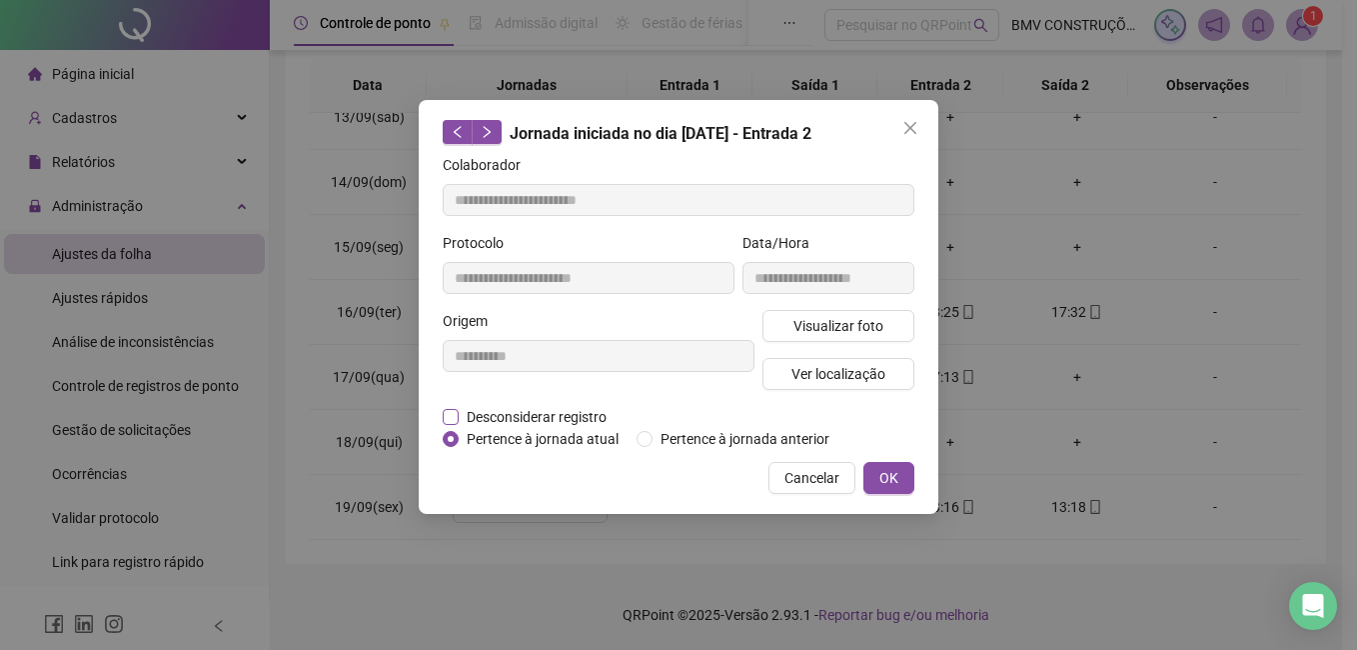
click at [535, 417] on span "Desconsiderar registro" at bounding box center [537, 417] width 156 height 22
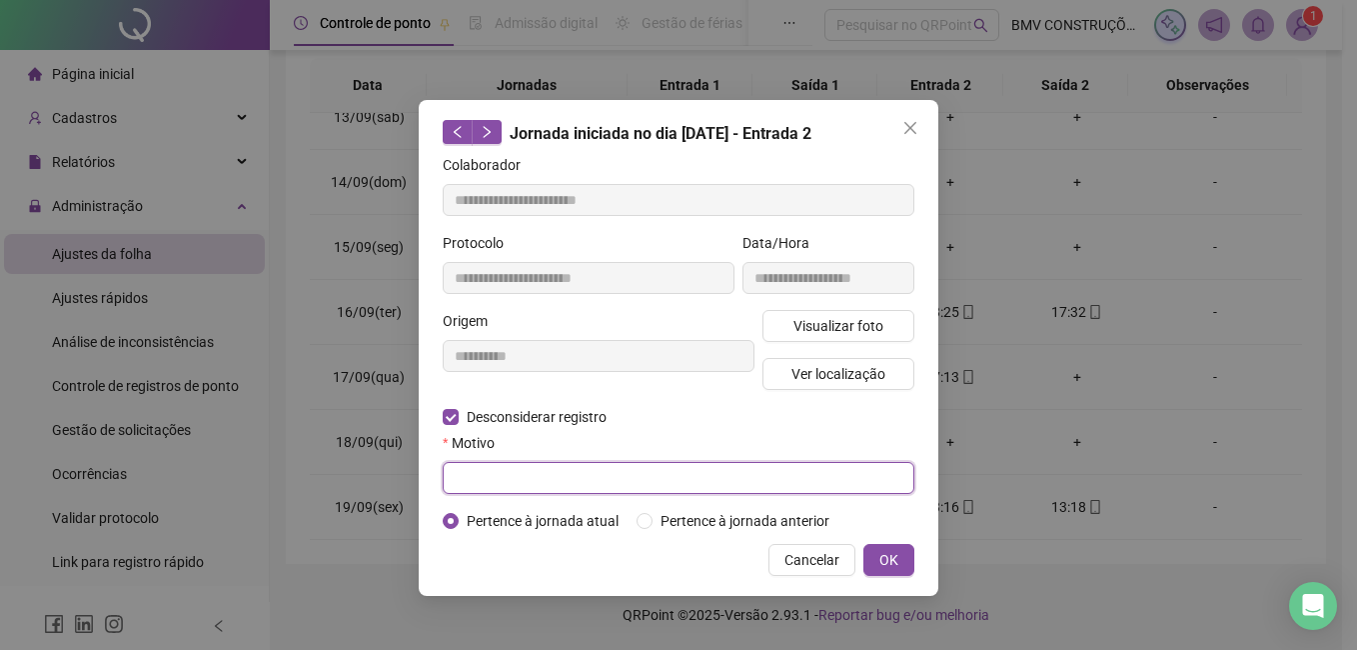
click at [680, 484] on input "text" at bounding box center [679, 478] width 472 height 32
type input "****"
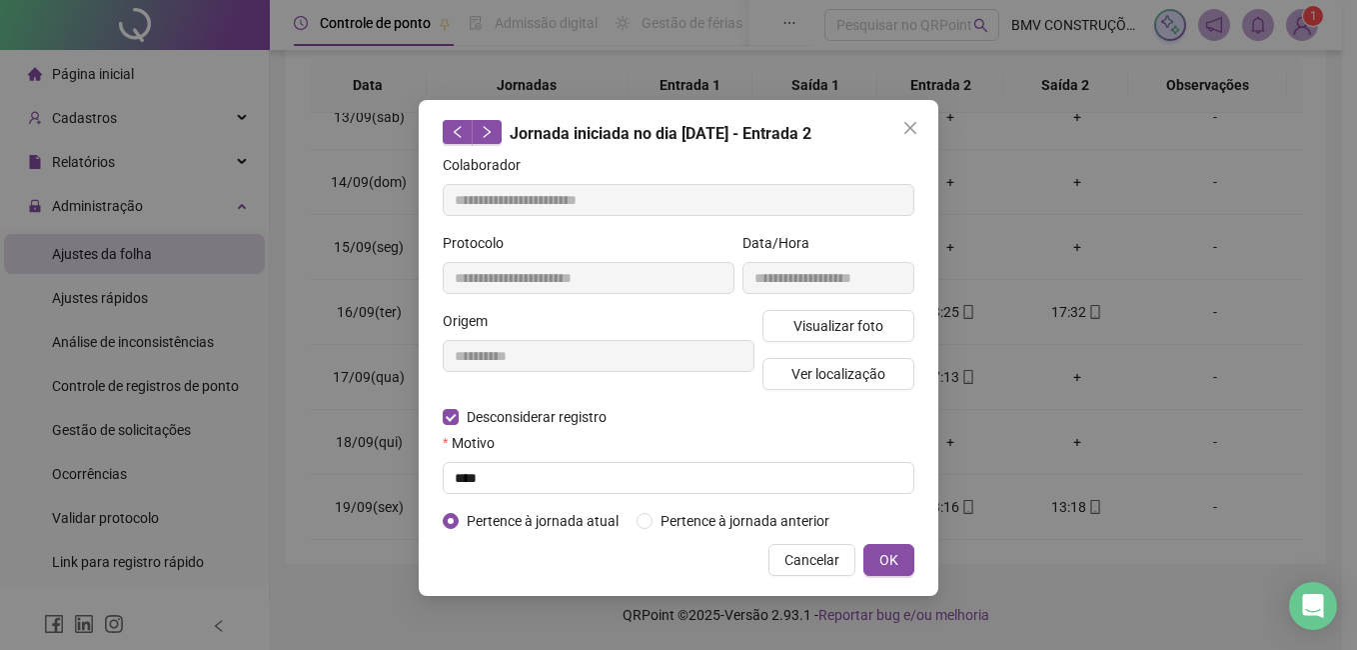
click at [914, 554] on div "**********" at bounding box center [679, 348] width 520 height 496
click at [905, 557] on button "OK" at bounding box center [888, 560] width 51 height 32
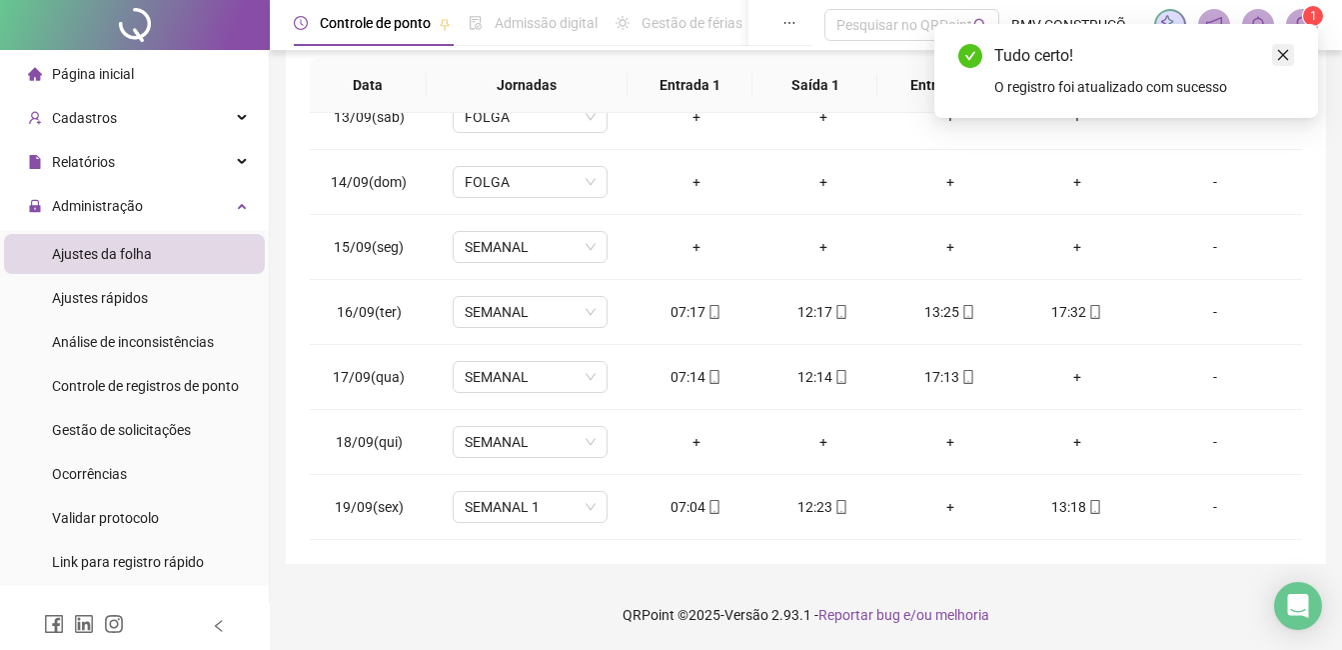
click at [1285, 50] on icon "close" at bounding box center [1283, 55] width 14 height 14
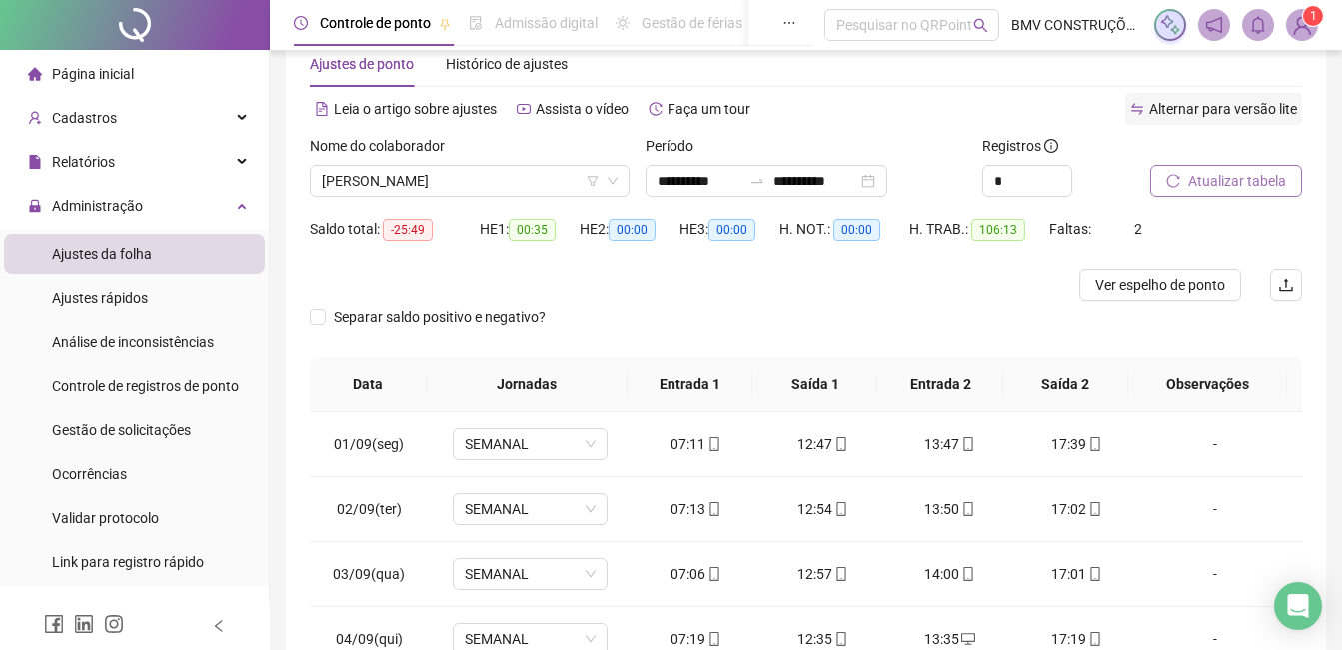
scroll to position [48, 0]
click at [1193, 184] on span "Atualizar tabela" at bounding box center [1237, 182] width 98 height 22
click at [466, 189] on span "[PERSON_NAME]" at bounding box center [470, 182] width 296 height 30
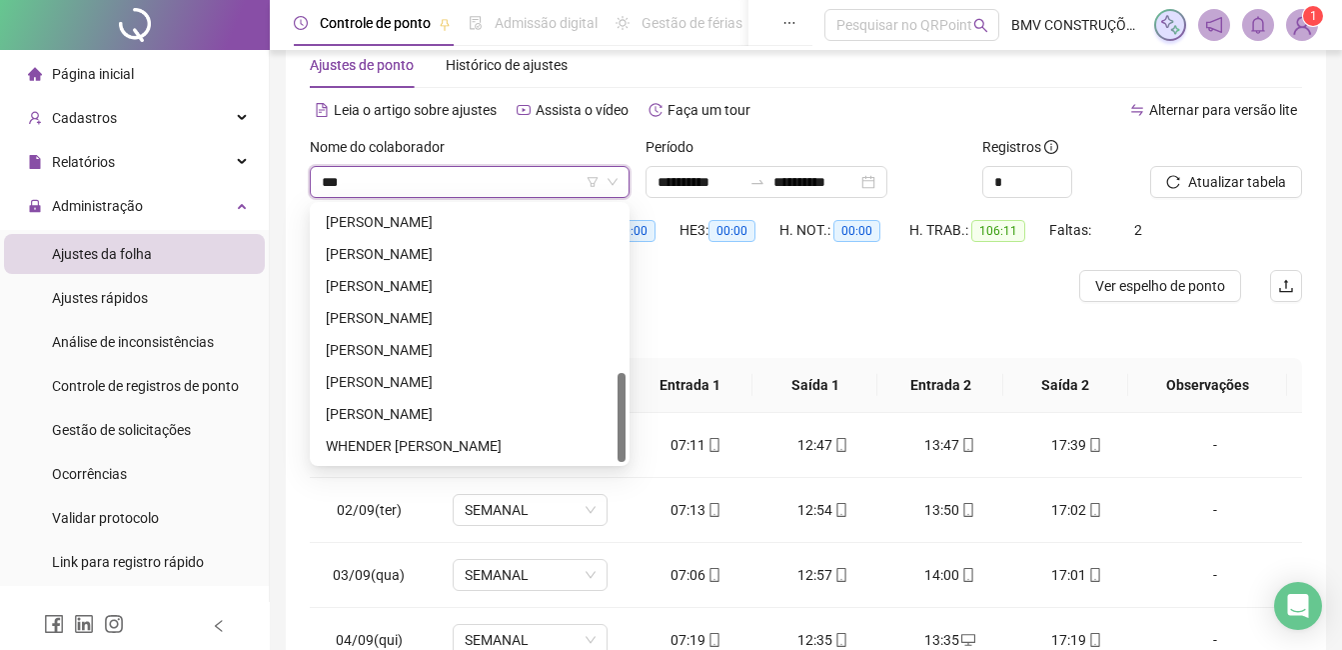
scroll to position [0, 0]
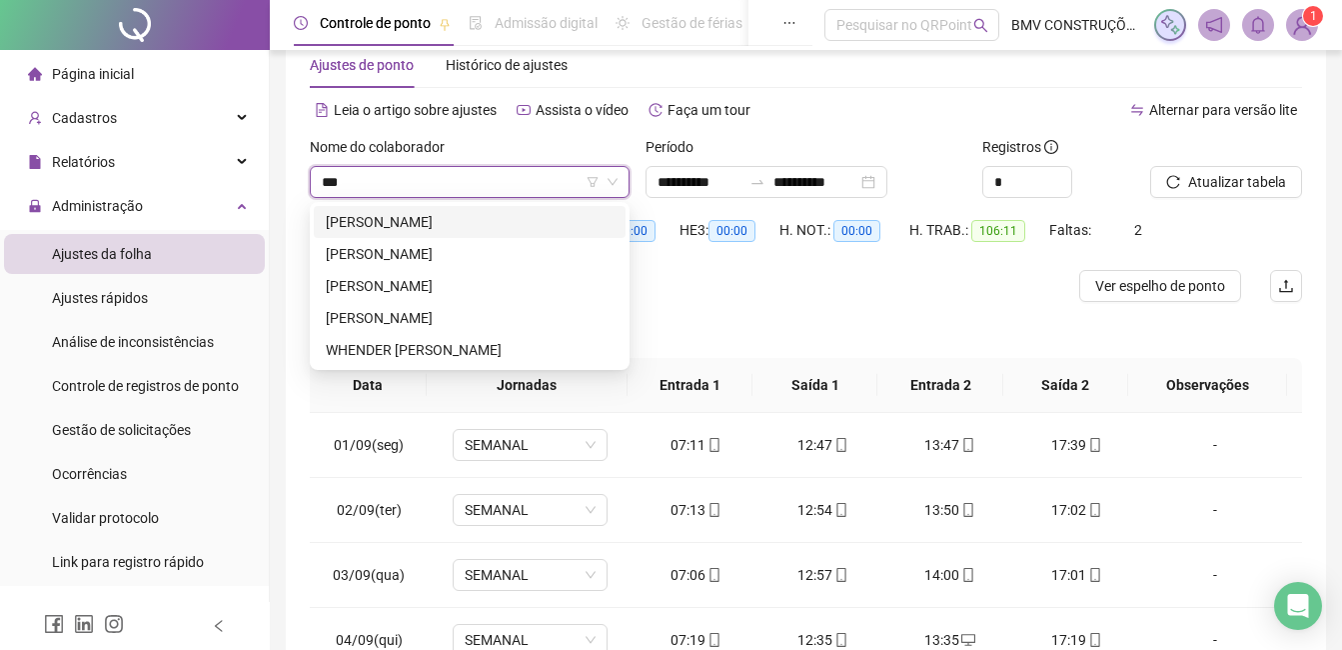
type input "****"
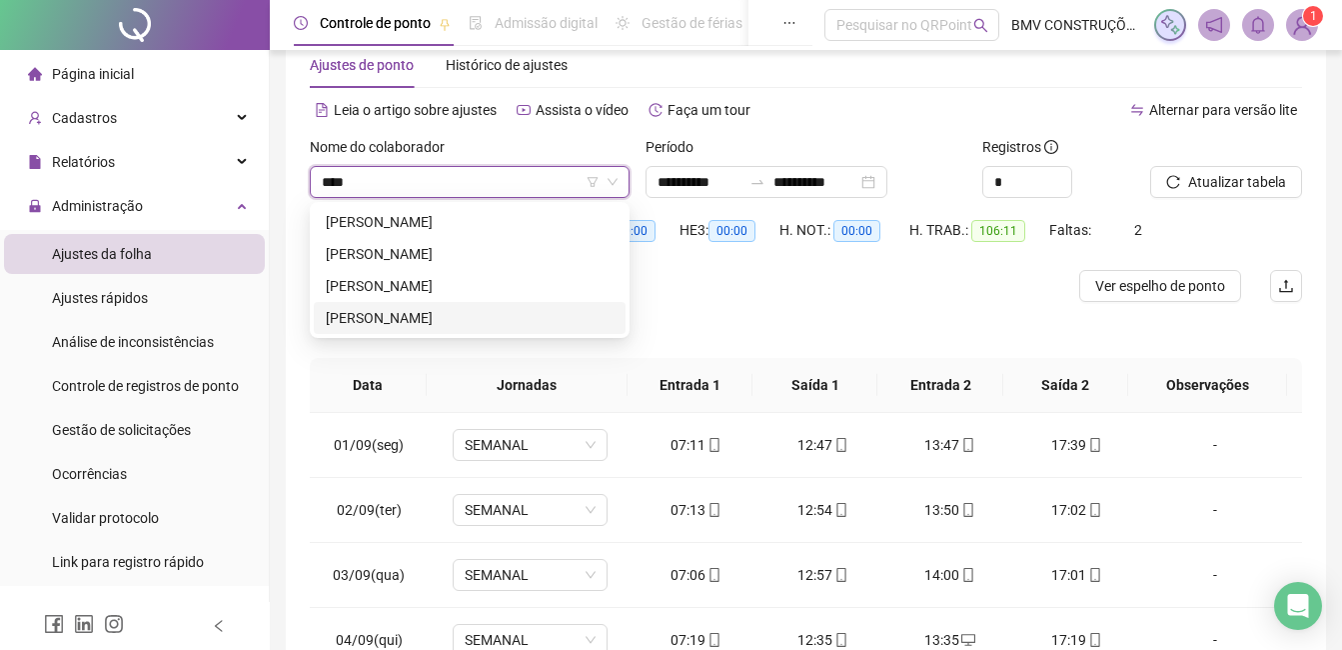
click at [520, 321] on div "[PERSON_NAME]" at bounding box center [470, 318] width 288 height 22
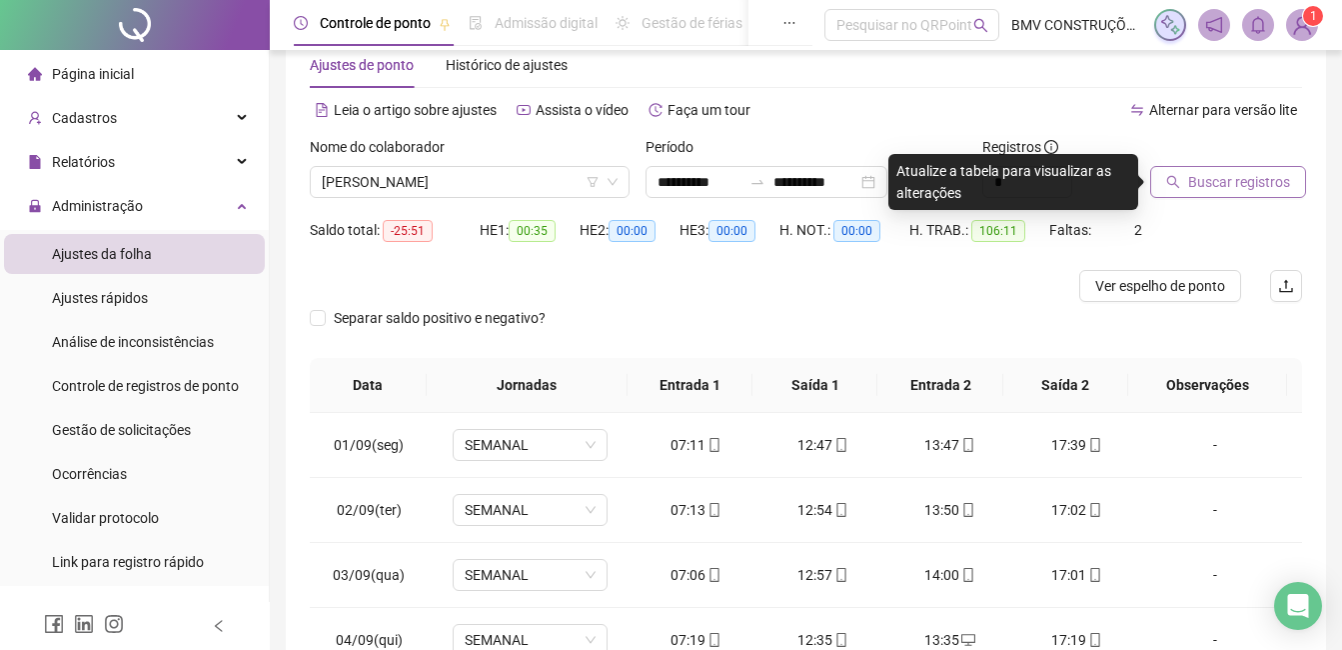
click at [1184, 172] on button "Buscar registros" at bounding box center [1228, 182] width 156 height 32
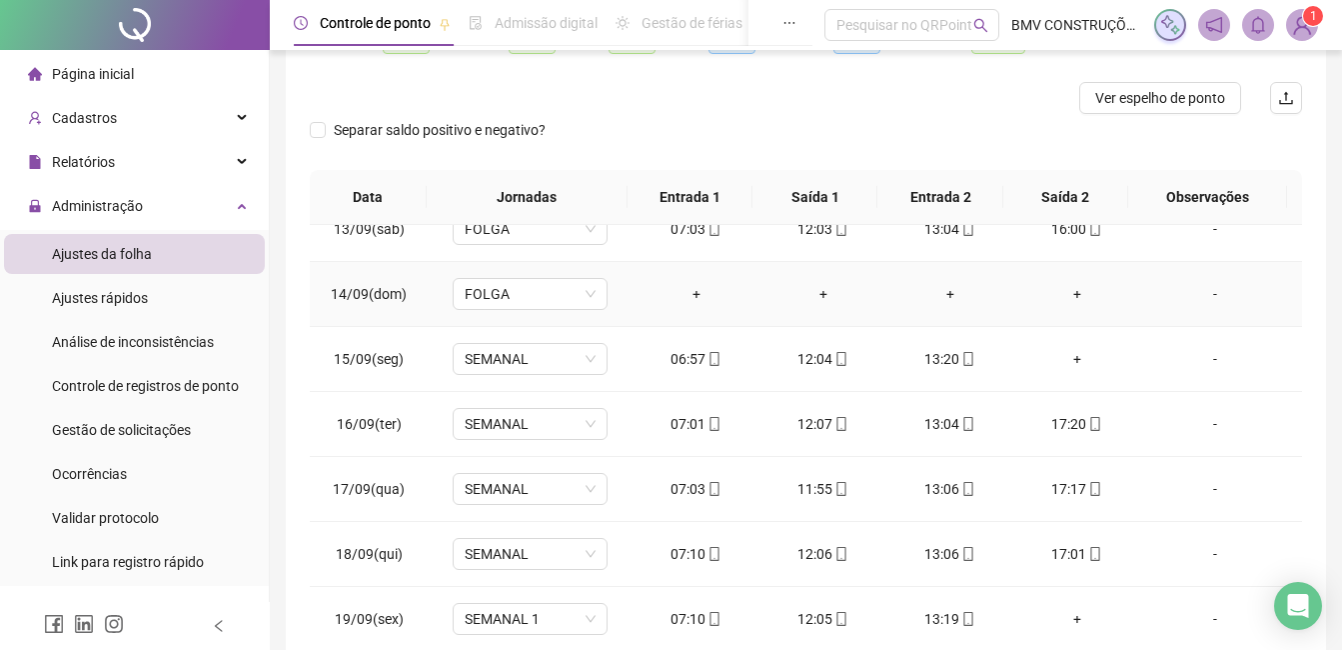
scroll to position [348, 0]
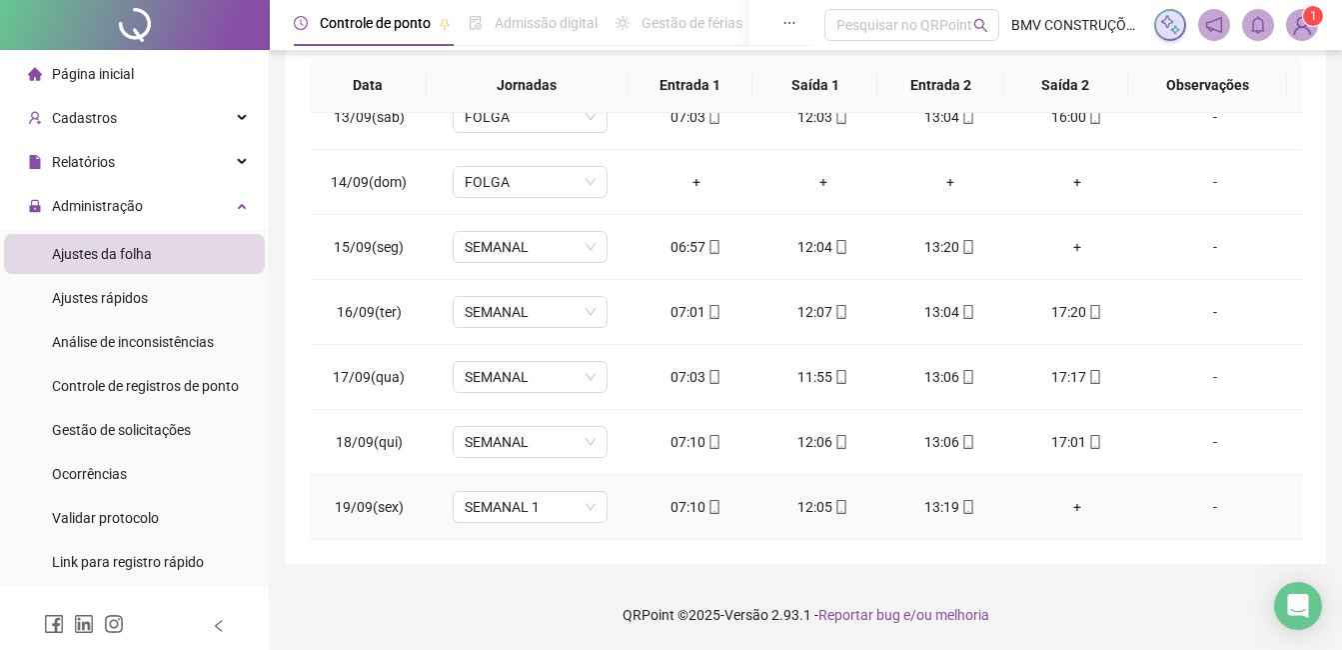
click at [944, 510] on div "13:19" at bounding box center [949, 507] width 95 height 22
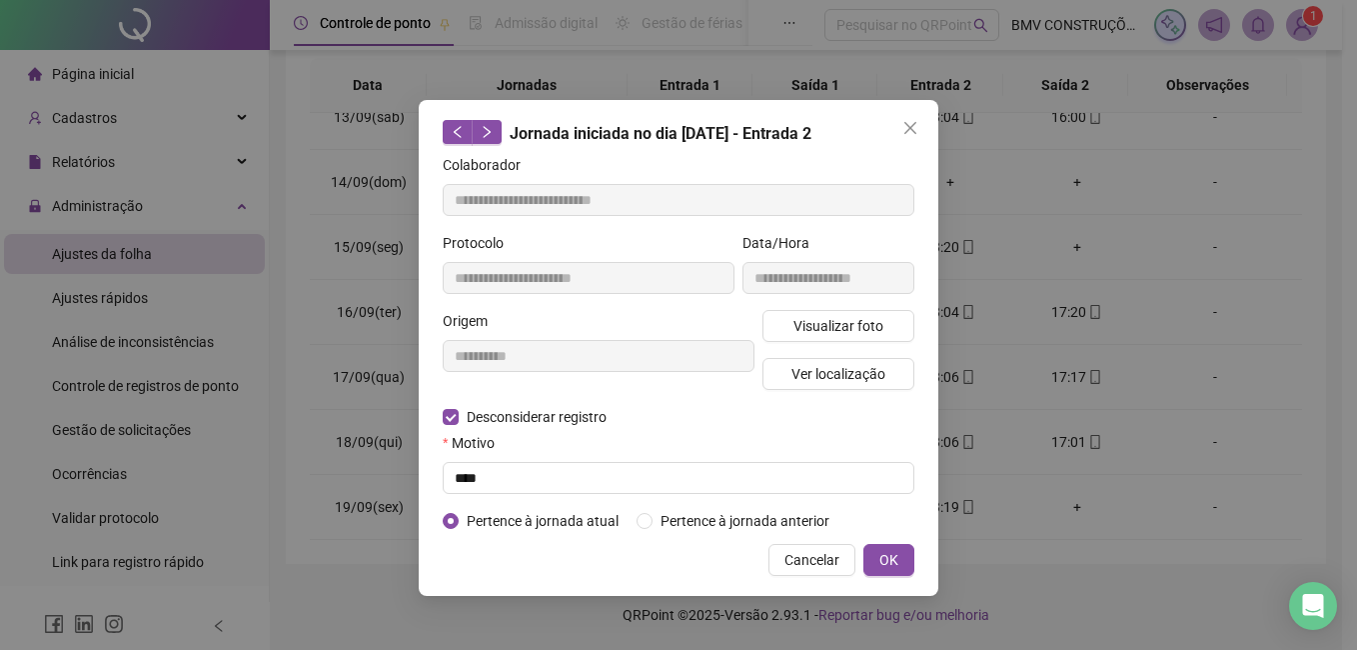
type input "**********"
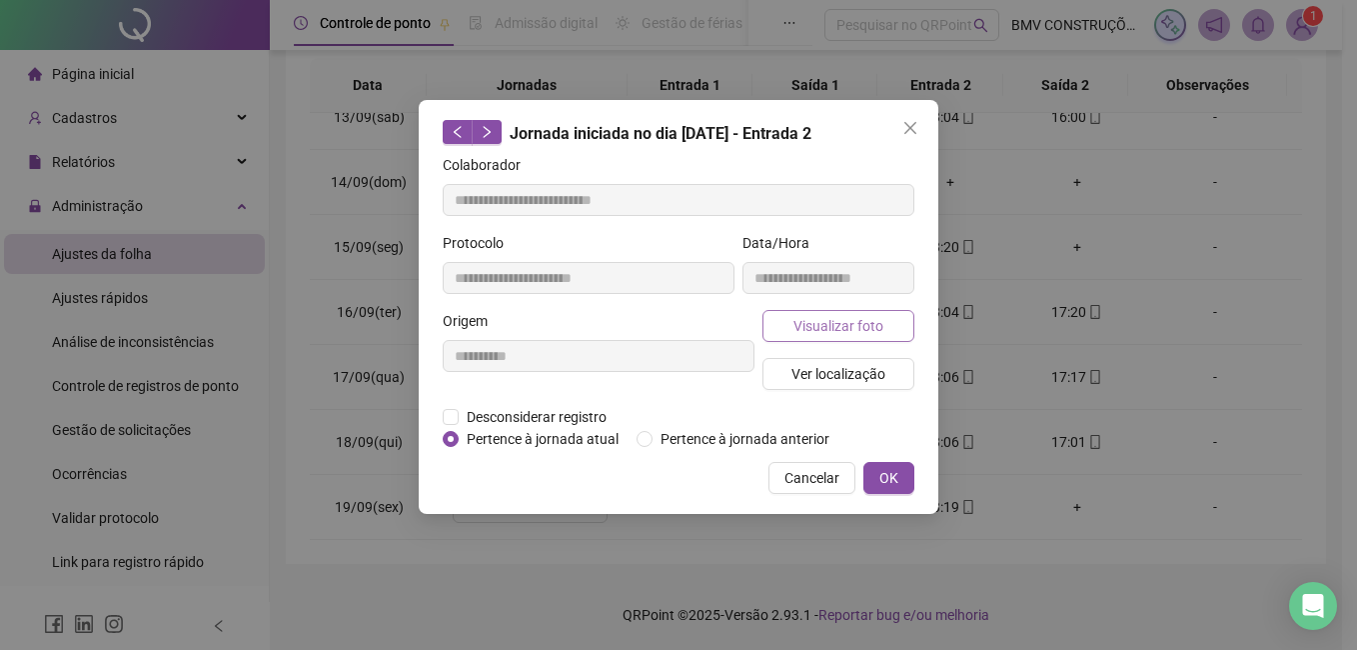
click at [859, 332] on span "Visualizar foto" at bounding box center [838, 326] width 90 height 22
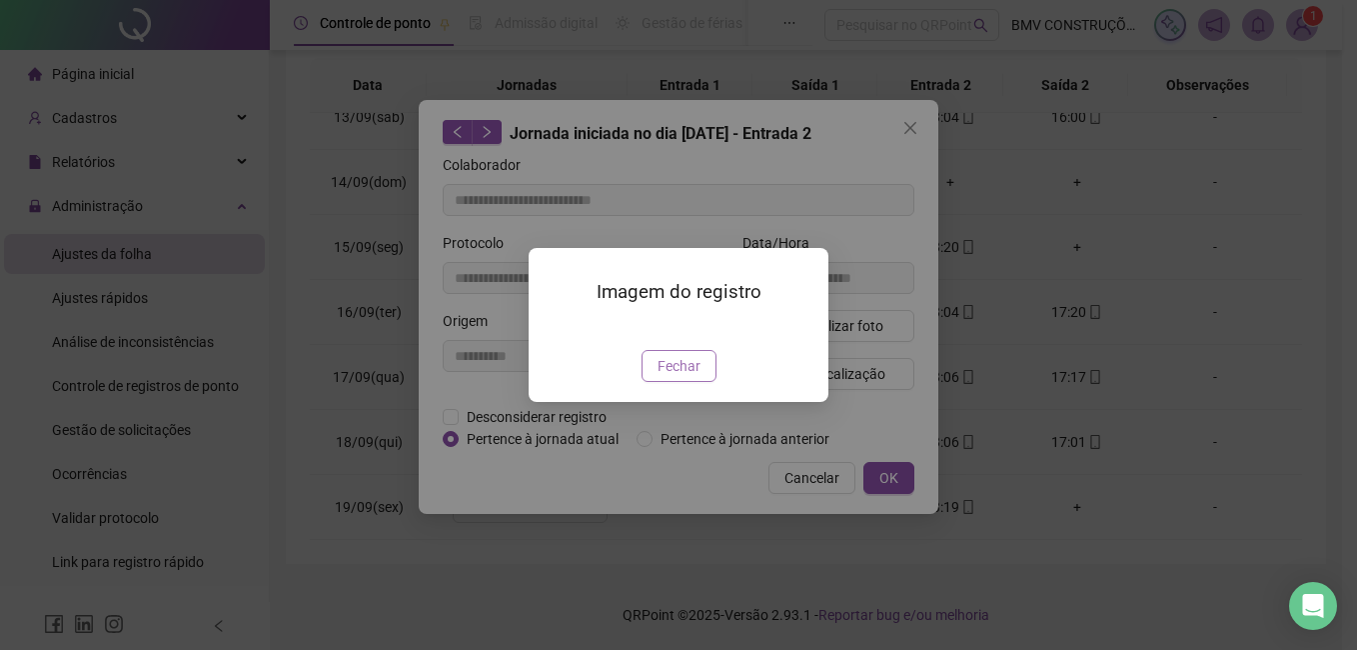
click at [673, 377] on span "Fechar" at bounding box center [679, 366] width 43 height 22
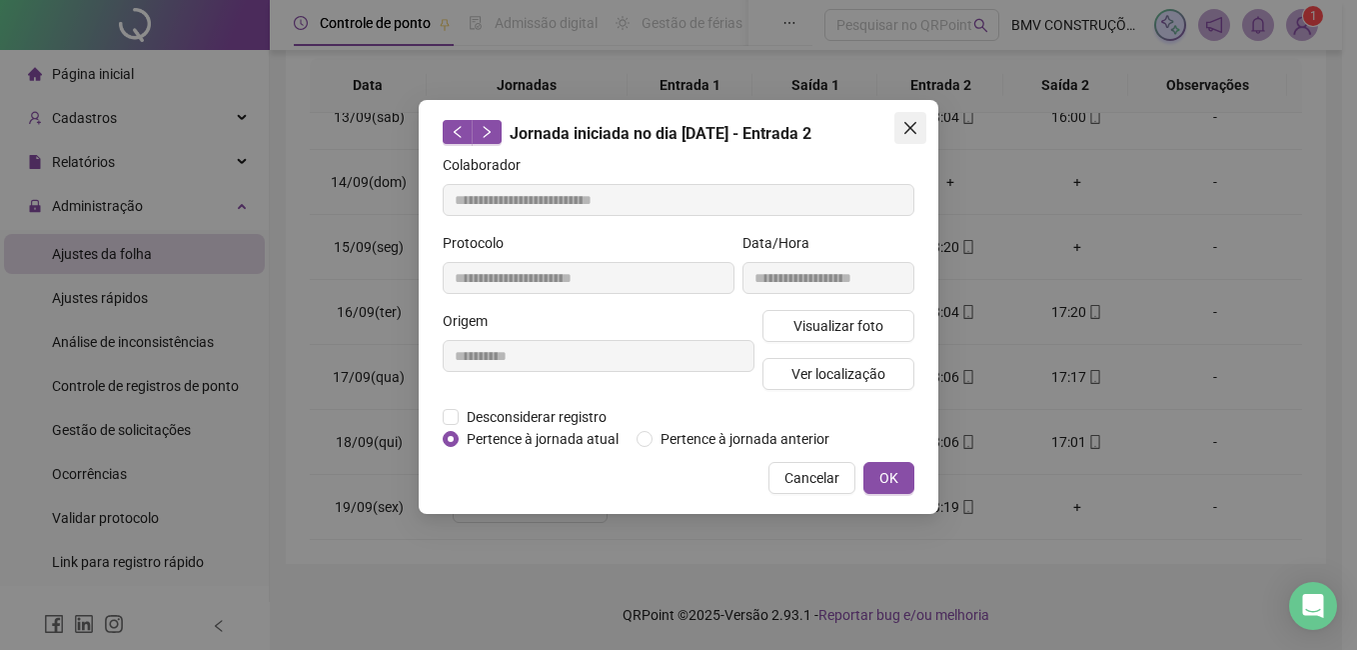
click at [914, 132] on icon "close" at bounding box center [910, 128] width 12 height 12
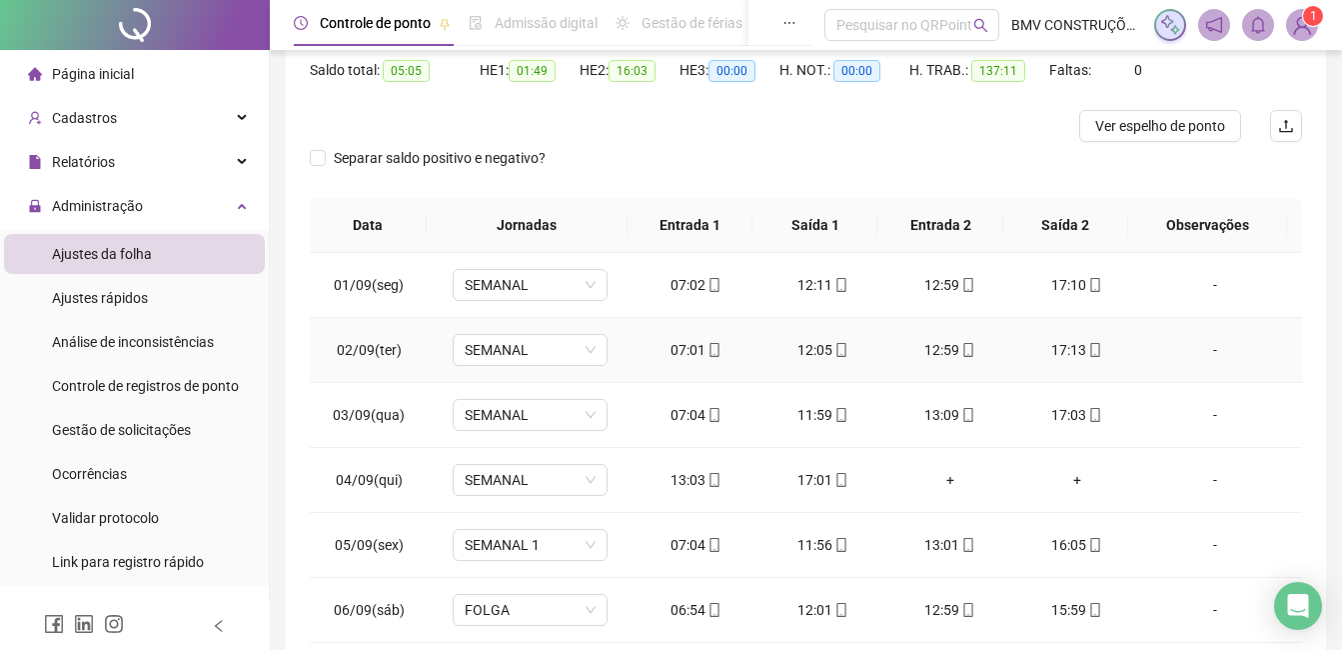
scroll to position [0, 0]
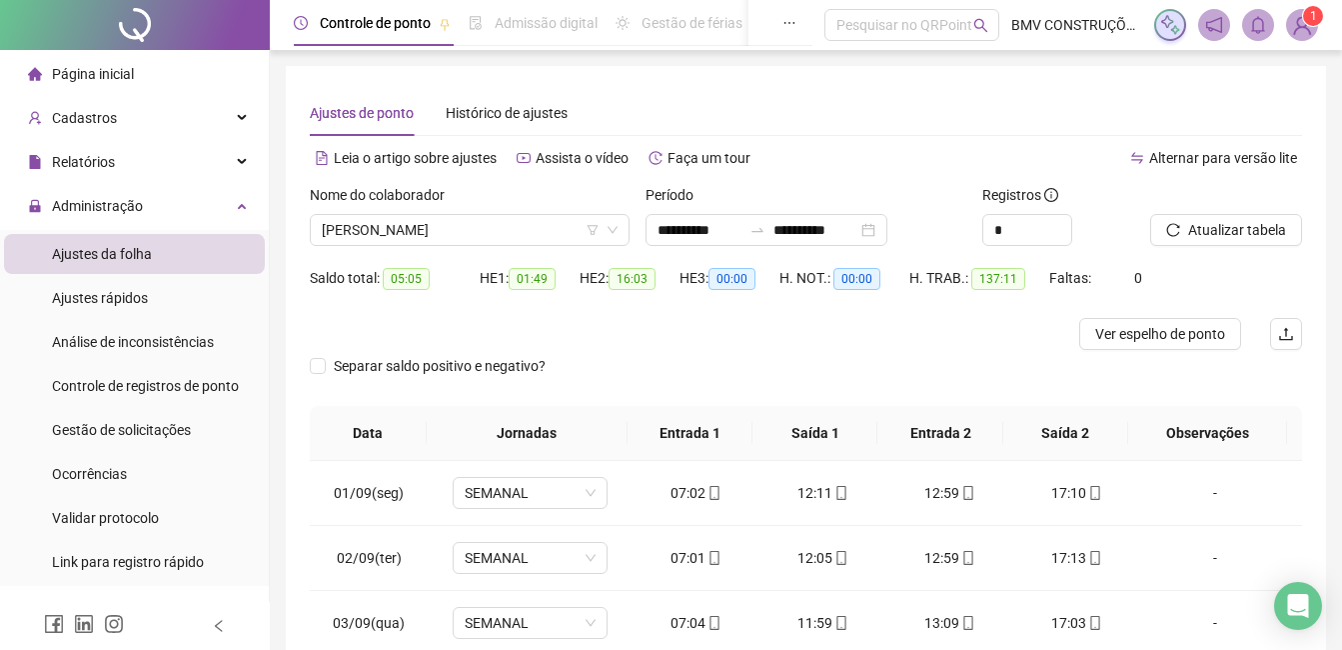
click at [563, 329] on div at bounding box center [682, 334] width 745 height 32
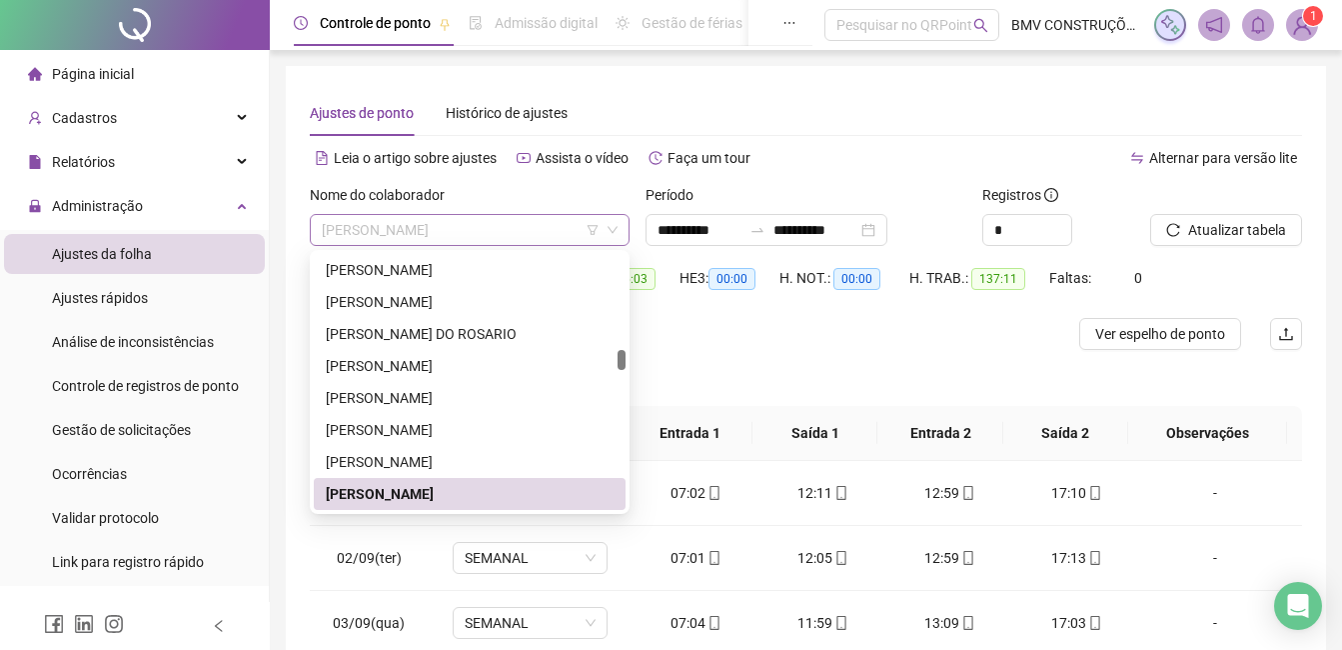
click at [353, 226] on span "[PERSON_NAME]" at bounding box center [470, 230] width 296 height 30
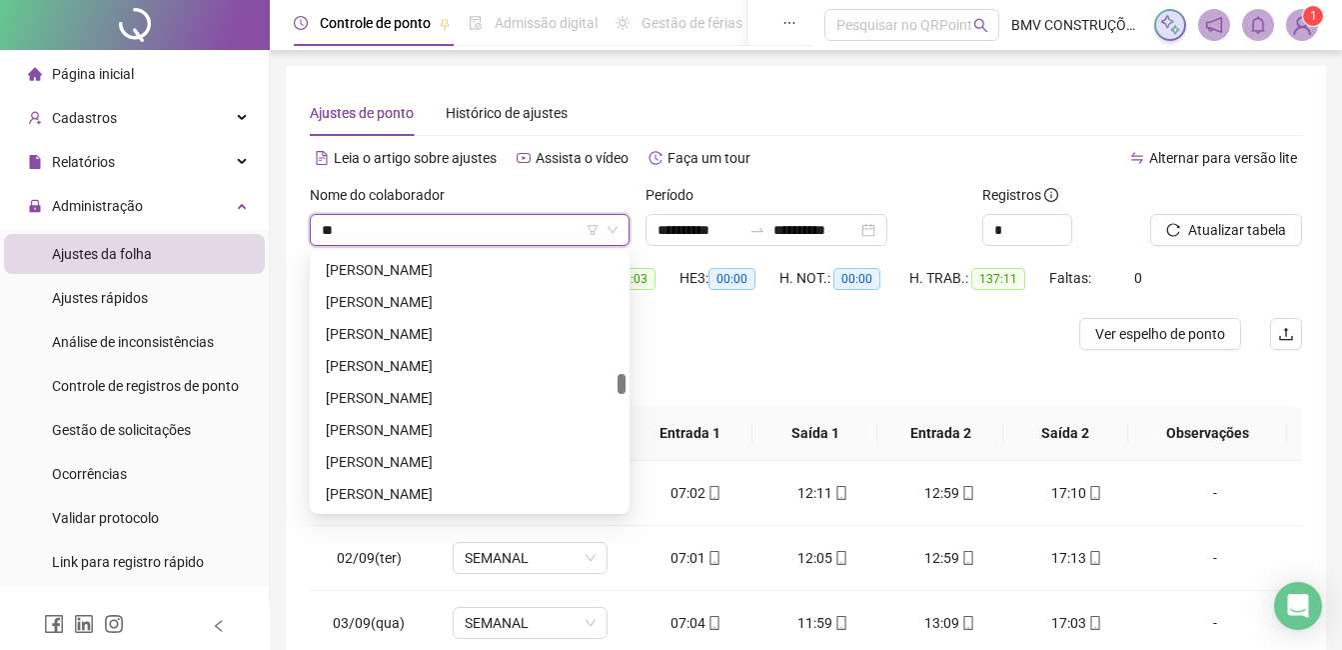
scroll to position [2846, 0]
type input "****"
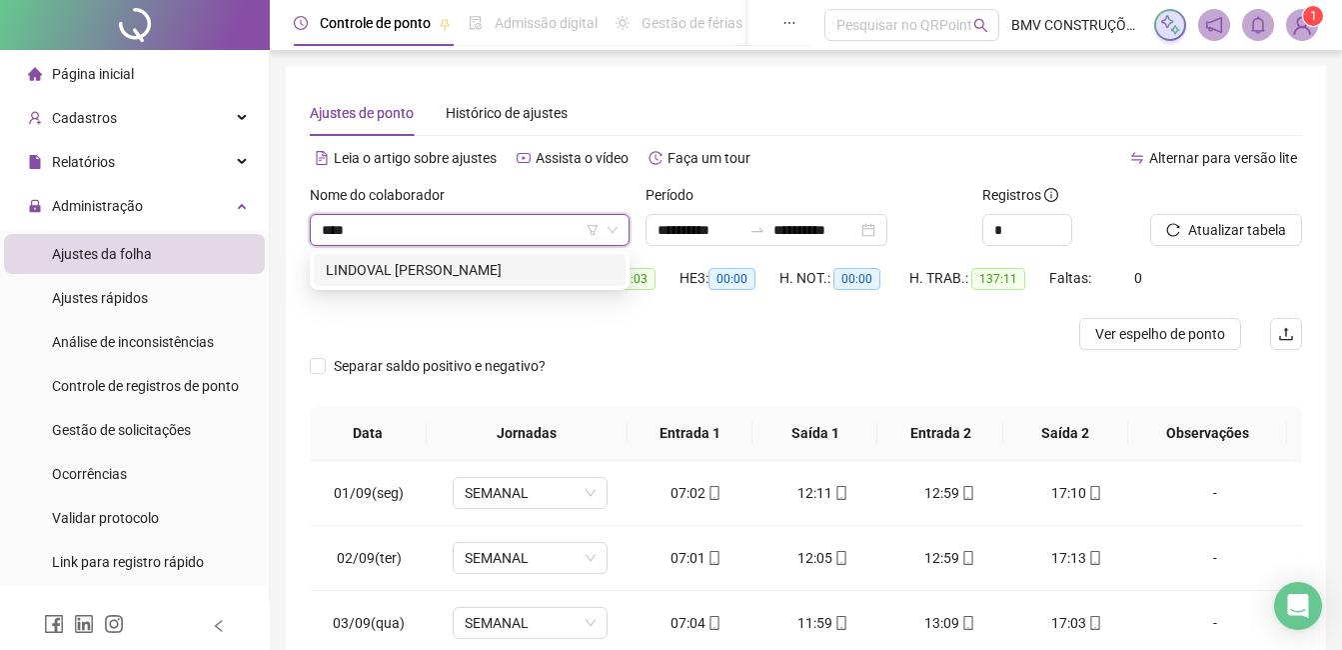
click at [434, 268] on div "LINDOVAL [PERSON_NAME]" at bounding box center [470, 270] width 288 height 22
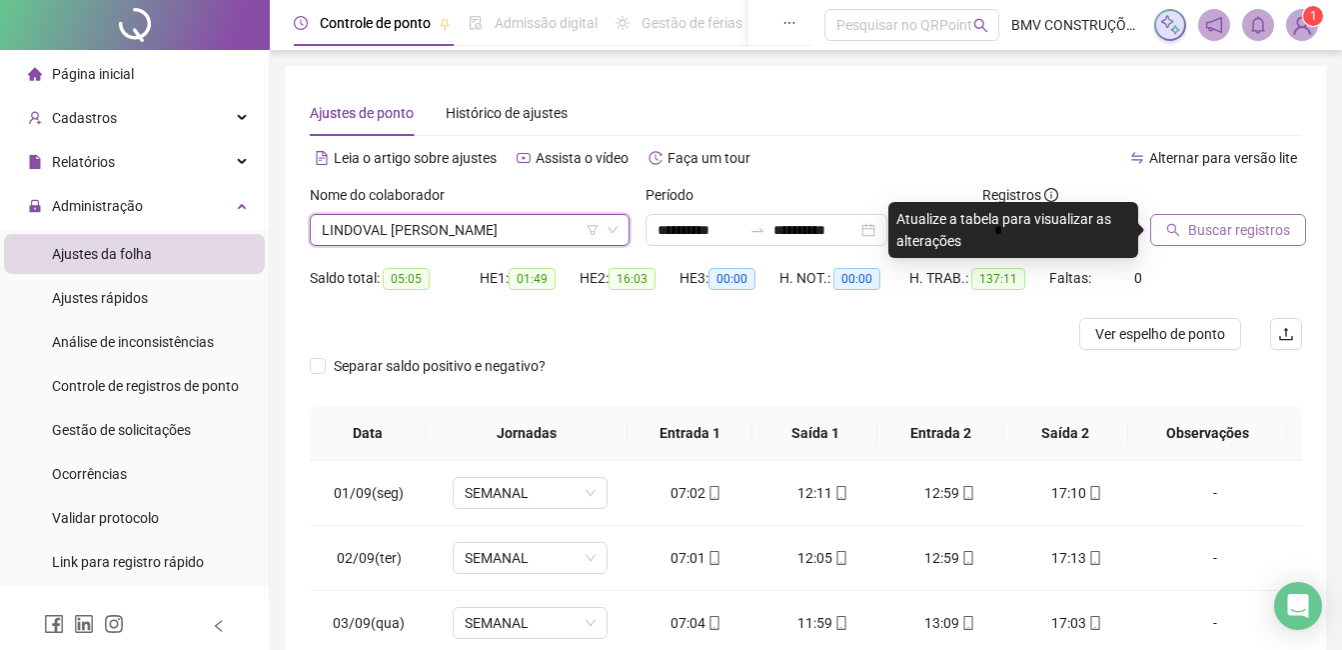
click at [1218, 235] on span "Buscar registros" at bounding box center [1239, 230] width 102 height 22
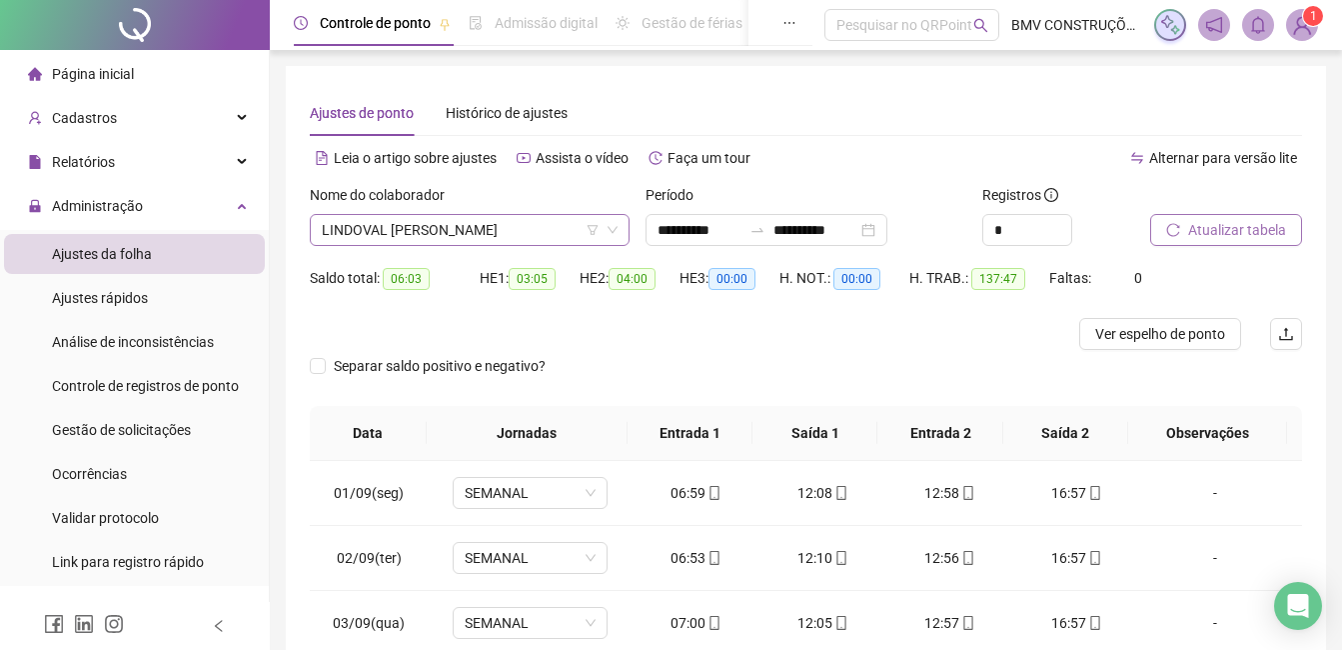
scroll to position [12600, 0]
click at [488, 233] on span "LINDOVAL [PERSON_NAME]" at bounding box center [470, 230] width 296 height 30
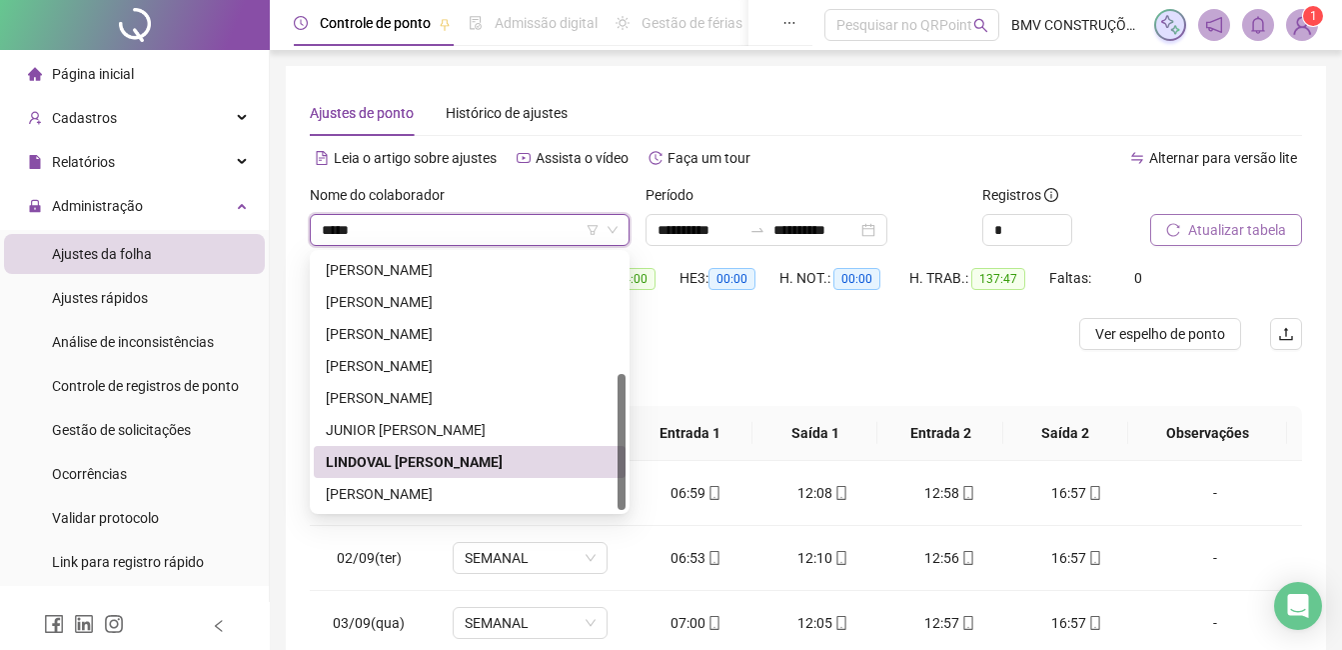
scroll to position [224, 0]
type input "*********"
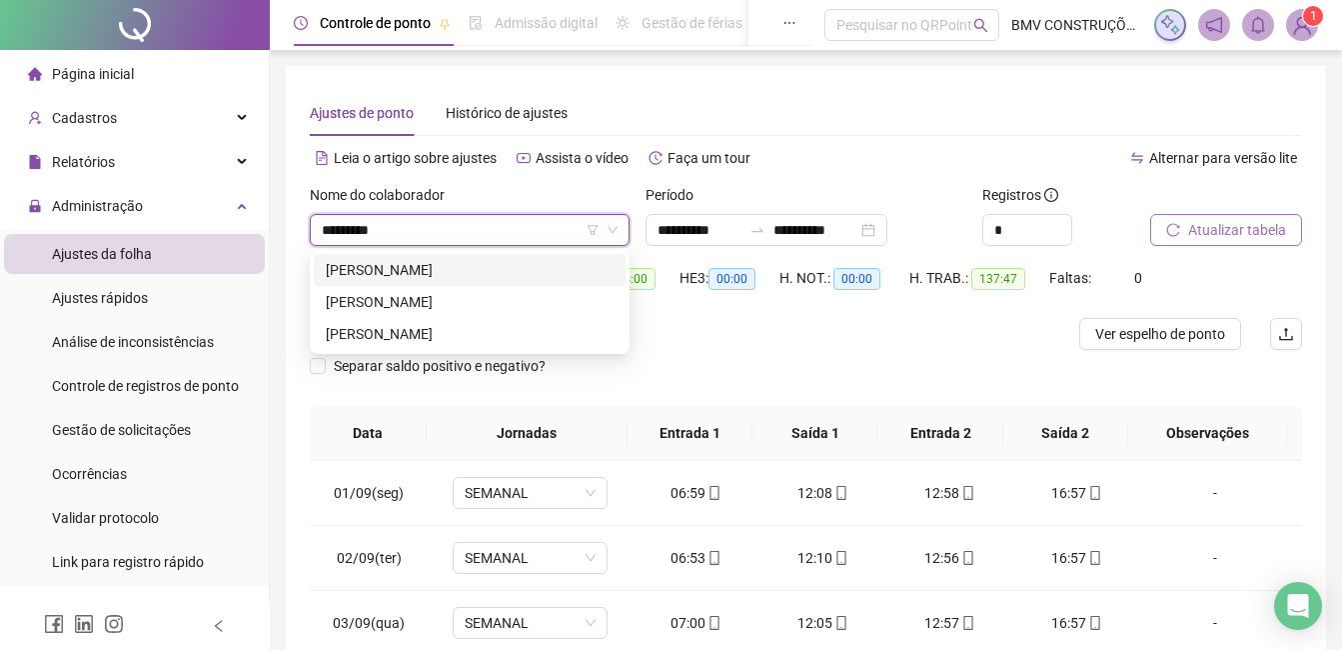
scroll to position [0, 0]
click at [477, 266] on div "[PERSON_NAME]" at bounding box center [470, 270] width 288 height 22
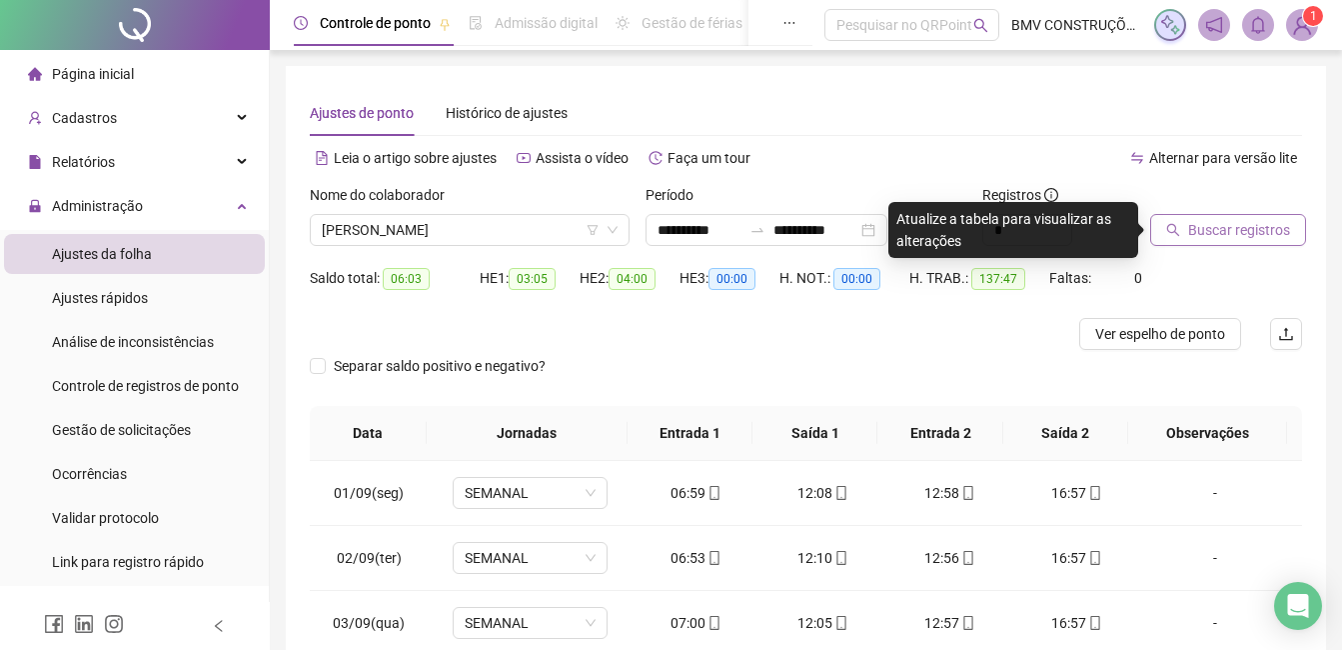
click at [1215, 231] on span "Buscar registros" at bounding box center [1239, 230] width 102 height 22
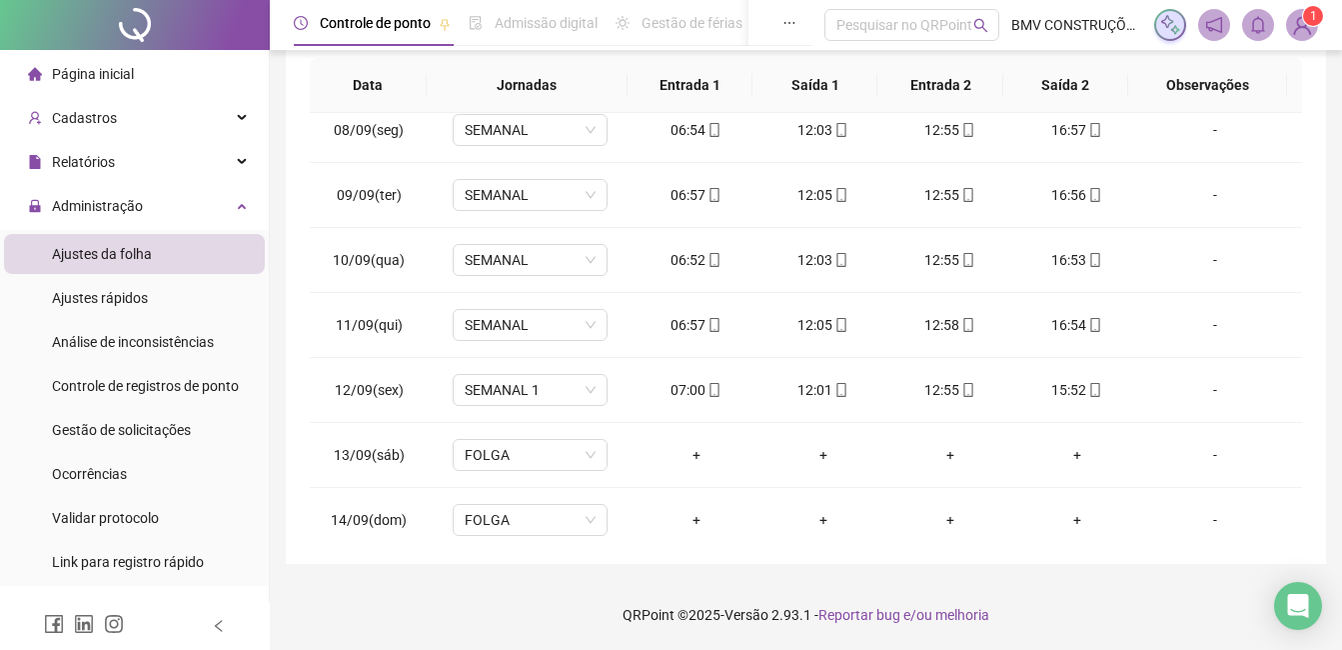
scroll to position [807, 0]
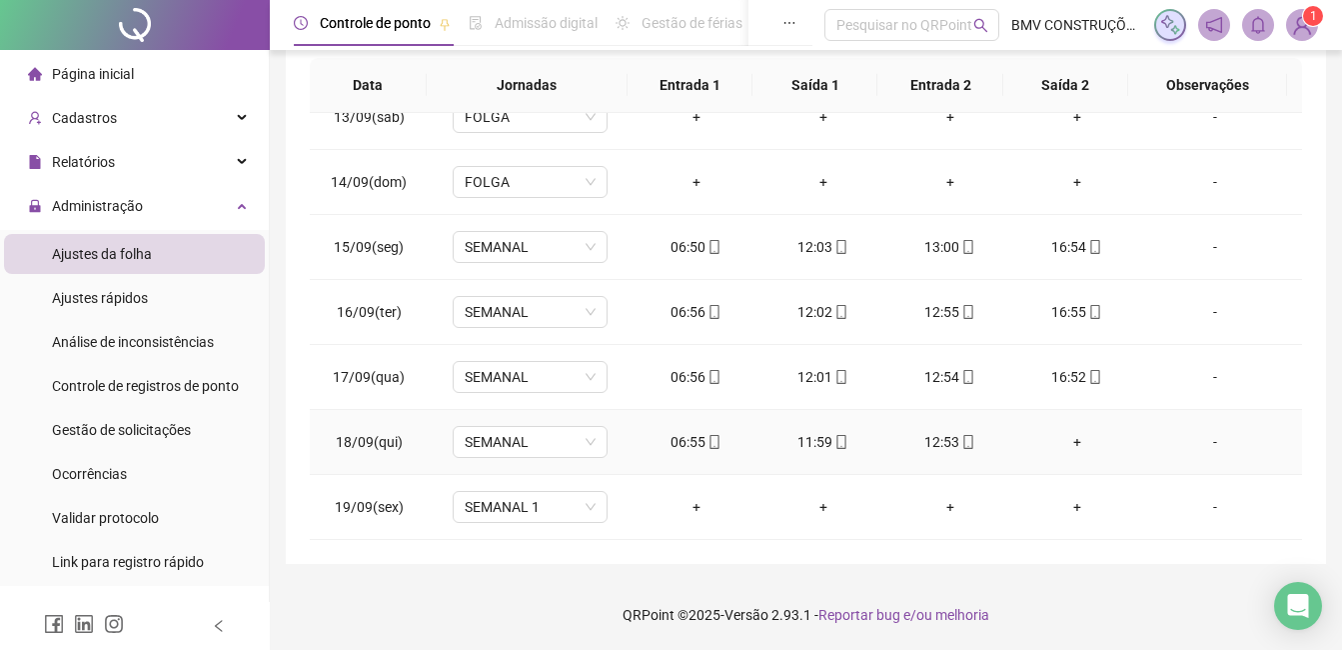
click at [1206, 449] on div "-" at bounding box center [1215, 442] width 118 height 22
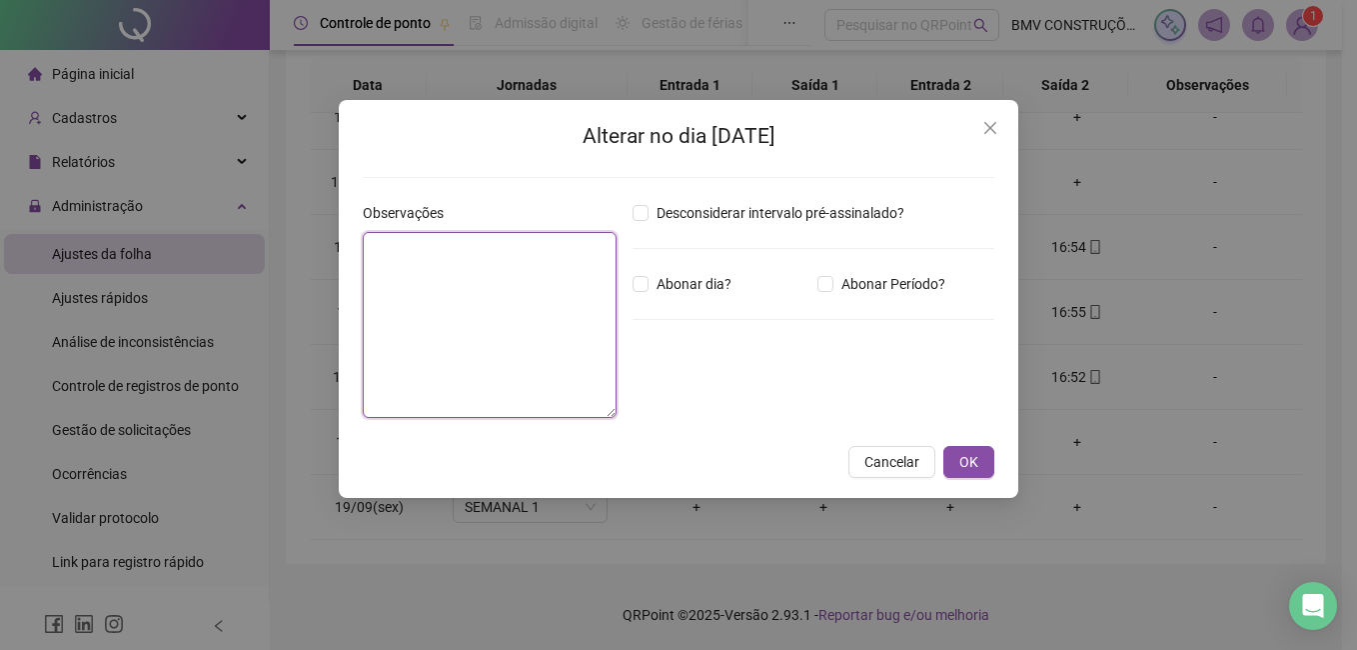
click at [545, 355] on textarea at bounding box center [490, 325] width 254 height 186
type textarea "**********"
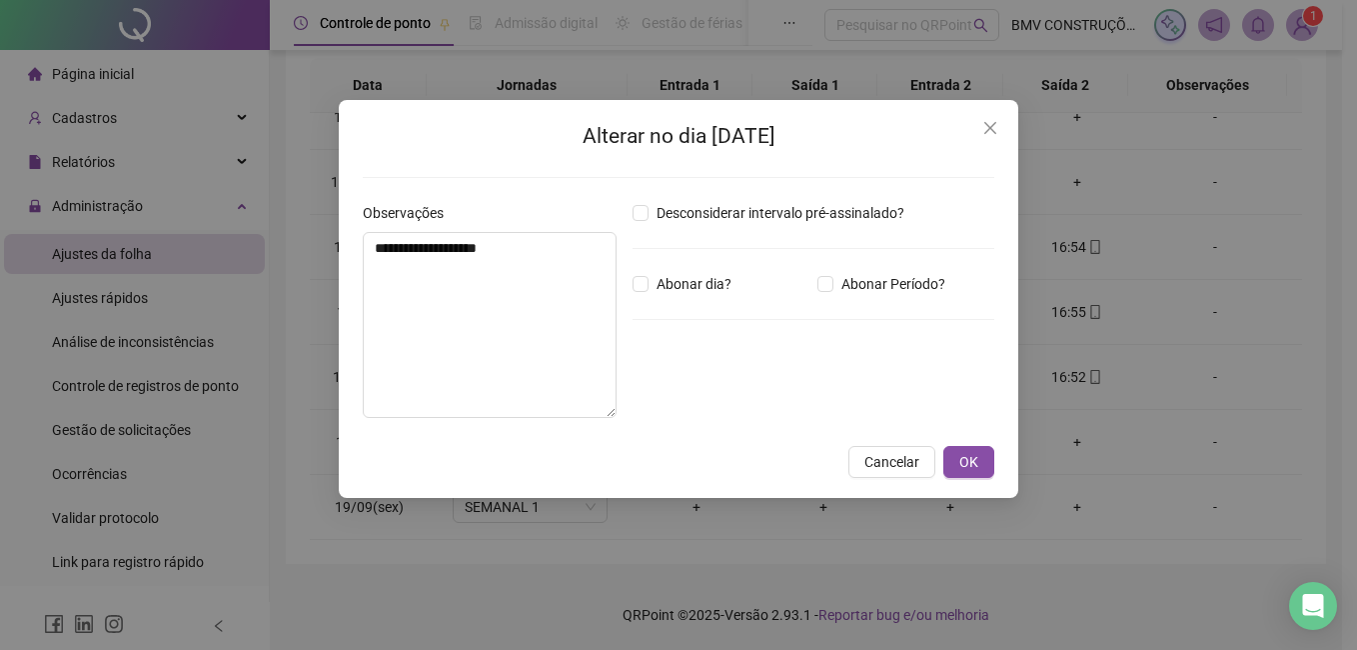
click at [629, 293] on div "Desconsiderar intervalo pré-assinalado? Abonar dia? Abonar Período? Horas a abo…" at bounding box center [814, 318] width 378 height 232
click at [987, 463] on button "OK" at bounding box center [968, 462] width 51 height 32
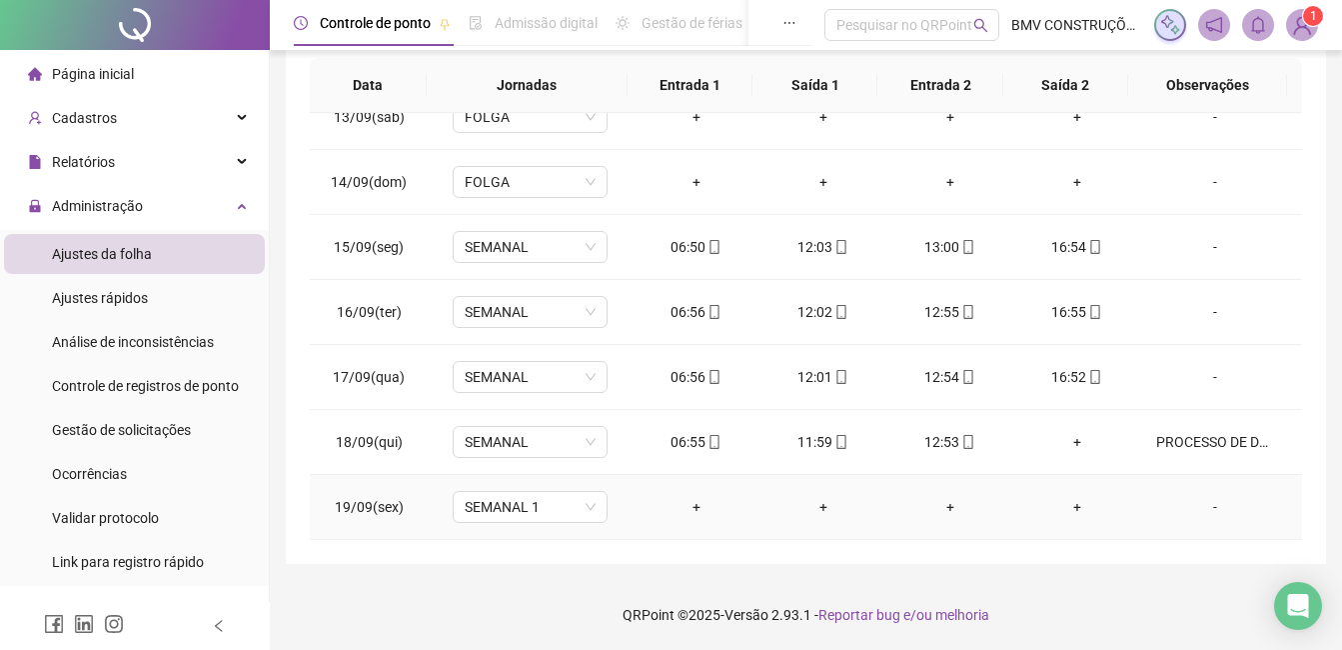
click at [1201, 506] on div "-" at bounding box center [1215, 507] width 118 height 22
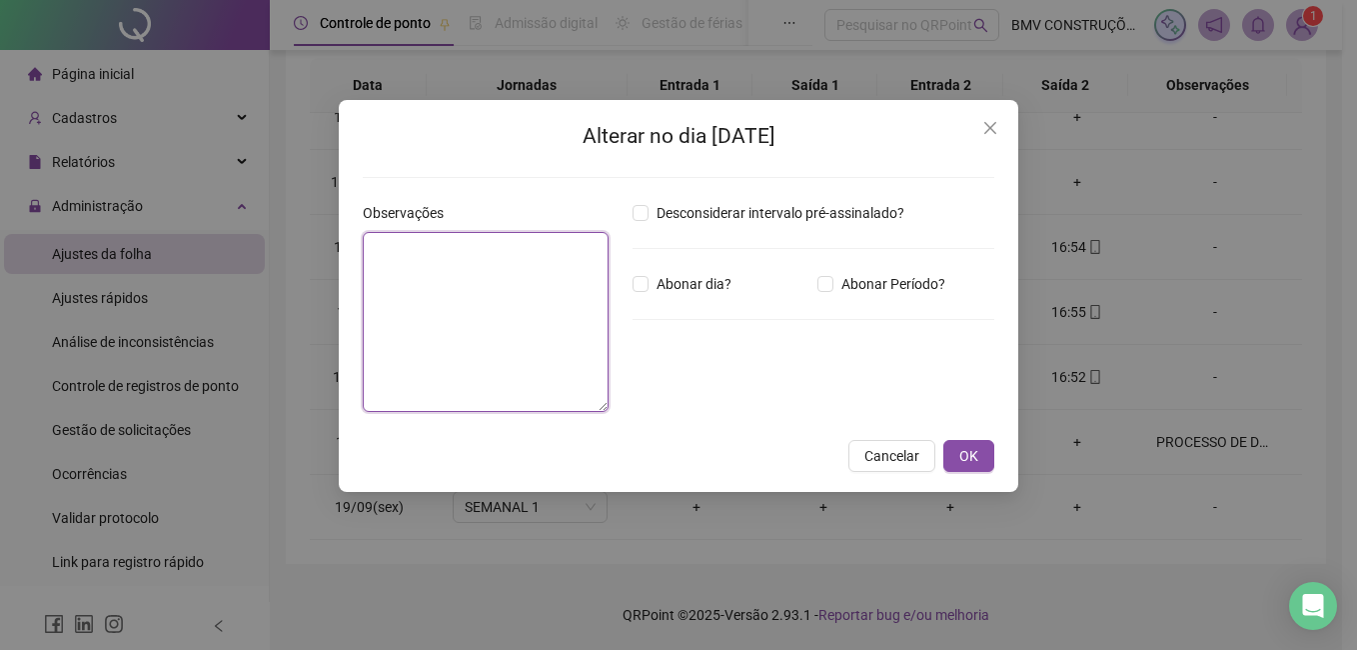
click at [403, 268] on textarea at bounding box center [486, 322] width 246 height 180
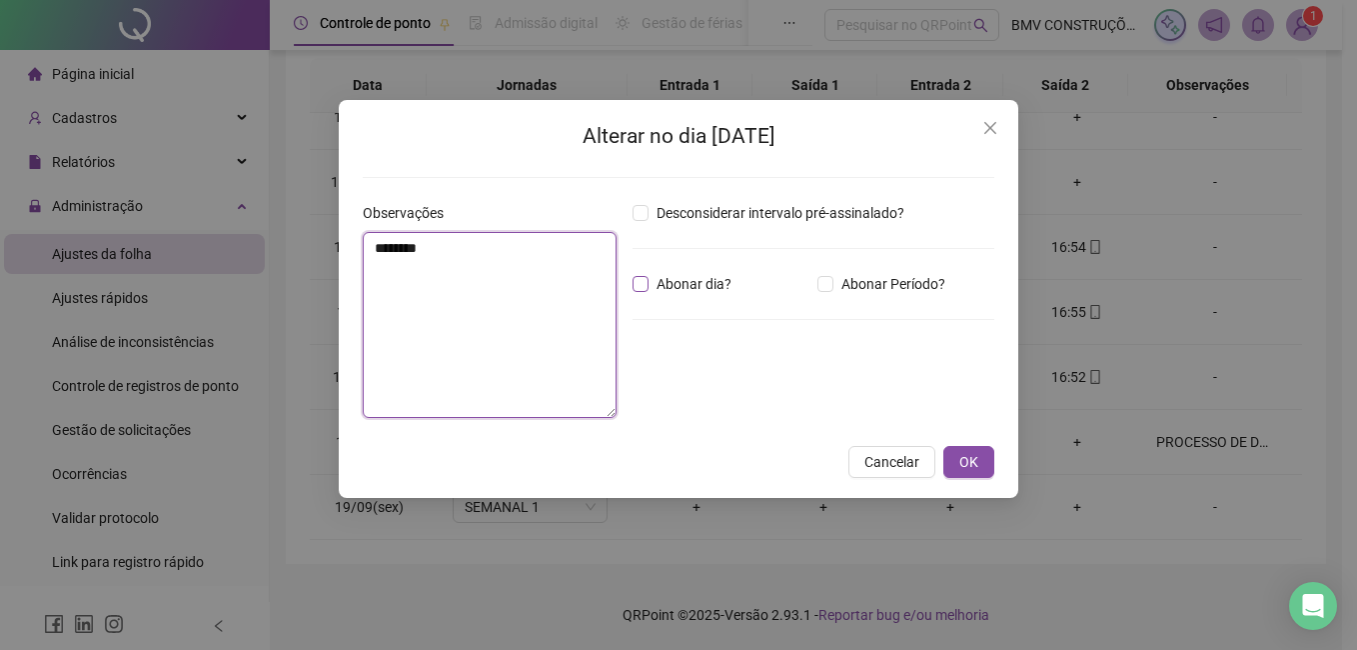
type textarea "********"
click at [670, 281] on span "Abonar dia?" at bounding box center [694, 284] width 91 height 22
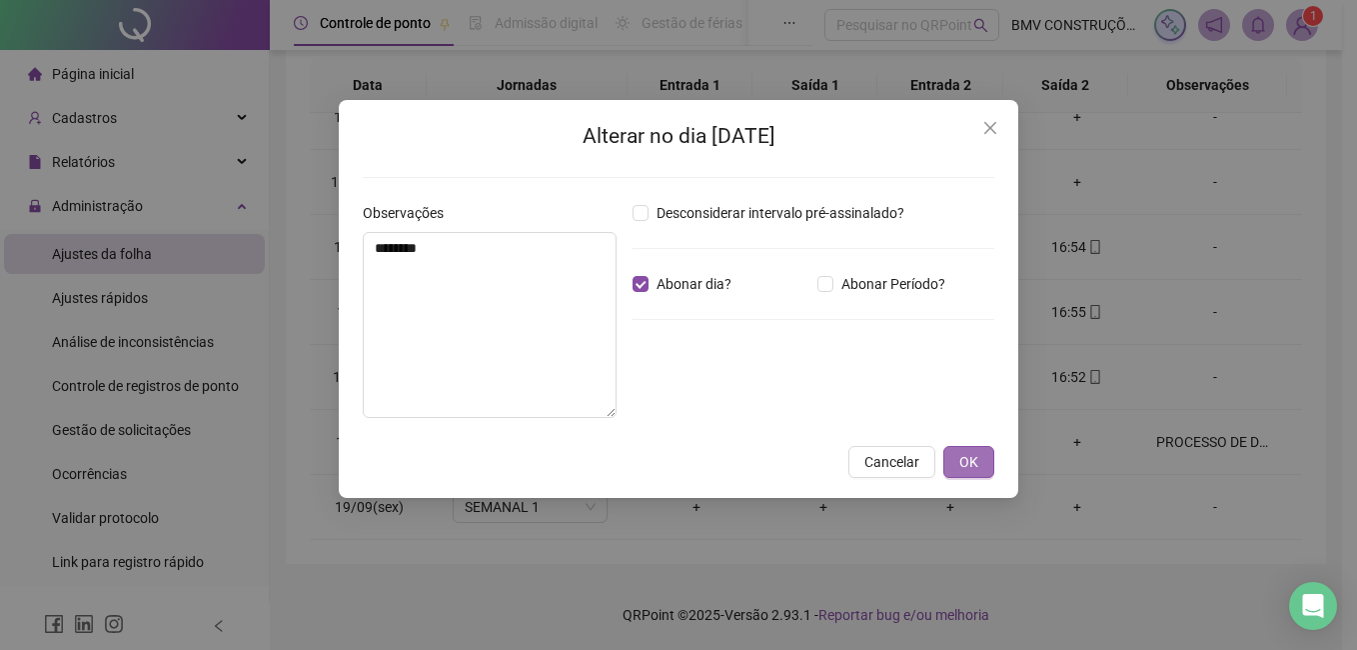
click at [984, 459] on button "OK" at bounding box center [968, 462] width 51 height 32
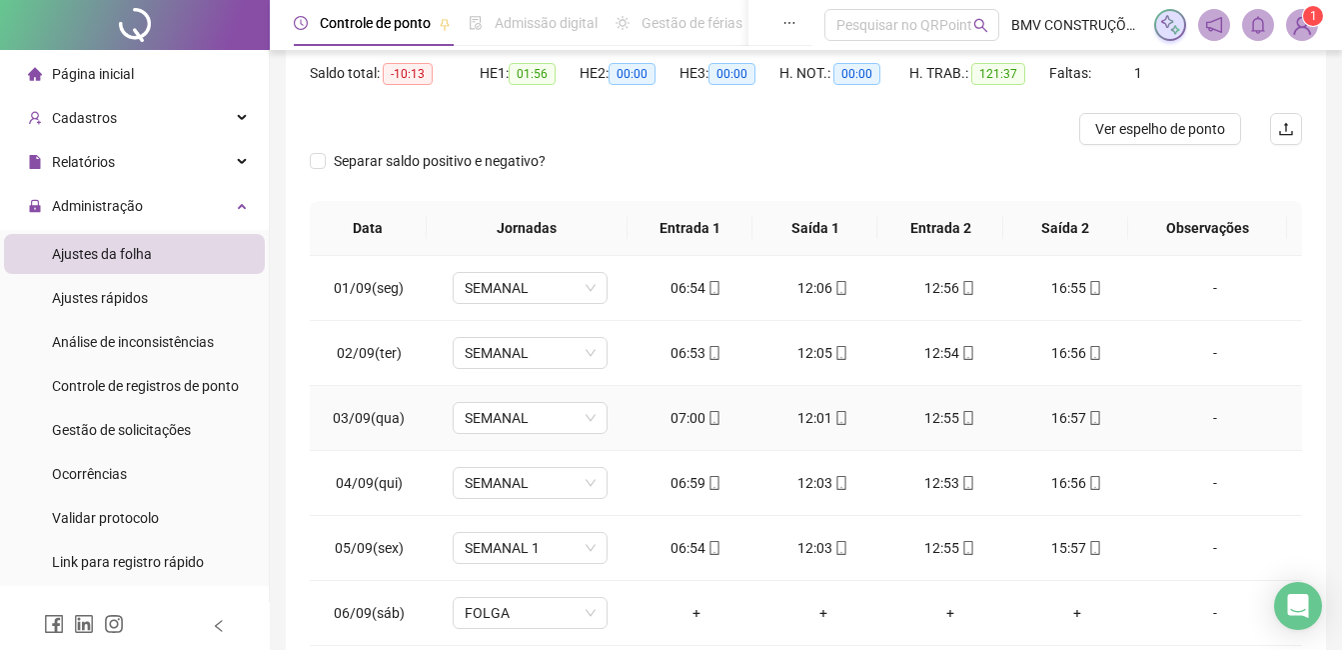
scroll to position [148, 0]
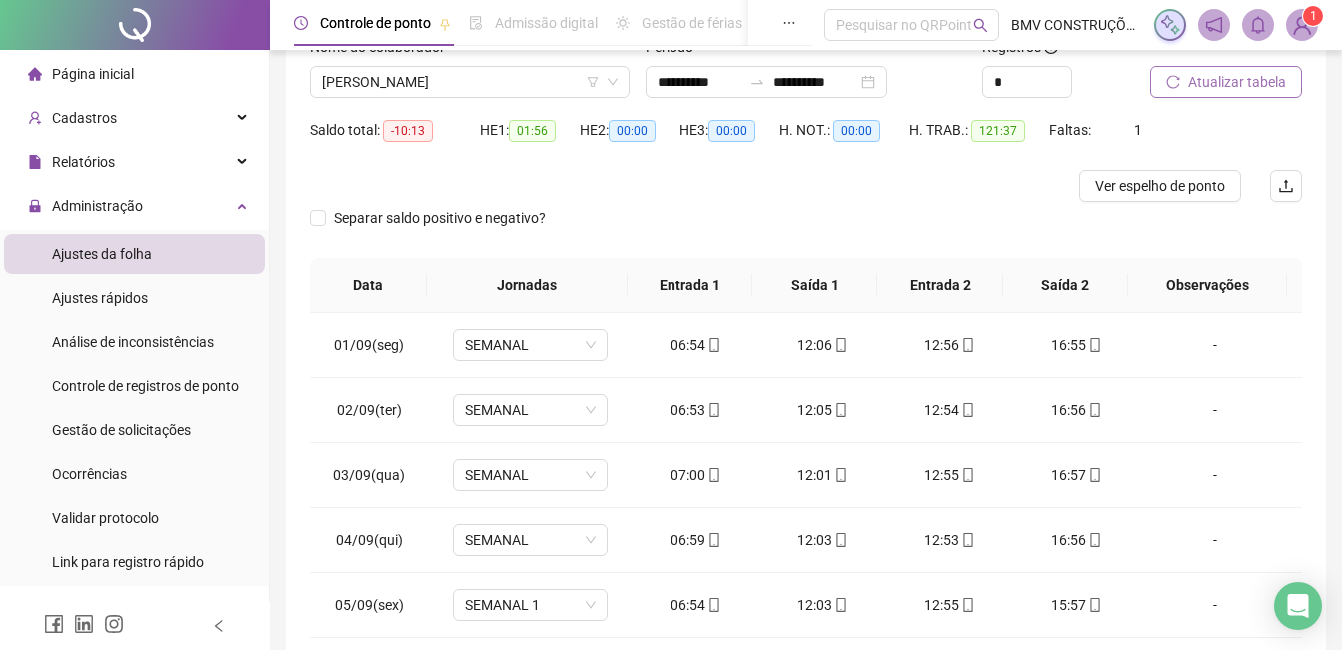
click at [401, 99] on div "Nome do colaborador [PERSON_NAME]" at bounding box center [470, 75] width 336 height 78
click at [398, 84] on span "[PERSON_NAME]" at bounding box center [470, 82] width 296 height 30
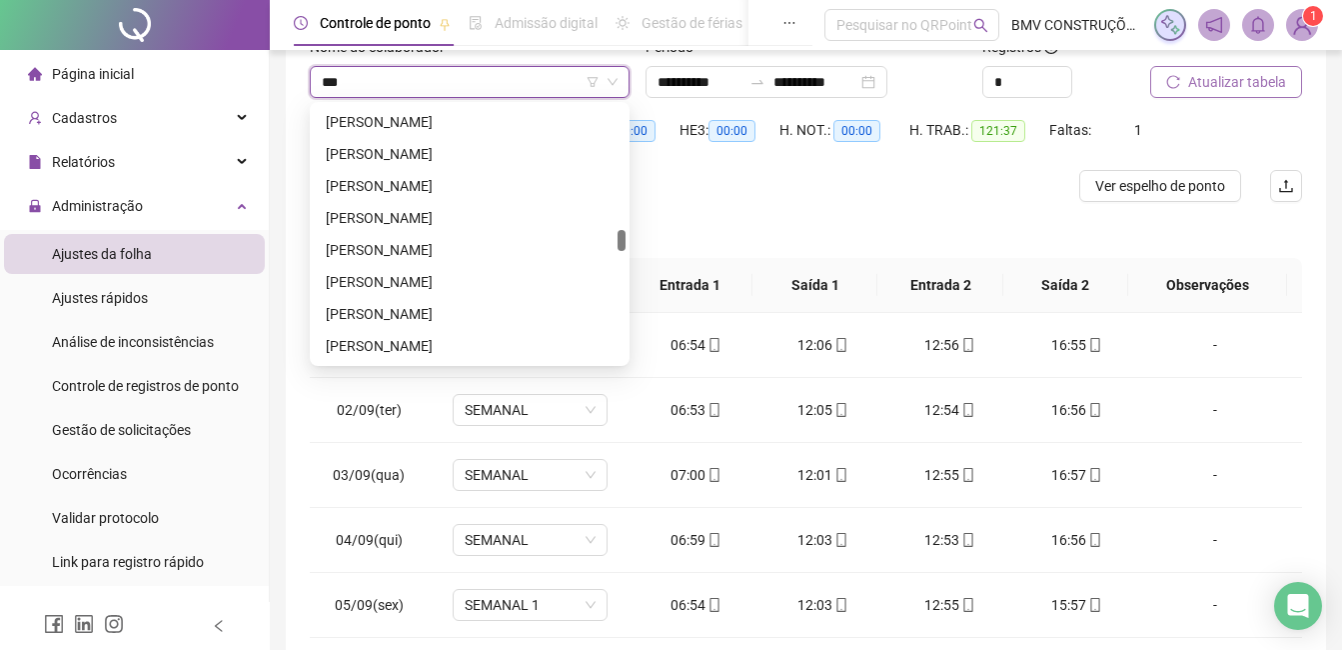
scroll to position [0, 0]
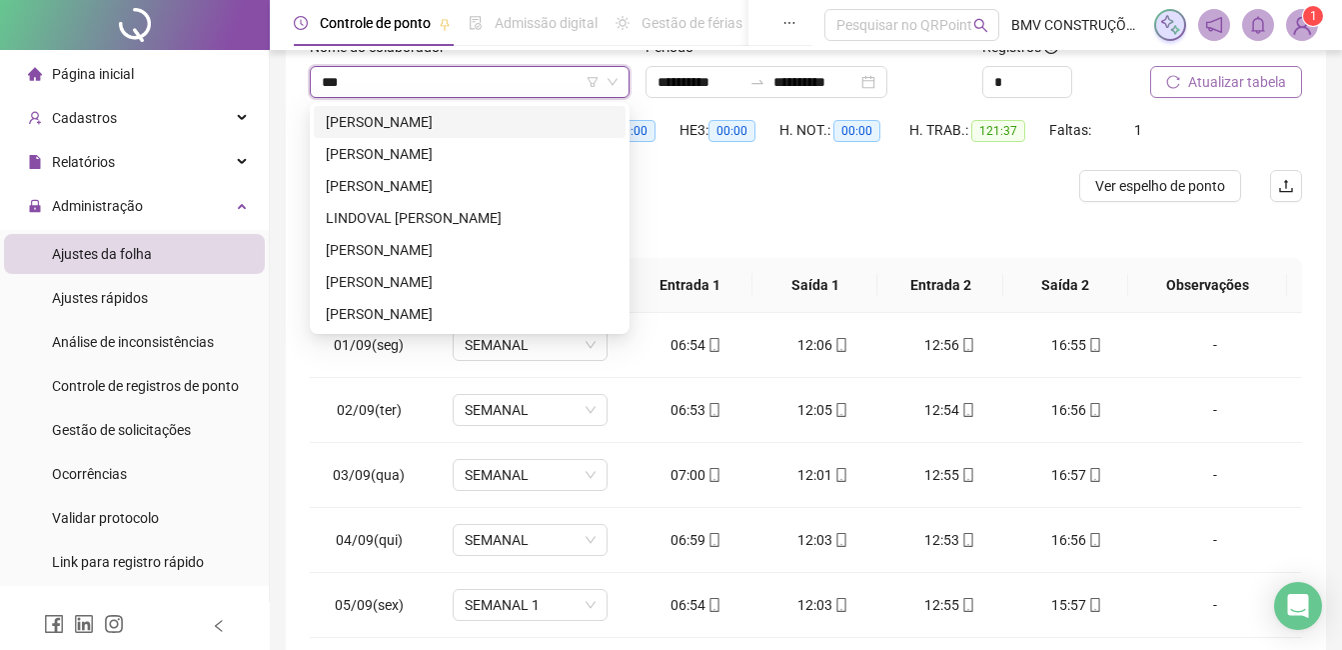
type input "****"
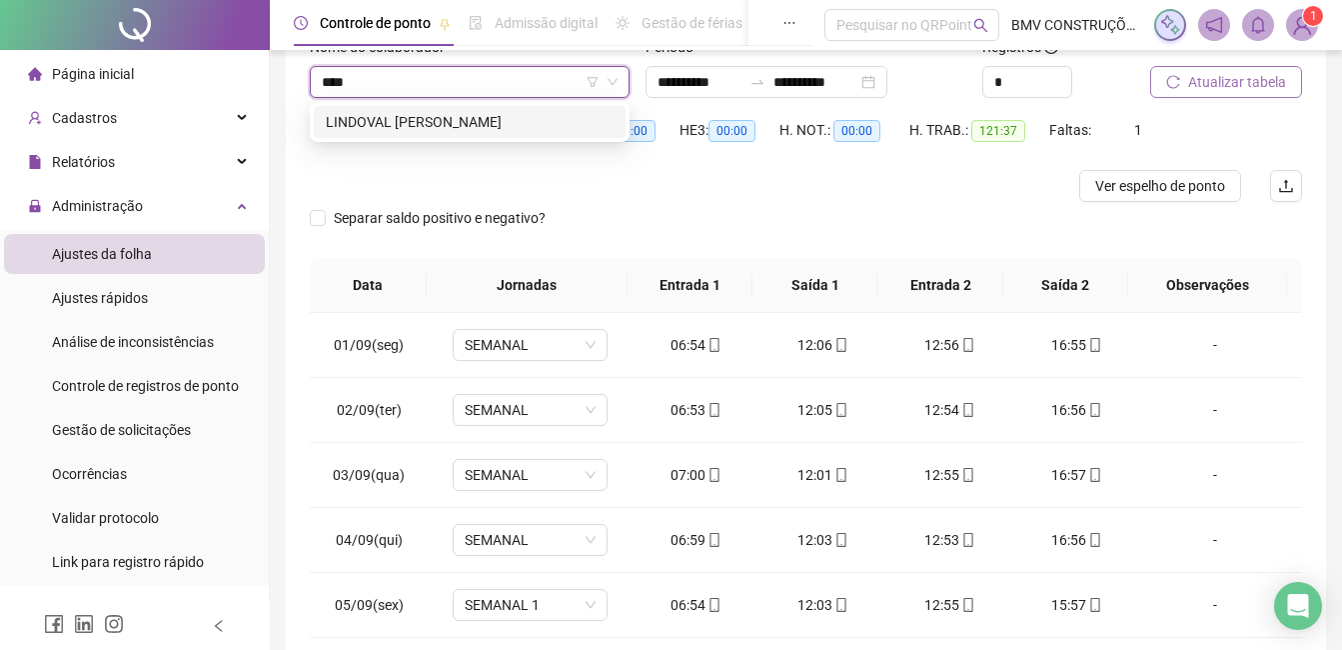
drag, startPoint x: 398, startPoint y: 122, endPoint x: 588, endPoint y: 137, distance: 190.5
click at [399, 122] on div "LINDOVAL [PERSON_NAME]" at bounding box center [470, 122] width 288 height 22
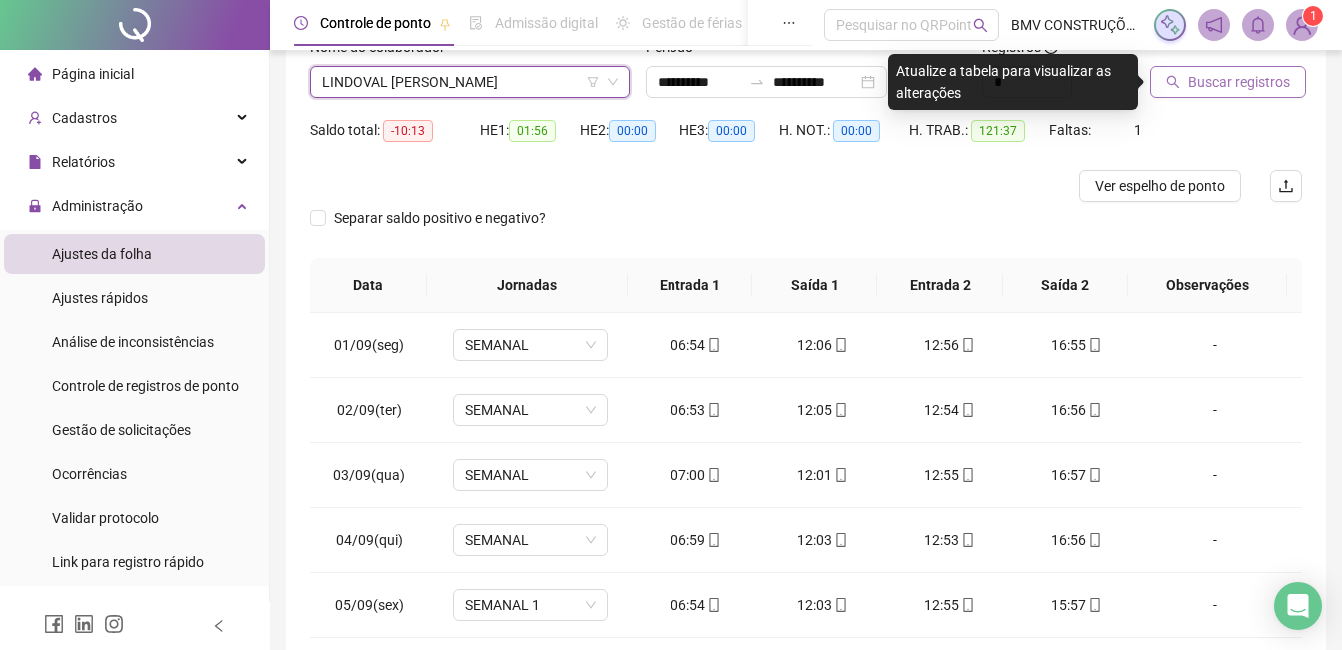
click at [1231, 87] on span "Buscar registros" at bounding box center [1239, 82] width 102 height 22
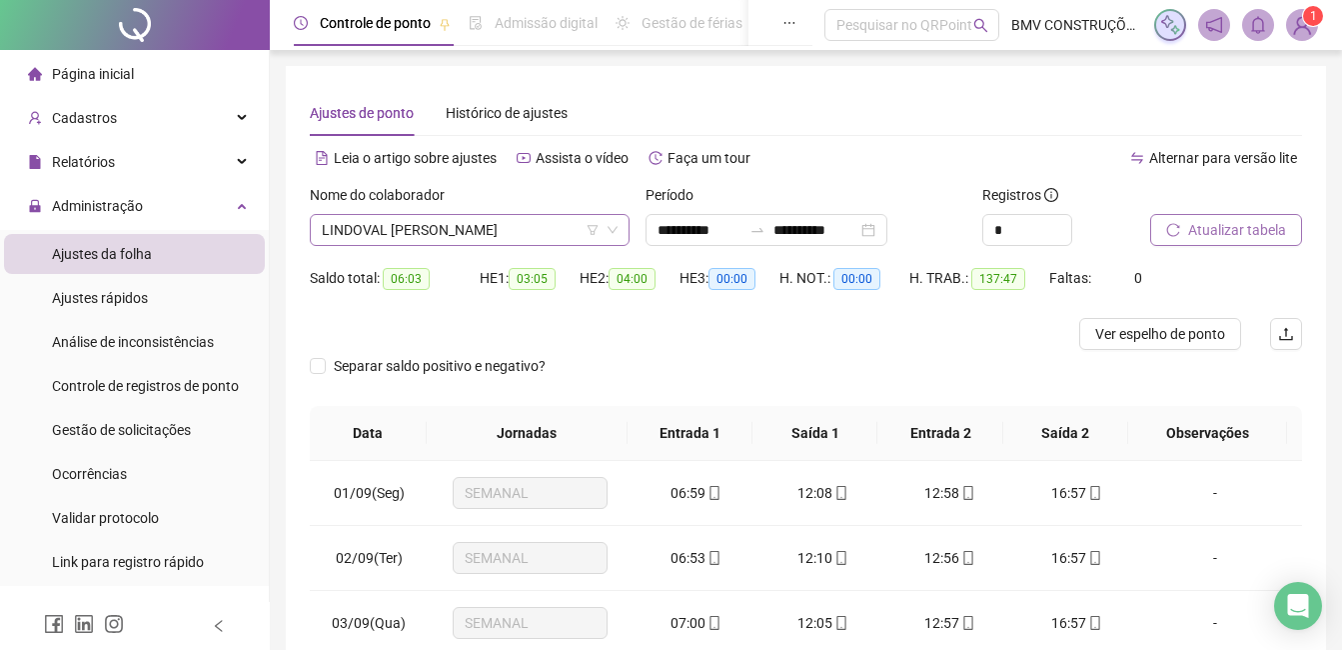
click at [478, 241] on span "LINDOVAL [PERSON_NAME]" at bounding box center [470, 230] width 296 height 30
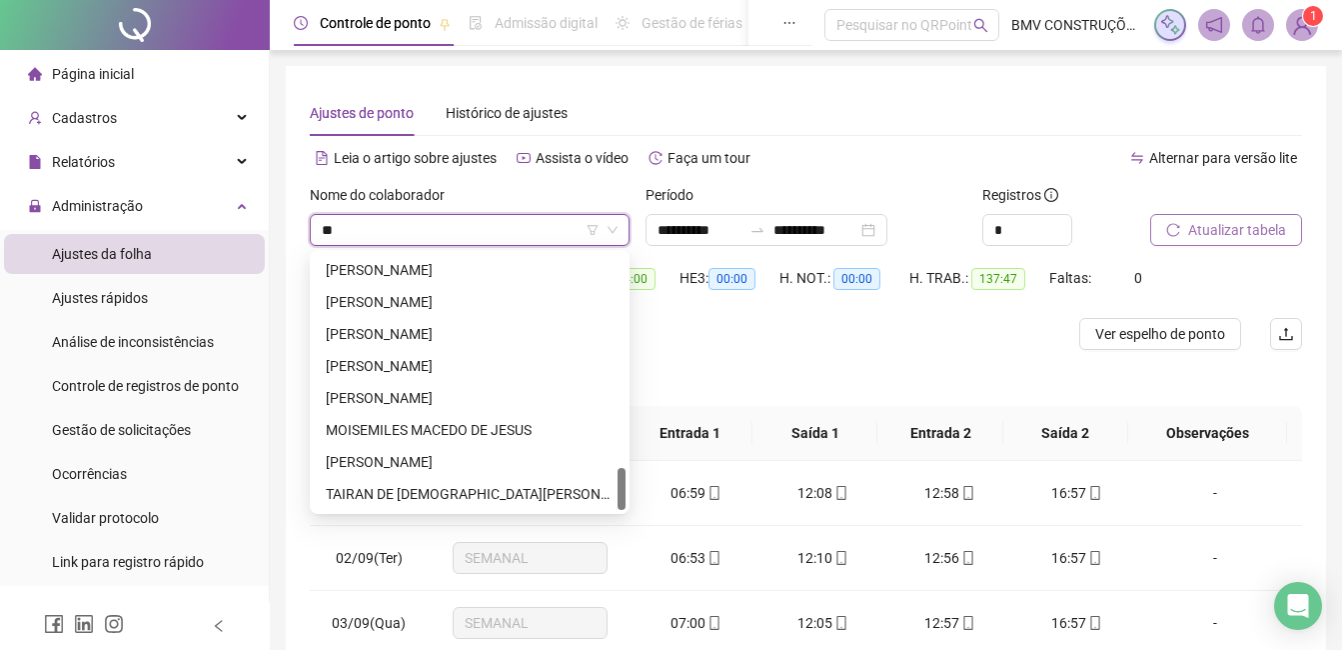
scroll to position [1279, 0]
type input "***"
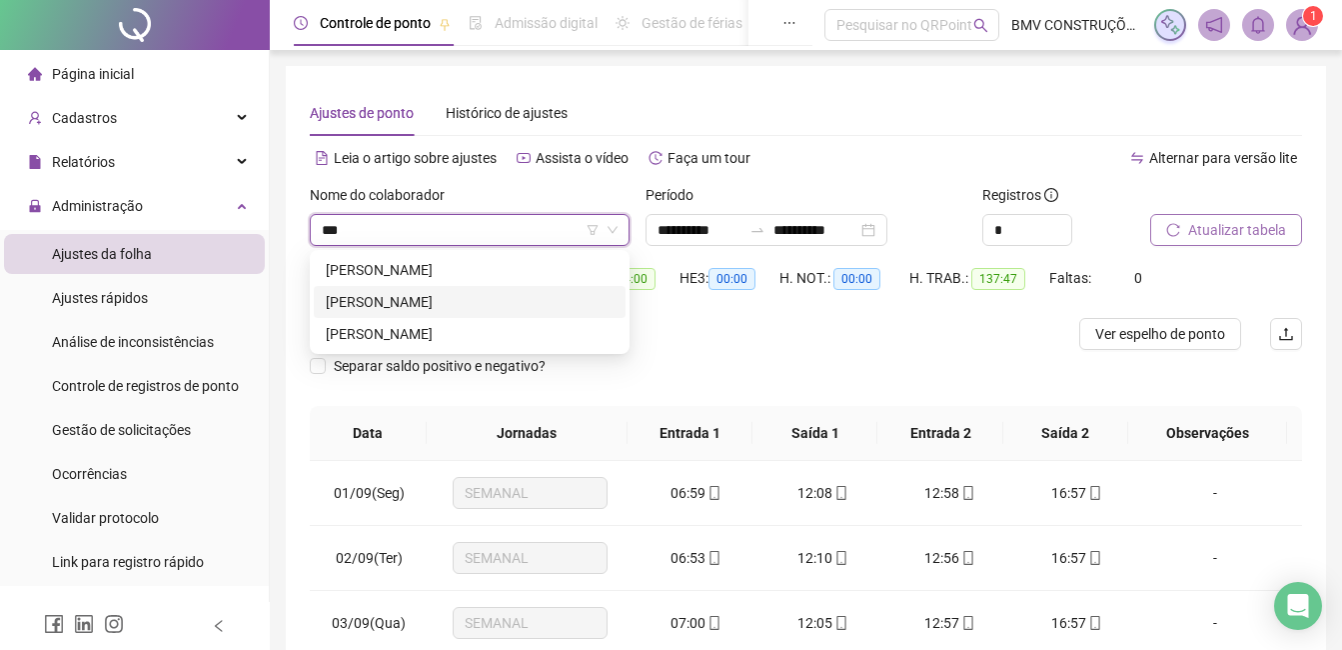
click at [460, 292] on div "[PERSON_NAME]" at bounding box center [470, 302] width 288 height 22
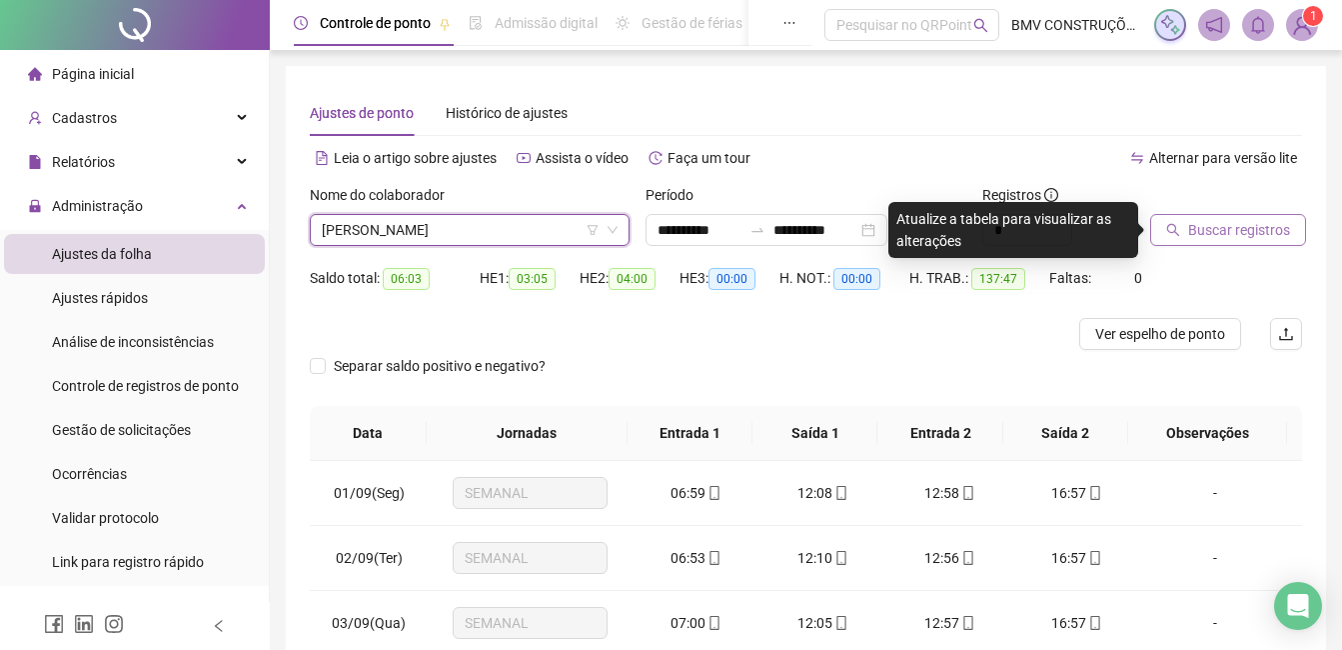
click at [1269, 240] on span "Buscar registros" at bounding box center [1239, 230] width 102 height 22
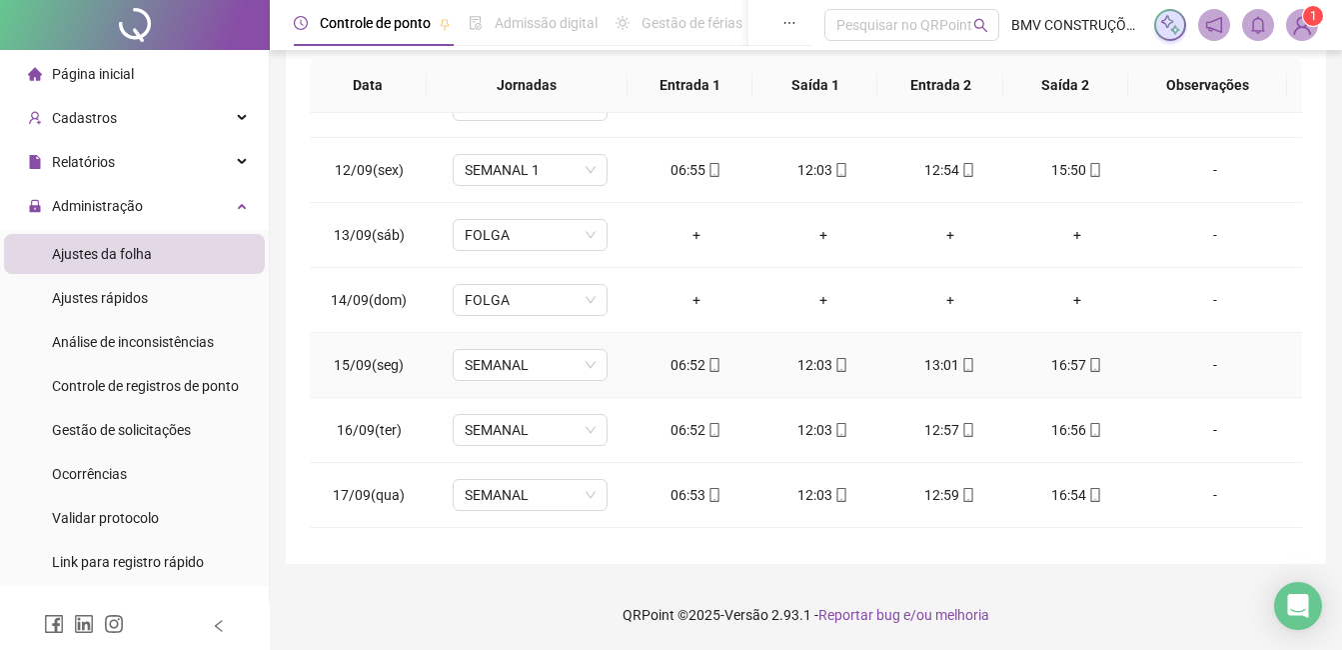
scroll to position [807, 0]
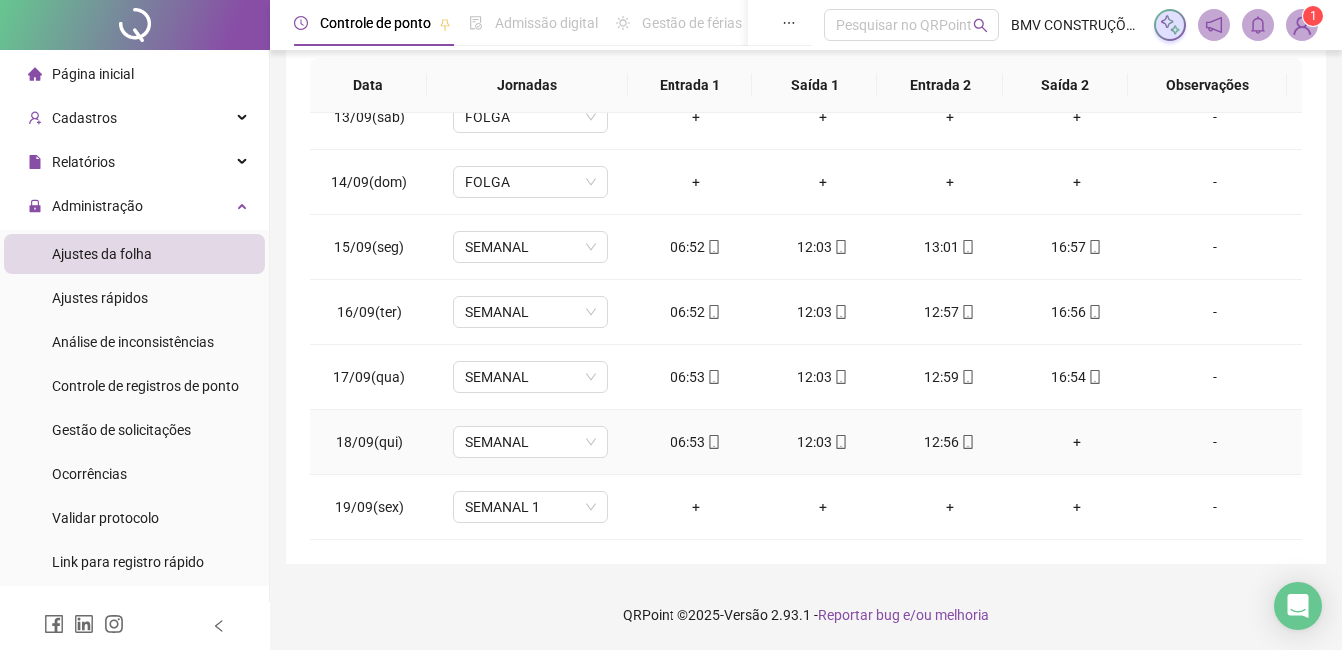
click at [1201, 446] on div "-" at bounding box center [1215, 442] width 118 height 22
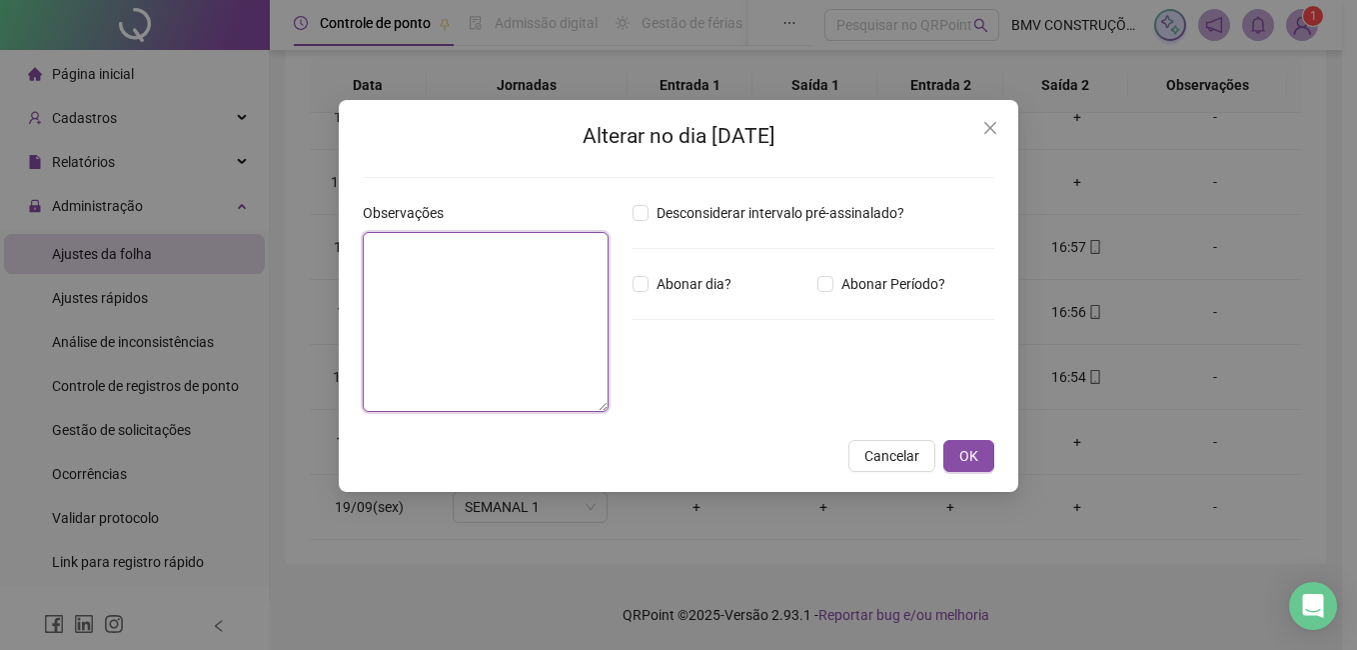
click at [523, 372] on textarea at bounding box center [486, 322] width 246 height 180
type textarea "*"
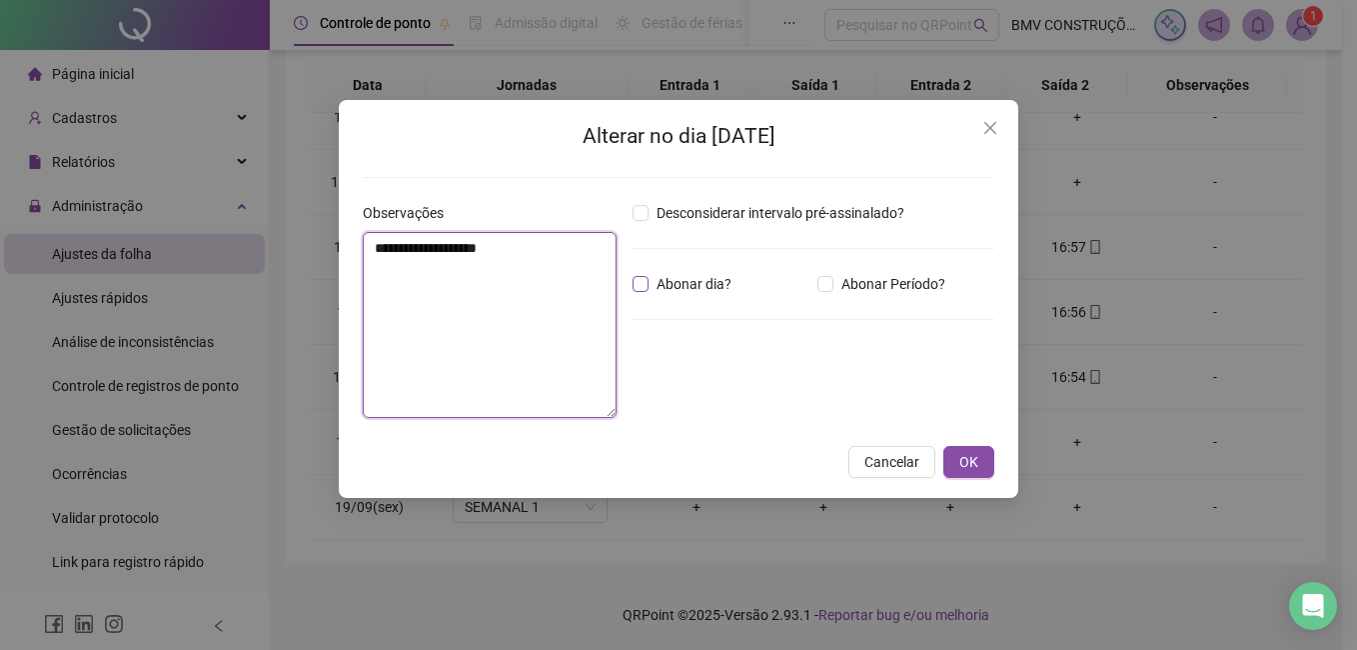
type textarea "**********"
click at [661, 290] on span "Abonar dia?" at bounding box center [694, 284] width 91 height 22
drag, startPoint x: 957, startPoint y: 454, endPoint x: 1106, endPoint y: 504, distance: 157.1
click at [959, 456] on button "OK" at bounding box center [968, 462] width 51 height 32
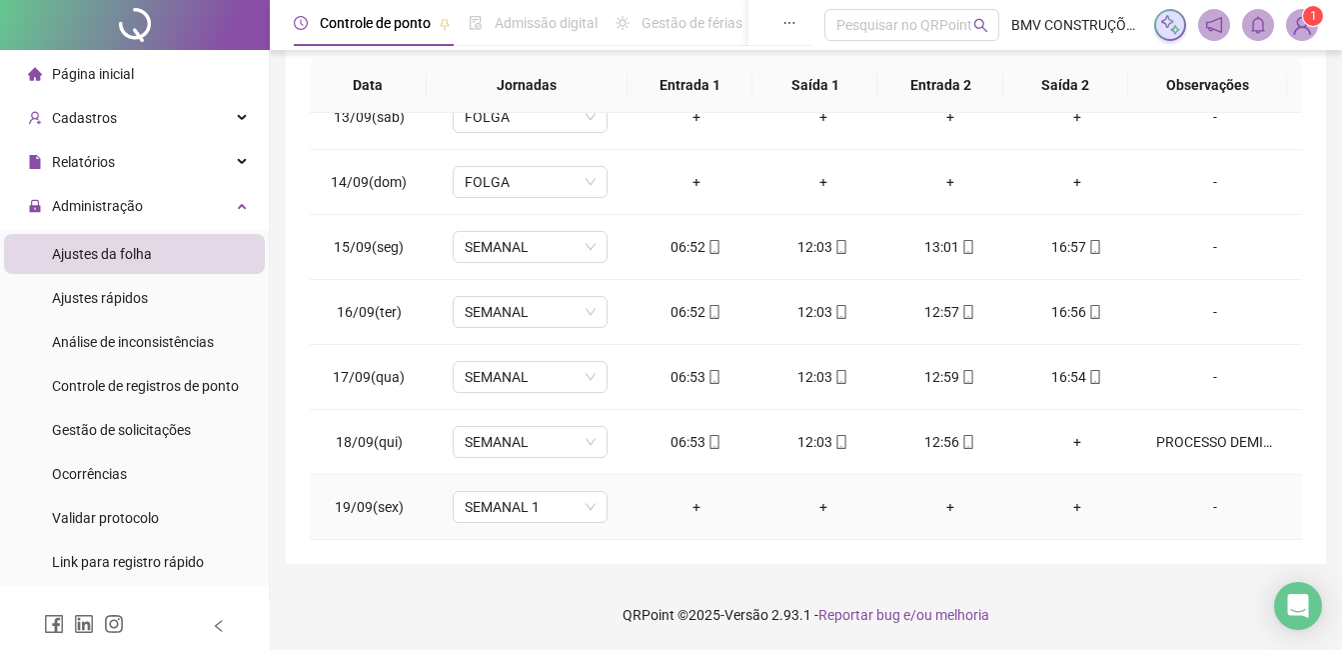
click at [1201, 505] on div "-" at bounding box center [1215, 507] width 118 height 22
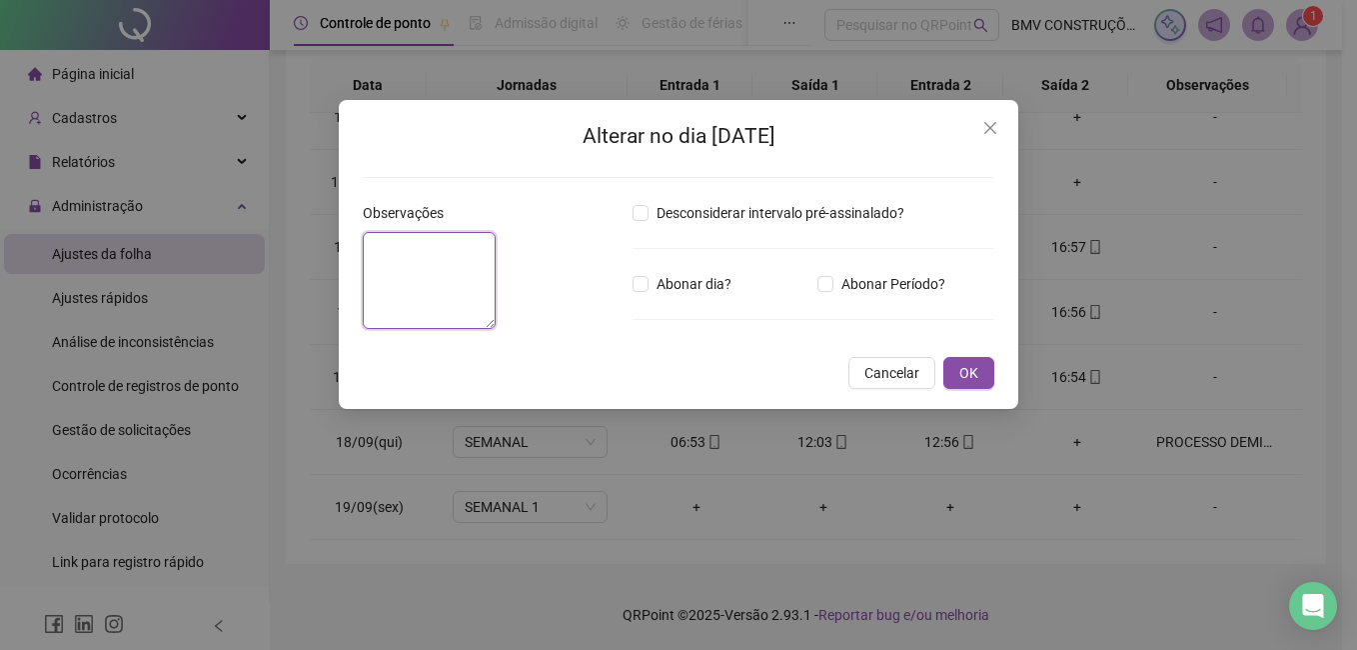
click at [492, 329] on textarea at bounding box center [429, 280] width 133 height 97
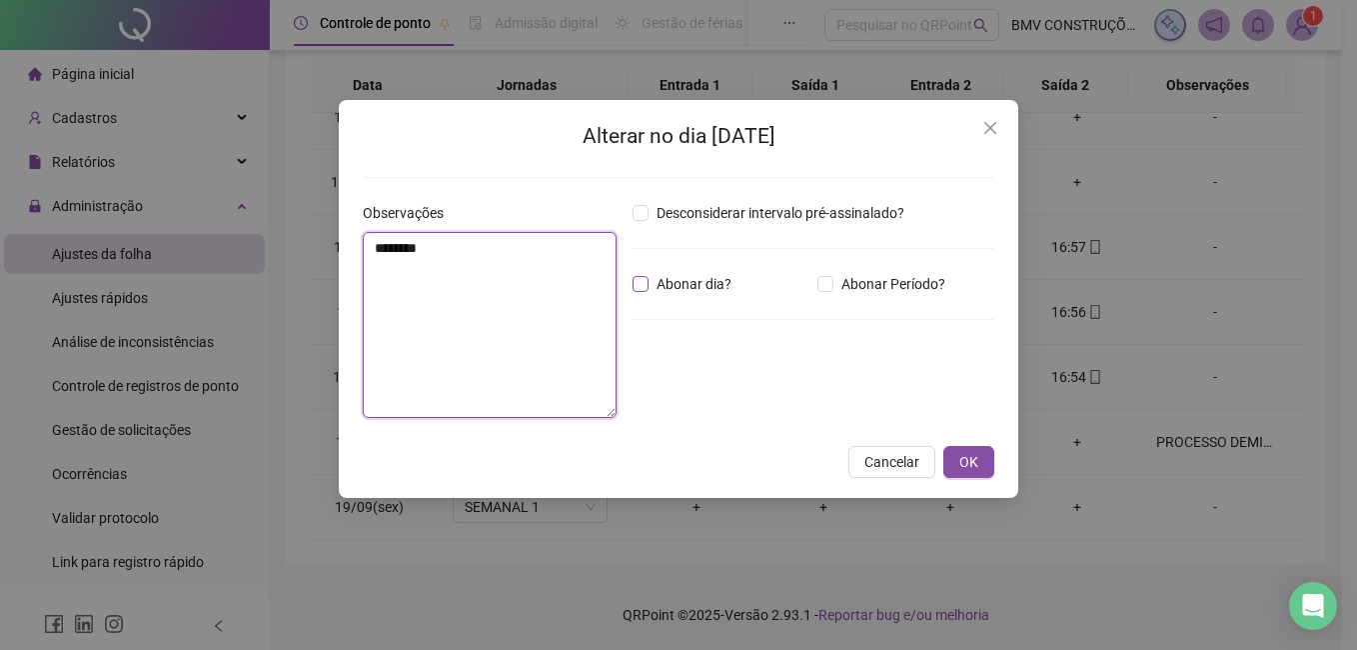
type textarea "********"
drag, startPoint x: 664, startPoint y: 282, endPoint x: 725, endPoint y: 291, distance: 61.6
click at [665, 282] on span "Abonar dia?" at bounding box center [694, 284] width 91 height 22
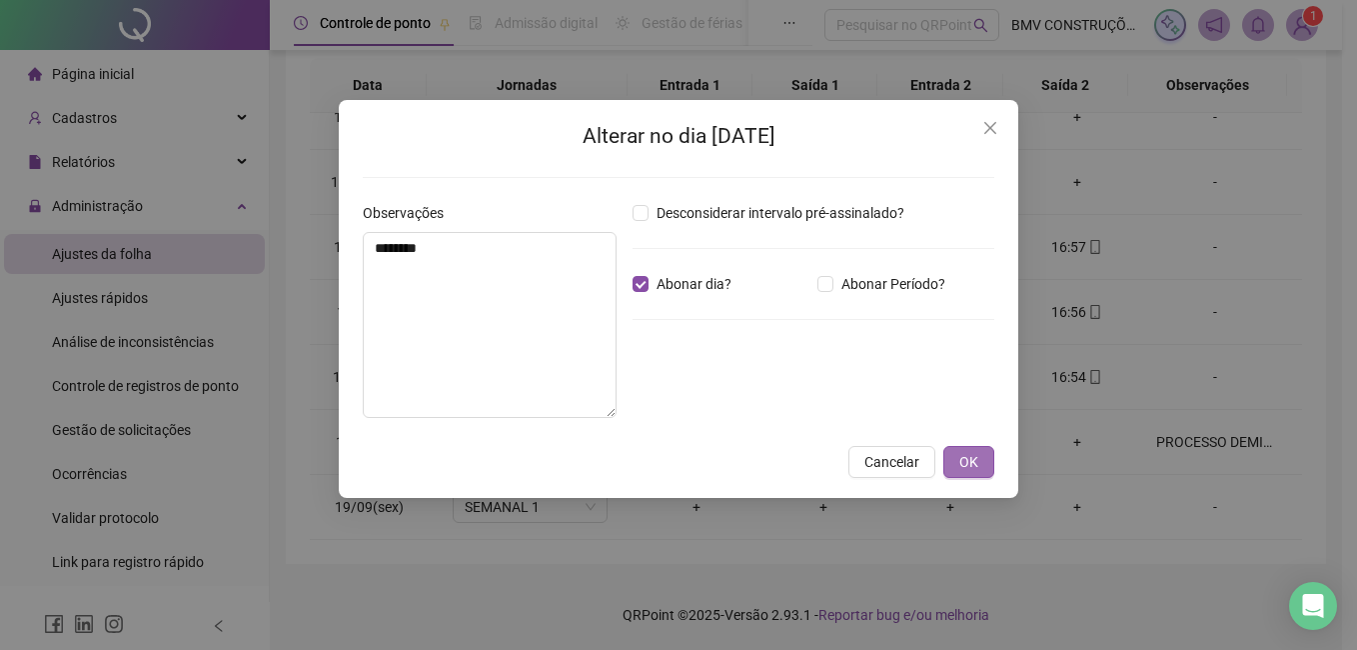
click at [966, 467] on span "OK" at bounding box center [968, 462] width 19 height 22
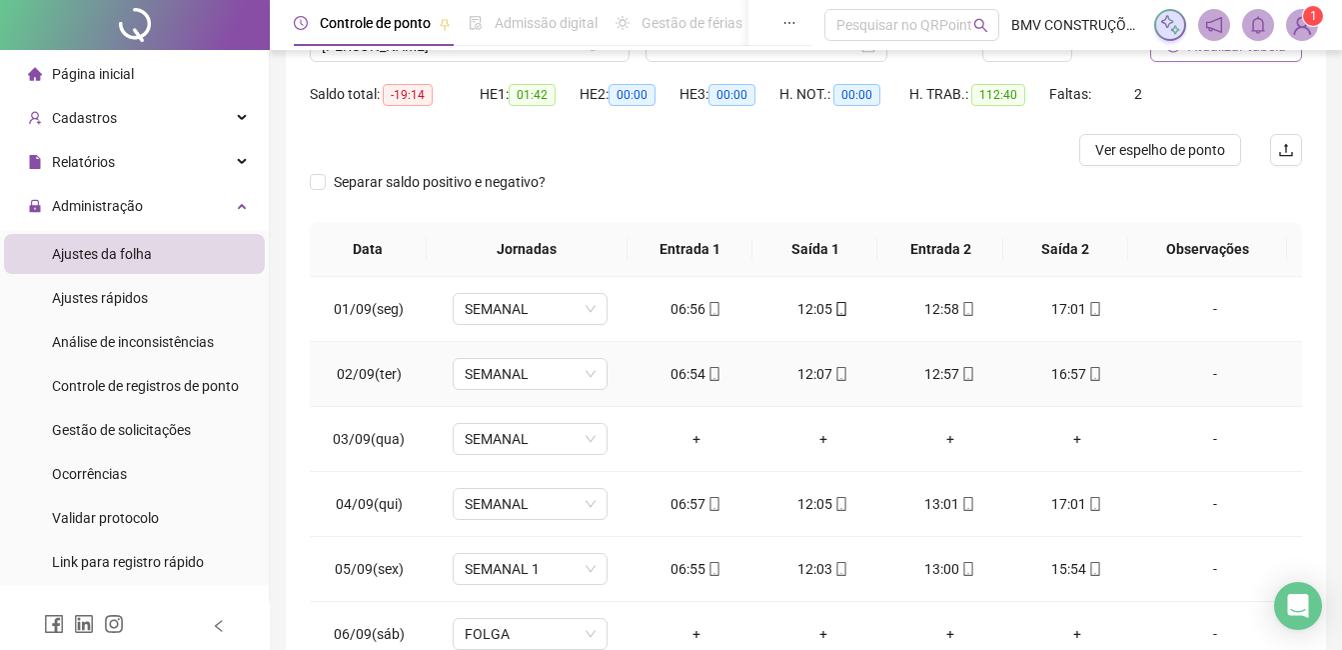
scroll to position [0, 0]
